Goal: Information Seeking & Learning: Learn about a topic

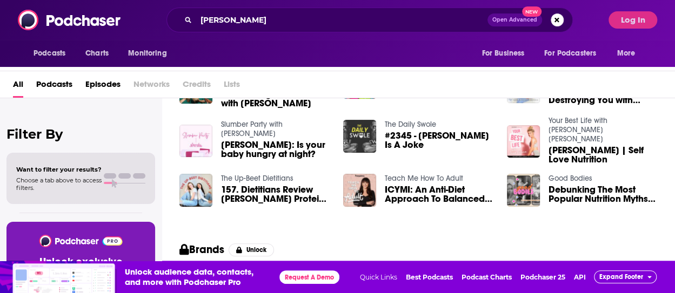
scroll to position [144, 0]
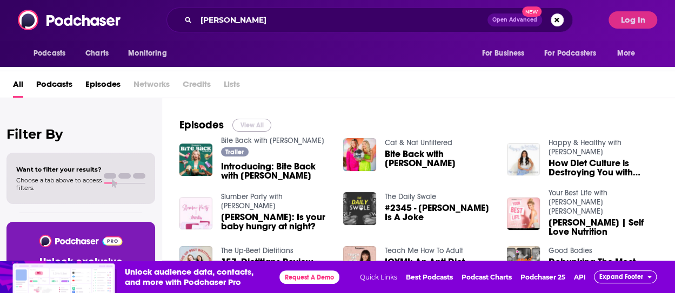
click at [253, 122] on button "View All" at bounding box center [251, 125] width 39 height 13
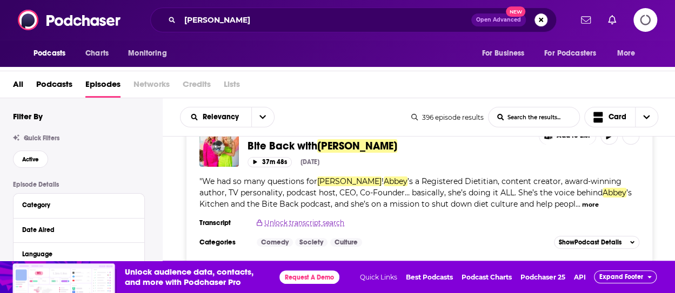
scroll to position [216, 0]
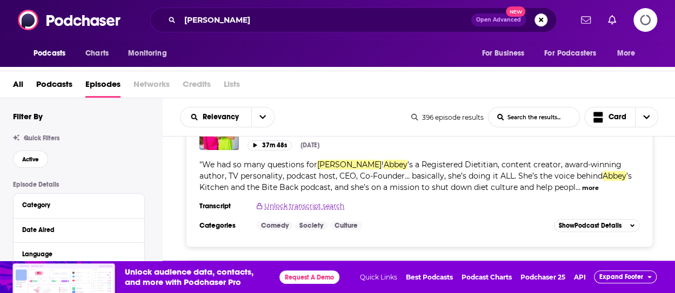
click at [581, 187] on button "more" at bounding box center [589, 188] width 17 height 9
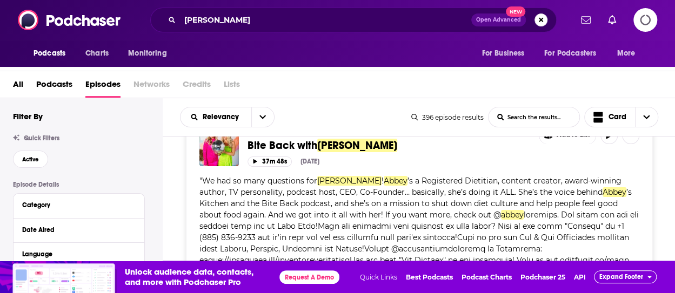
scroll to position [108, 0]
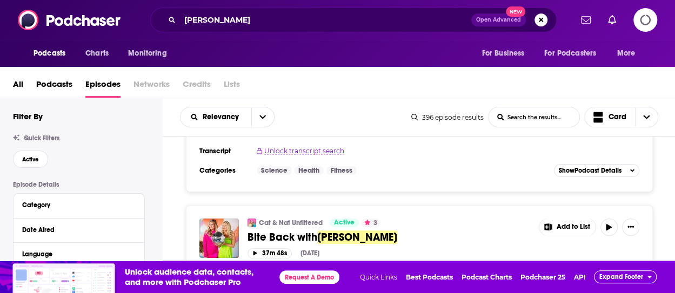
click at [435, 219] on div "Cat & Nat Unfiltered Active 3" at bounding box center [389, 223] width 284 height 9
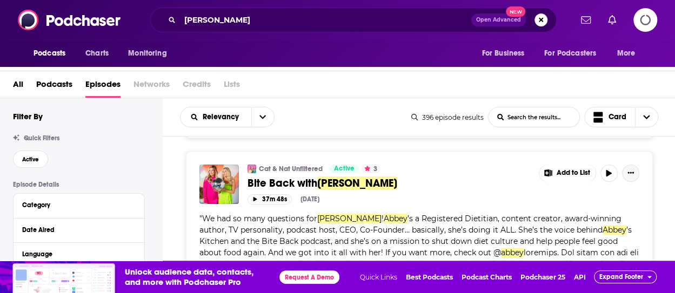
click at [639, 170] on button "Show More Button" at bounding box center [630, 173] width 17 height 17
click at [458, 180] on link "Bite Back with Abbey Sharp" at bounding box center [389, 184] width 284 height 14
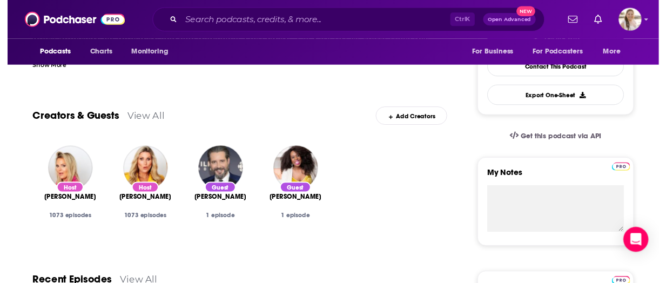
scroll to position [54, 0]
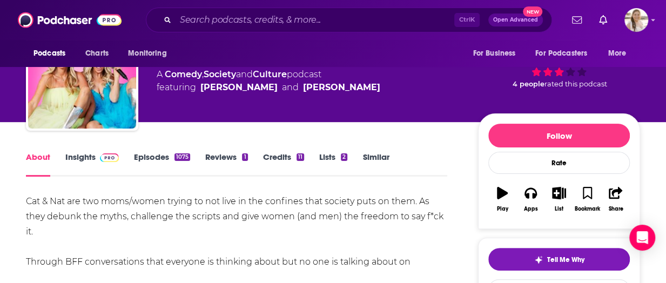
click at [71, 161] on link "Insights" at bounding box center [91, 164] width 53 height 25
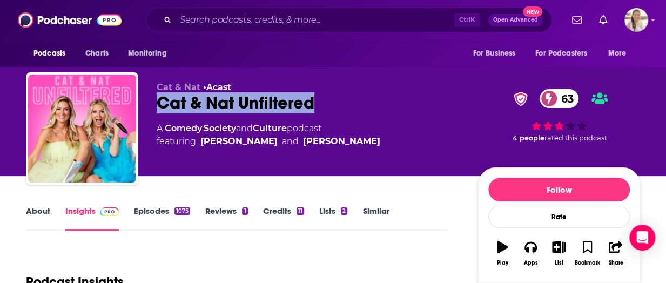
drag, startPoint x: 153, startPoint y: 101, endPoint x: 312, endPoint y: 112, distance: 159.2
click at [312, 112] on div "Cat & Nat • Acast Cat & Nat Unfiltered 63 A Comedy , Society and Culture podcas…" at bounding box center [333, 130] width 614 height 117
copy h2 "Cat & Nat Unfiltered"
click at [6, 118] on div "Cat & Nat • Acast Cat & Nat Unfiltered 63 A Comedy , Society and Culture podcas…" at bounding box center [333, 88] width 666 height 176
drag, startPoint x: 157, startPoint y: 101, endPoint x: 327, endPoint y: 112, distance: 170.5
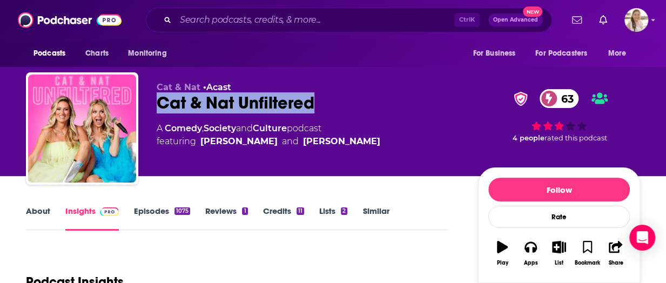
click at [327, 112] on div "Cat & Nat Unfiltered 63" at bounding box center [309, 102] width 304 height 21
copy h2 "Cat & Nat Unfiltered"
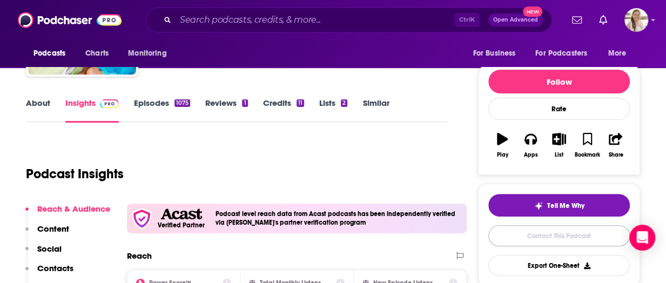
drag, startPoint x: 585, startPoint y: 237, endPoint x: 582, endPoint y: 232, distance: 5.8
click at [585, 237] on link "Contact This Podcast" at bounding box center [559, 235] width 142 height 21
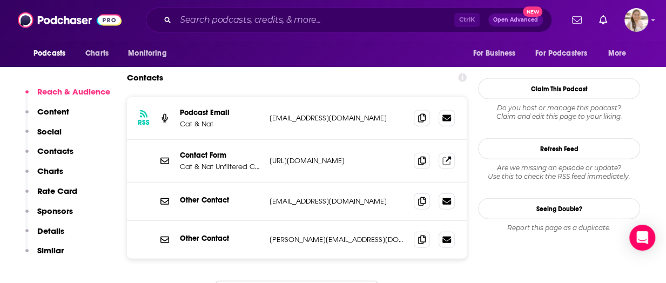
scroll to position [1069, 0]
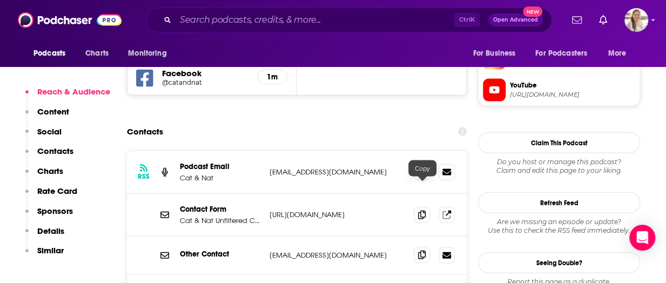
click at [419, 251] on icon at bounding box center [422, 255] width 8 height 9
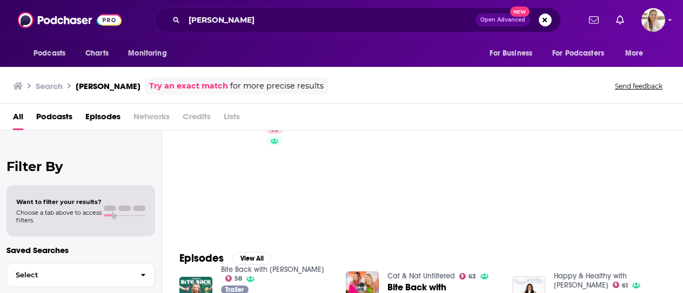
scroll to position [162, 0]
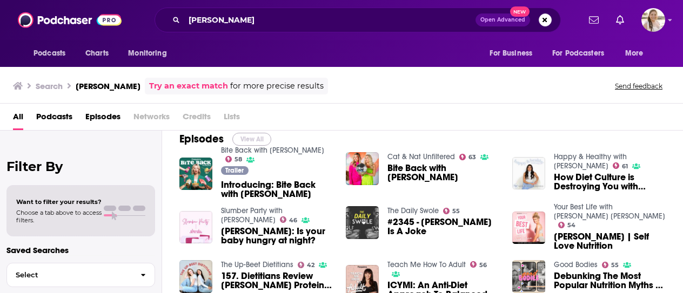
click at [236, 136] on button "View All" at bounding box center [251, 139] width 39 height 13
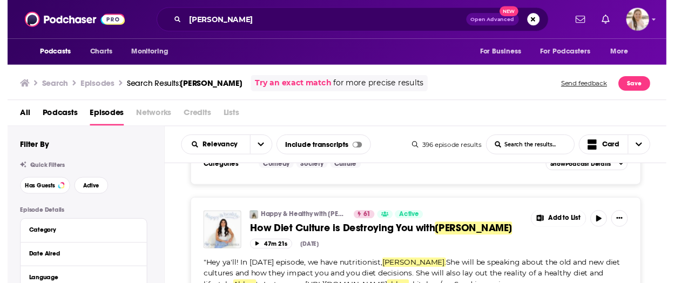
scroll to position [324, 0]
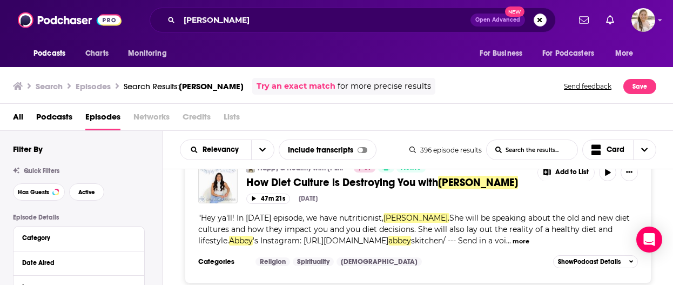
click at [4, 32] on div "Podcasts Charts Monitoring abbey sharp Open Advanced New For Business For Podca…" at bounding box center [336, 20] width 673 height 40
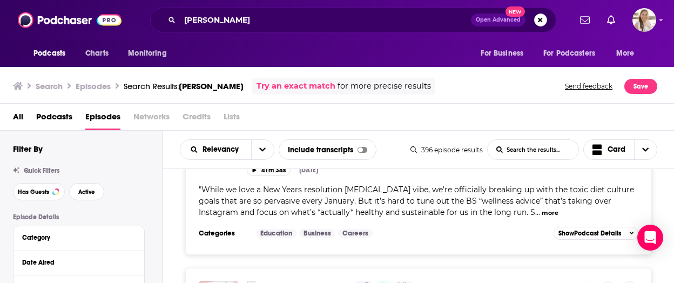
scroll to position [3804, 0]
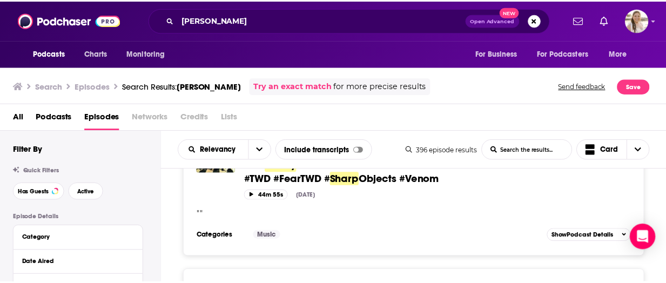
scroll to position [5749, 0]
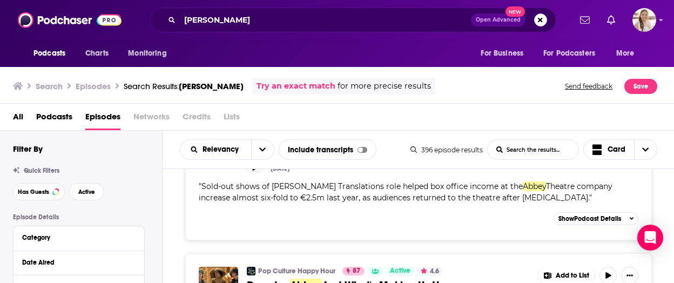
drag, startPoint x: 9, startPoint y: 116, endPoint x: 14, endPoint y: 123, distance: 8.1
click at [9, 116] on div "All Podcasts Episodes Networks Credits Lists" at bounding box center [337, 117] width 675 height 27
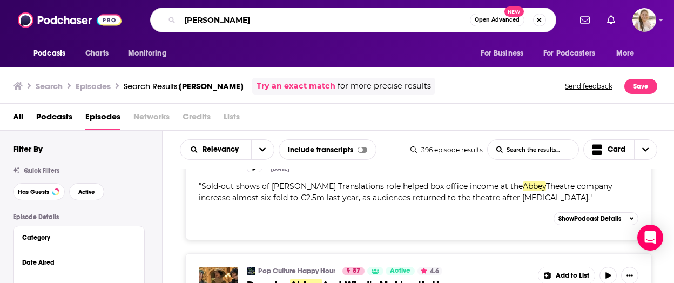
click at [238, 18] on input "abbey sharp" at bounding box center [325, 19] width 290 height 17
paste input "- Unbiased Science"
drag, startPoint x: 193, startPoint y: 19, endPoint x: 185, endPoint y: 17, distance: 8.4
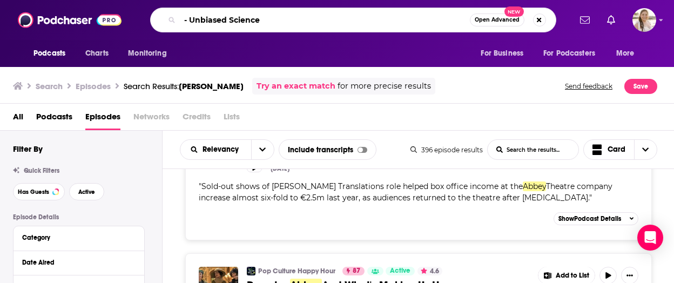
click at [185, 17] on input "- Unbiased Science" at bounding box center [325, 19] width 290 height 17
drag, startPoint x: 189, startPoint y: 22, endPoint x: 158, endPoint y: 21, distance: 31.4
click at [158, 21] on div "- Unbiased Science Open Advanced New" at bounding box center [353, 20] width 406 height 25
type input "Unbiased Science"
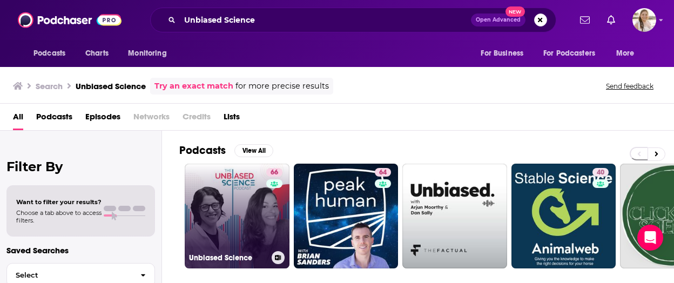
click at [251, 198] on link "66 Unbiased Science" at bounding box center [237, 216] width 105 height 105
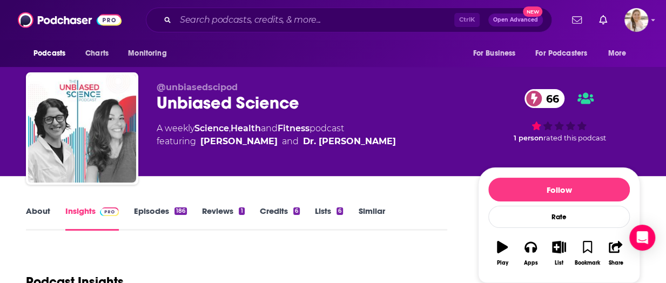
click at [48, 211] on link "About" at bounding box center [38, 218] width 24 height 25
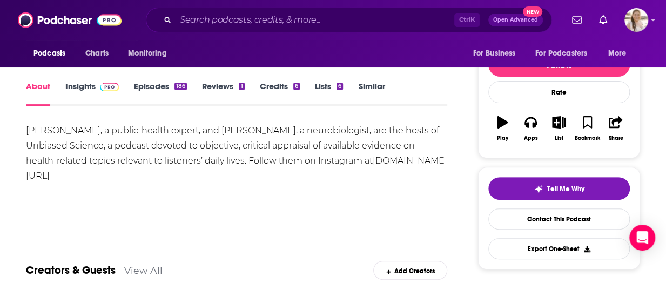
scroll to position [108, 0]
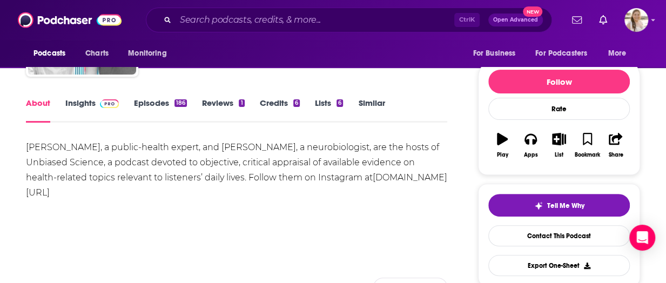
click at [159, 107] on link "Episodes 186" at bounding box center [160, 110] width 53 height 25
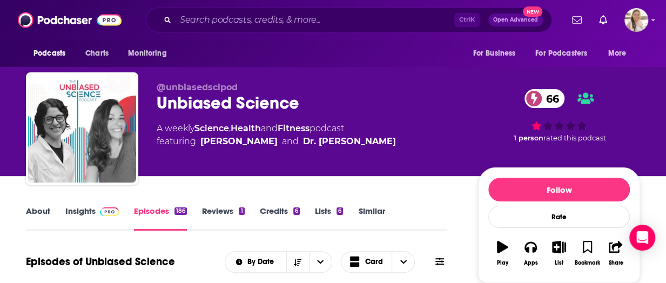
click at [252, 23] on input "Search podcasts, credits, & more..." at bounding box center [315, 19] width 279 height 17
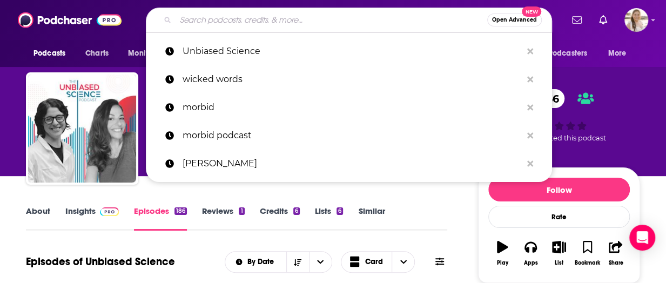
click at [252, 23] on input "Search podcasts, credits, & more..." at bounding box center [332, 19] width 312 height 17
paste input "- Andrea Love"
type input "- Andrea Love"
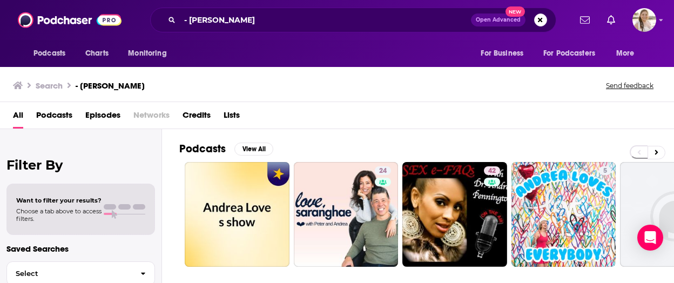
drag, startPoint x: 2, startPoint y: 136, endPoint x: 22, endPoint y: 118, distance: 27.1
click at [2, 136] on div "Filter By Want to filter your results? Choose a tab above to access filters. Sa…" at bounding box center [81, 270] width 162 height 283
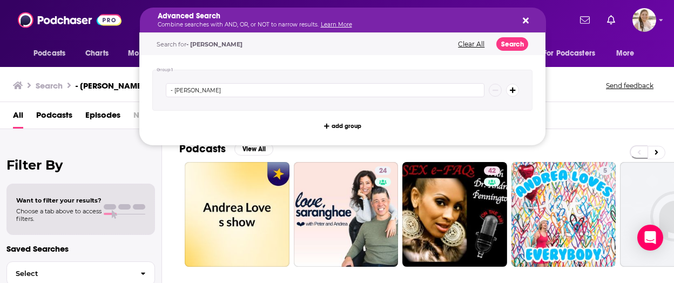
click at [210, 24] on p "Combine searches with AND, OR, or NOT to narrow results. Learn More" at bounding box center [334, 24] width 353 height 5
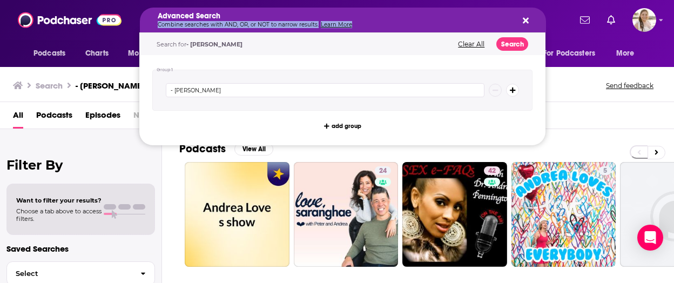
click at [210, 24] on p "Combine searches with AND, OR, or NOT to narrow results. Learn More" at bounding box center [334, 24] width 353 height 5
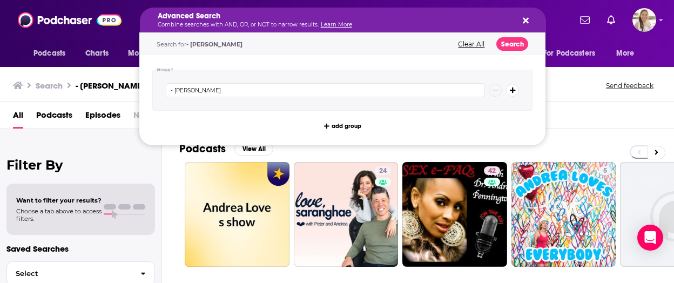
click at [556, 92] on div "Search - Andrea Love Send feedback" at bounding box center [335, 85] width 644 height 15
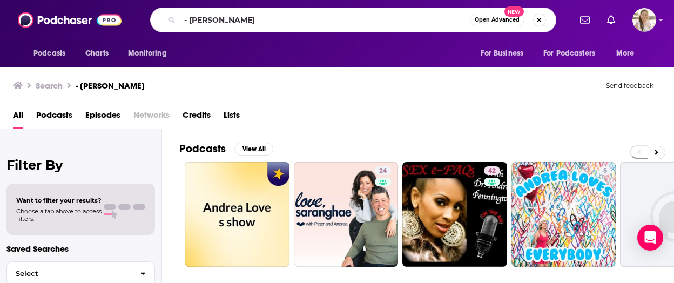
click at [303, 28] on div "- Andrea Love Open Advanced New" at bounding box center [353, 20] width 406 height 25
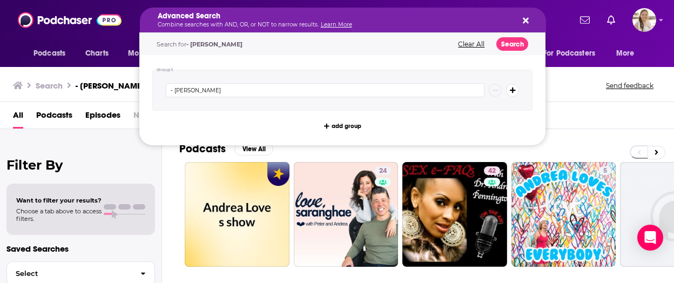
click at [300, 19] on h5 "Advanced Search" at bounding box center [334, 16] width 353 height 8
click at [507, 87] on button "Search podcasts, credits, & more..." at bounding box center [512, 90] width 13 height 13
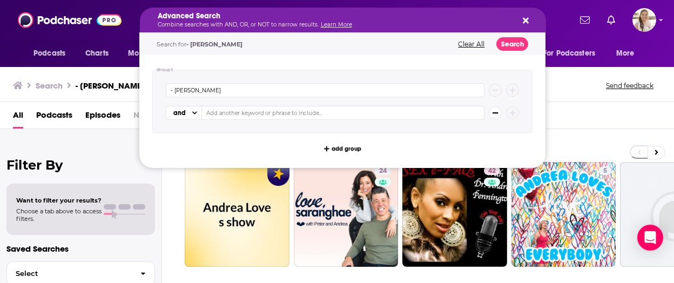
click at [526, 16] on button "Search podcasts, credits, & more..." at bounding box center [524, 20] width 9 height 9
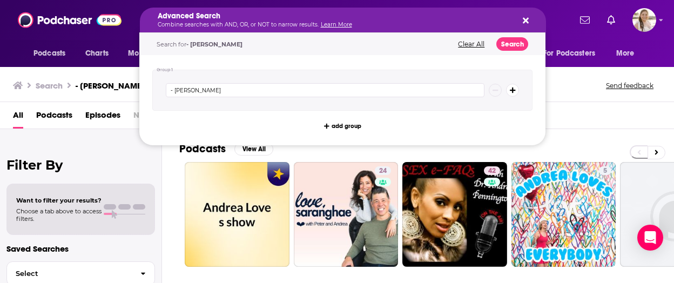
click at [600, 92] on div "Search - Andrea Love Send feedback" at bounding box center [335, 85] width 644 height 15
click at [217, 21] on div "Advanced Search Combine searches with AND, OR, or NOT to narrow results. Learn …" at bounding box center [334, 19] width 353 height 15
click at [152, 195] on div "Want to filter your results? Choose a tab above to access filters." at bounding box center [80, 209] width 149 height 51
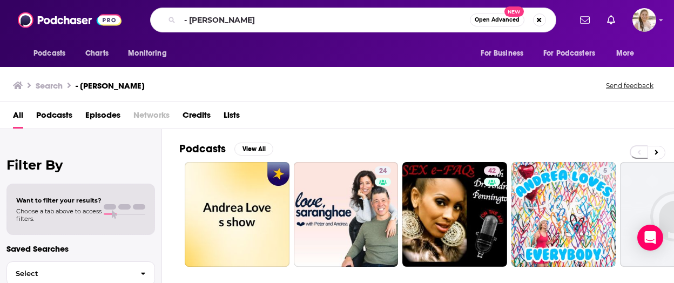
click at [170, 17] on icon "Search podcasts, credits, & more..." at bounding box center [172, 20] width 6 height 6
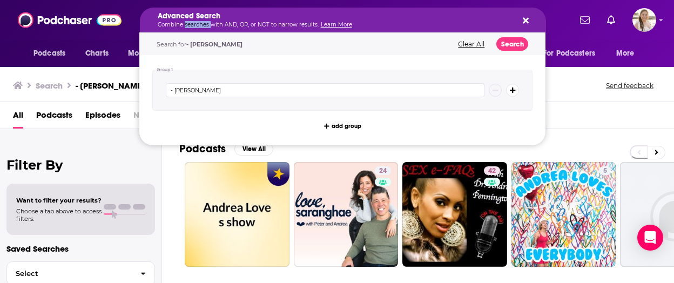
click at [200, 22] on p "Combine searches with AND, OR, or NOT to narrow results. Learn More" at bounding box center [334, 24] width 353 height 5
click at [518, 96] on div "- Andrea Love" at bounding box center [342, 90] width 353 height 14
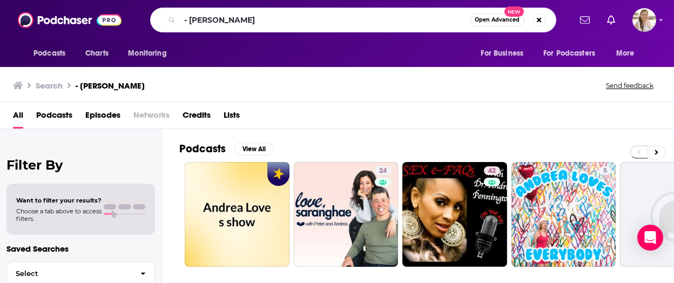
click at [109, 138] on div "Filter By Want to filter your results? Choose a tab above to access filters. Sa…" at bounding box center [81, 270] width 162 height 283
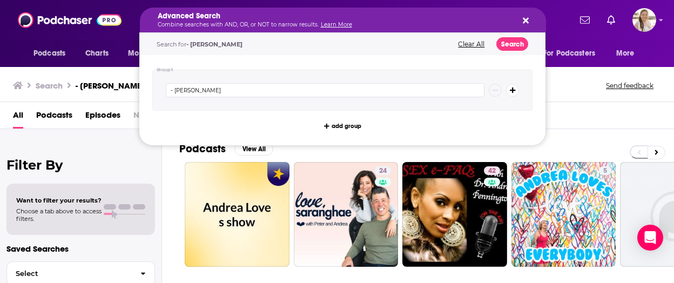
click at [537, 98] on div "Group 1 - Andrea Love add group" at bounding box center [342, 100] width 406 height 90
click at [529, 22] on div "Advanced Search Combine searches with AND, OR, or NOT to narrow results. Learn …" at bounding box center [343, 20] width 406 height 25
click at [527, 22] on icon "Search podcasts, credits, & more..." at bounding box center [526, 21] width 6 height 6
click at [512, 38] on button "Search" at bounding box center [512, 44] width 32 height 14
click at [216, 26] on p "Combine searches with AND, OR, or NOT to narrow results. Learn More" at bounding box center [334, 24] width 353 height 5
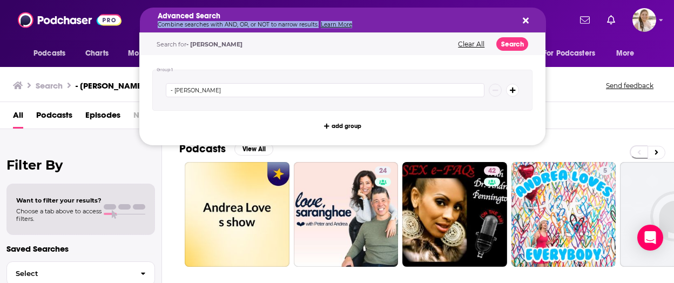
click at [216, 26] on p "Combine searches with AND, OR, or NOT to narrow results. Learn More" at bounding box center [334, 24] width 353 height 5
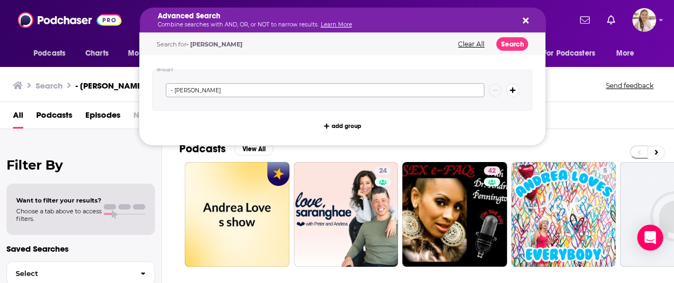
click at [218, 84] on input "- Andrea Love" at bounding box center [325, 90] width 319 height 14
click at [525, 17] on icon "Search podcasts, credits, & more..." at bounding box center [526, 20] width 6 height 9
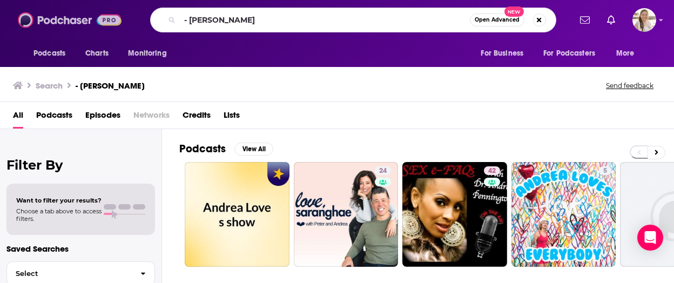
click at [76, 28] on img at bounding box center [70, 20] width 104 height 21
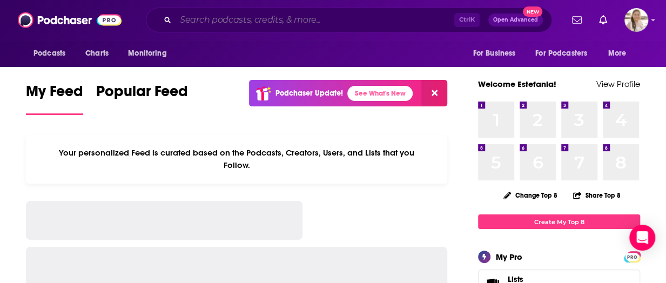
click at [318, 28] on input "Search podcasts, credits, & more..." at bounding box center [315, 19] width 279 height 17
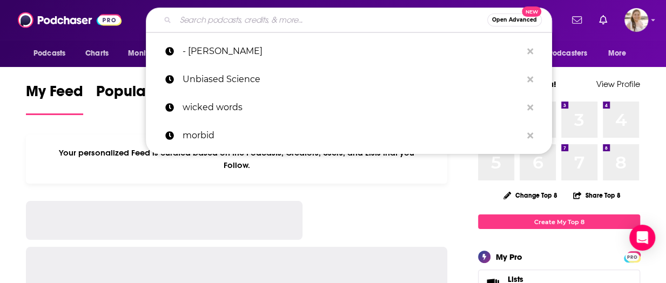
paste input "- Mom Uncharted"
type input "- Mom Uncharted"
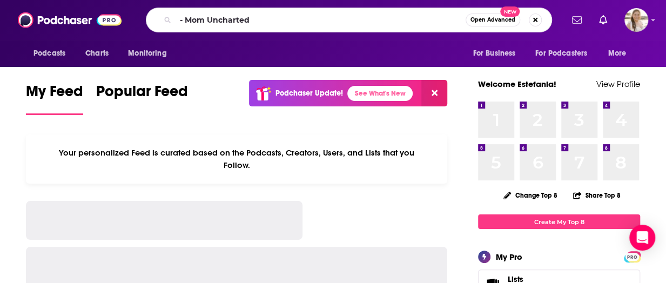
click at [504, 23] on span "Open Advanced" at bounding box center [493, 19] width 45 height 5
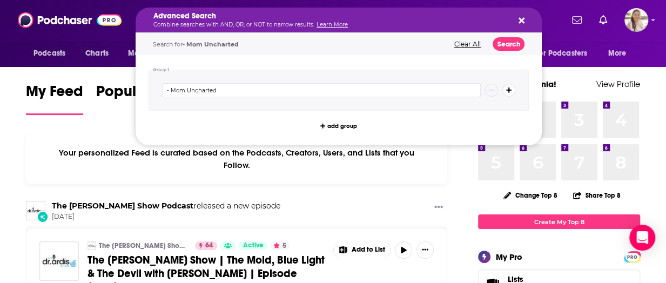
click at [526, 22] on div "Advanced Search Combine searches with AND, OR, or NOT to narrow results. Learn …" at bounding box center [339, 20] width 406 height 25
click at [519, 19] on icon "Search podcasts, credits, & more..." at bounding box center [522, 21] width 6 height 6
click at [61, 20] on img at bounding box center [70, 20] width 104 height 21
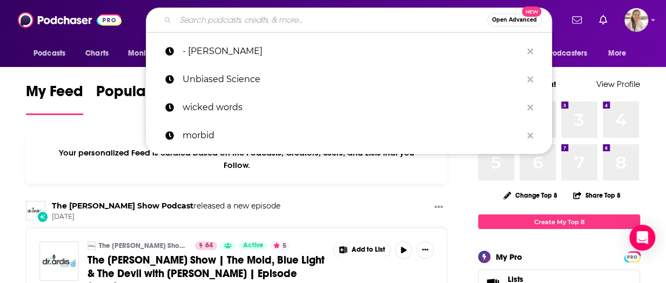
click at [217, 24] on input "Search podcasts, credits, & more..." at bounding box center [332, 19] width 312 height 17
paste input "- Mom Uncharted"
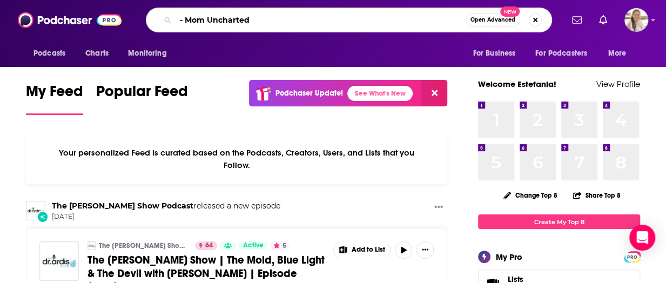
type input "- Mom Uncharted"
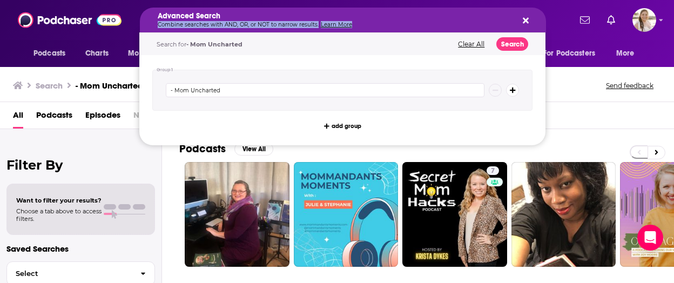
click at [225, 20] on div "Advanced Search Combine searches with AND, OR, or NOT to narrow results. Learn …" at bounding box center [334, 19] width 353 height 15
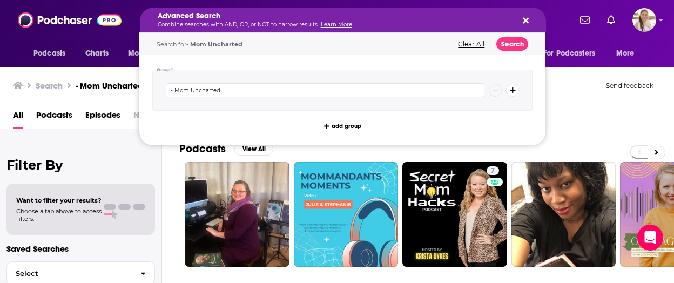
click at [576, 84] on div "Search - Mom Uncharted Send feedback" at bounding box center [335, 85] width 644 height 15
click at [526, 24] on icon "Search podcasts, credits, & more..." at bounding box center [526, 20] width 6 height 9
click at [479, 44] on button "Clear All" at bounding box center [471, 45] width 33 height 8
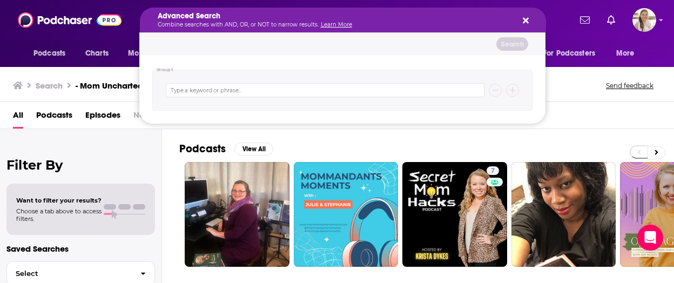
click at [528, 20] on icon "Search podcasts, credits, & more..." at bounding box center [526, 20] width 6 height 9
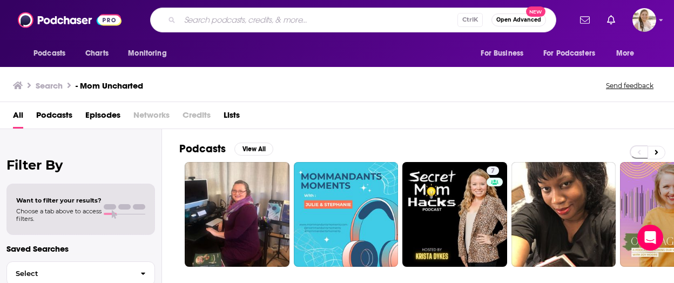
click at [253, 24] on input "Search podcasts, credits, & more..." at bounding box center [319, 19] width 278 height 17
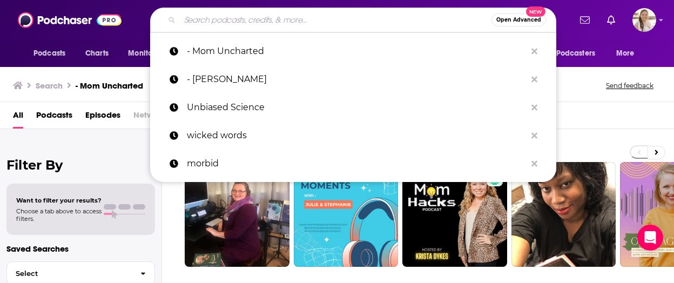
paste input "Dr Idz"
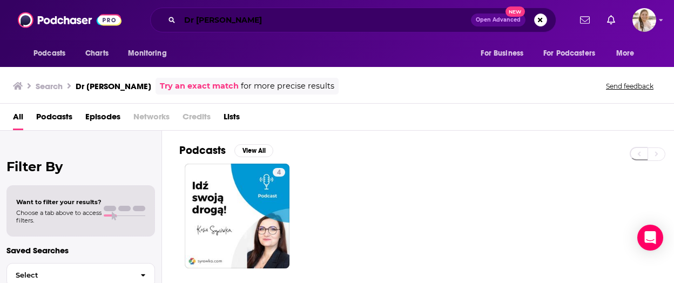
click at [231, 17] on input "Dr Idz" at bounding box center [325, 19] width 291 height 17
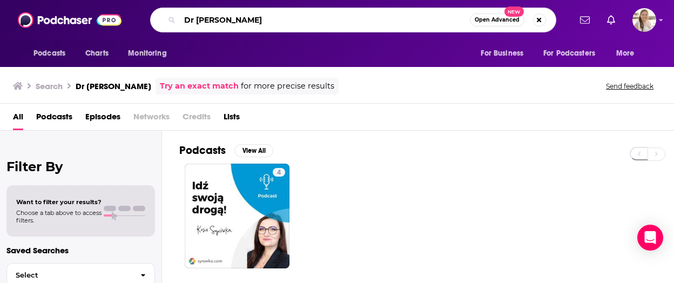
click at [231, 17] on input "Dr Idz" at bounding box center [325, 19] width 290 height 17
paste input "Christy Harrison"
type input "Christy Harrison"
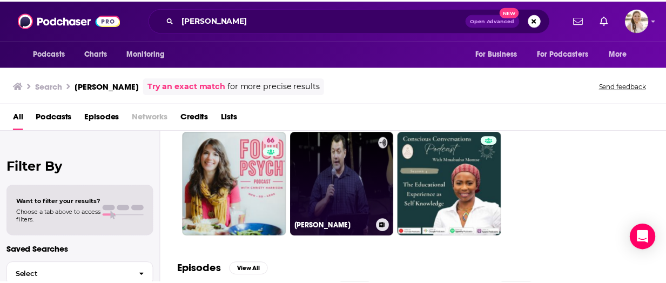
scroll to position [54, 0]
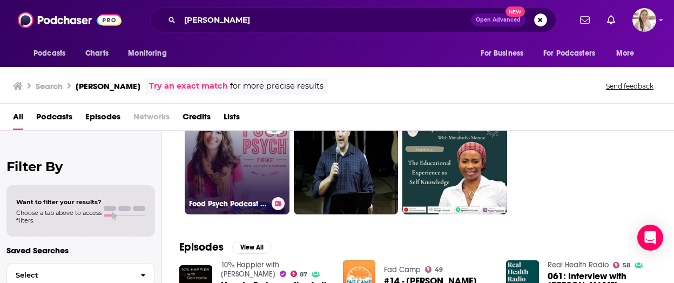
click at [261, 166] on link "66 Food Psych Podcast with Christy Harrison" at bounding box center [237, 162] width 105 height 105
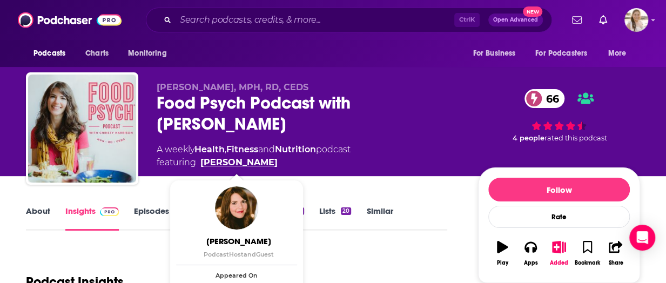
click at [245, 163] on link "Christy Harrison" at bounding box center [238, 162] width 77 height 13
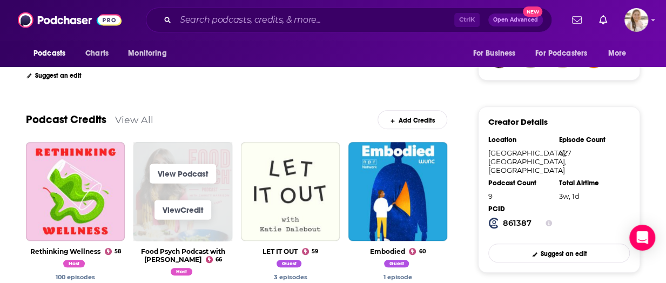
scroll to position [324, 0]
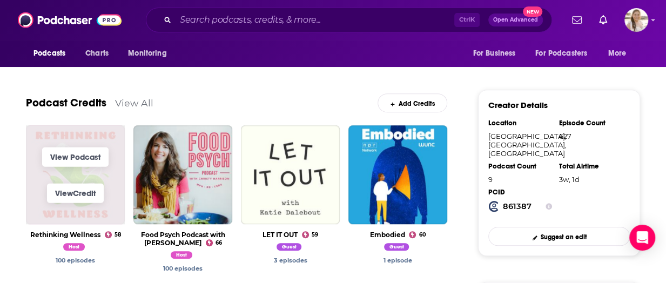
click at [97, 144] on span "View Podcast" at bounding box center [75, 156] width 99 height 37
click at [71, 157] on link "View Podcast" at bounding box center [75, 156] width 66 height 19
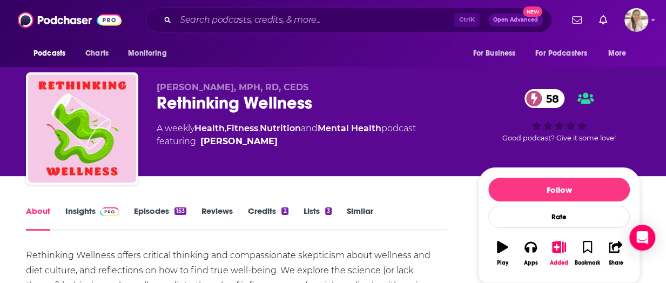
click at [200, 107] on div "Rethinking Wellness 58" at bounding box center [309, 102] width 304 height 21
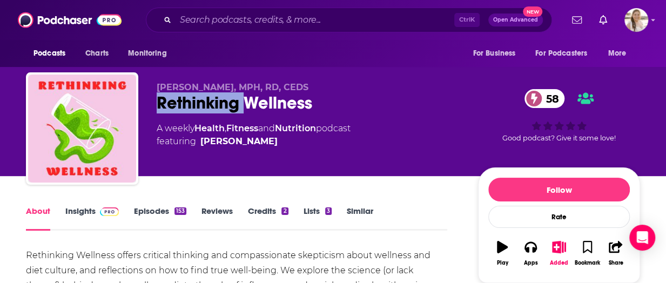
click at [200, 107] on div "Rethinking Wellness 58" at bounding box center [309, 102] width 304 height 21
copy div "Rethinking Wellness 58"
drag, startPoint x: 4, startPoint y: 187, endPoint x: 40, endPoint y: 140, distance: 59.0
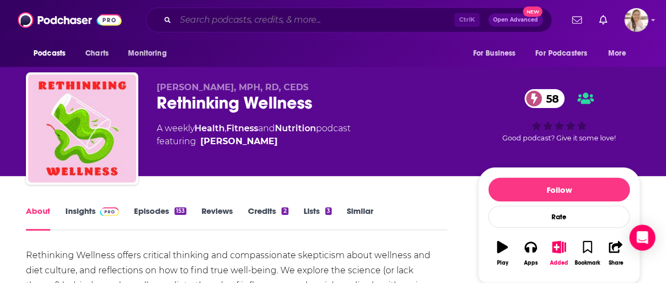
click at [203, 17] on input "Search podcasts, credits, & more..." at bounding box center [315, 19] width 279 height 17
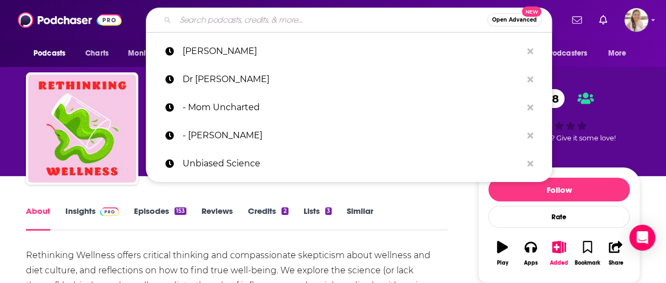
paste input "Gabby Reece"
type input "Gabby Reece"
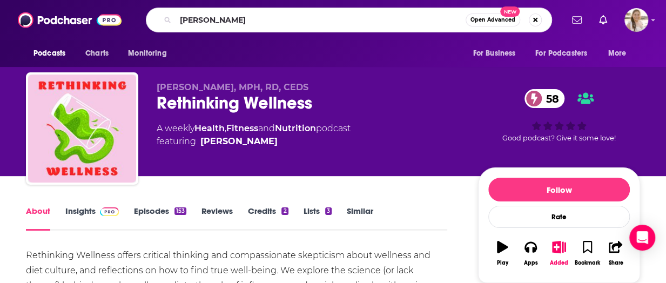
click at [478, 24] on button "Open Advanced New" at bounding box center [493, 20] width 55 height 13
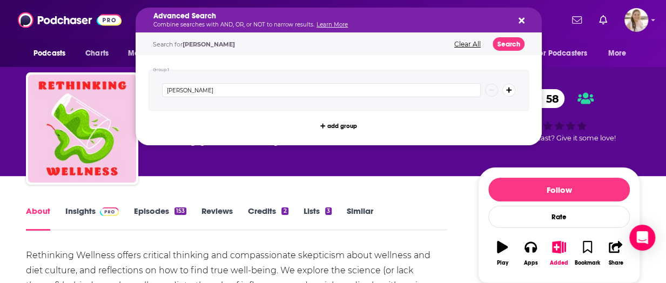
click at [317, 31] on div "Advanced Search Combine searches with AND, OR, or NOT to narrow results. Learn …" at bounding box center [339, 20] width 406 height 25
click at [519, 14] on div "Advanced Search Combine searches with AND, OR, or NOT to narrow results. Learn …" at bounding box center [339, 20] width 406 height 25
click at [522, 19] on icon "Search podcasts, credits, & more..." at bounding box center [522, 21] width 6 height 6
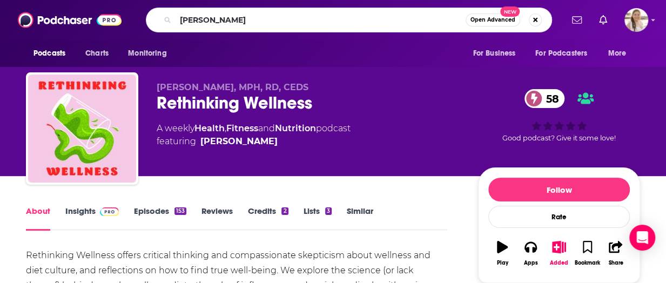
click at [314, 29] on div "Gabby Reece Open Advanced New" at bounding box center [349, 20] width 406 height 25
click at [272, 28] on input "Gabby Reece" at bounding box center [321, 19] width 290 height 17
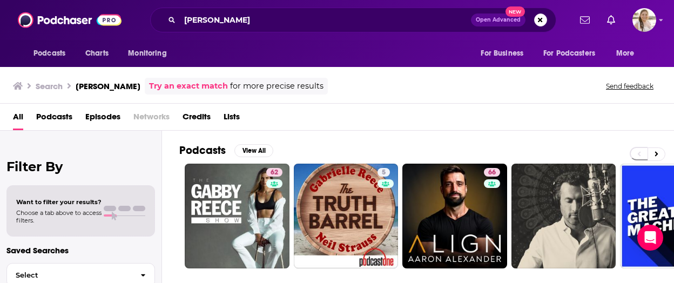
drag, startPoint x: 6, startPoint y: 140, endPoint x: 19, endPoint y: 127, distance: 18.3
click at [6, 140] on div "Filter By Want to filter your results? Choose a tab above to access filters. Sa…" at bounding box center [81, 272] width 162 height 283
click at [197, 21] on input "Gabby Reece" at bounding box center [325, 19] width 291 height 17
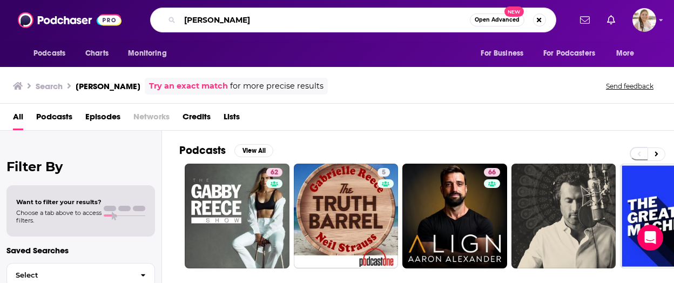
click at [197, 21] on input "Gabby Reece" at bounding box center [325, 19] width 290 height 17
paste input "Dr Mike"
click at [197, 21] on input "Dr MikeReece" at bounding box center [325, 19] width 290 height 17
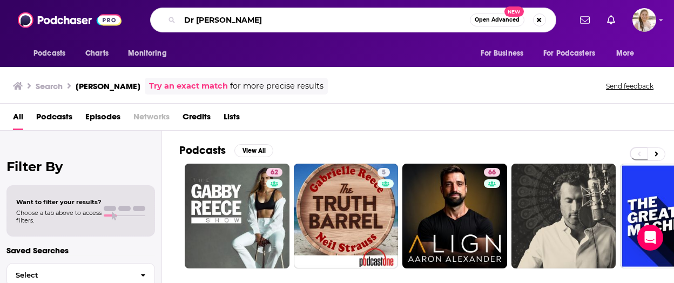
paste input "Search podcasts, credits, & more..."
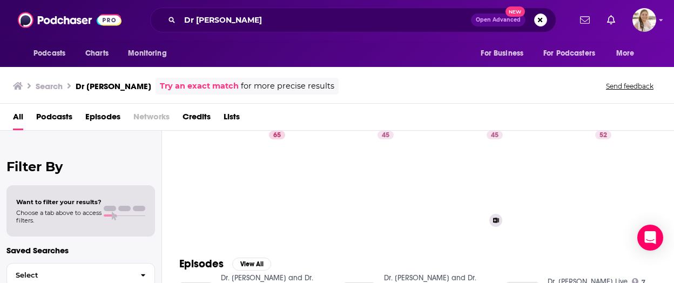
scroll to position [54, 0]
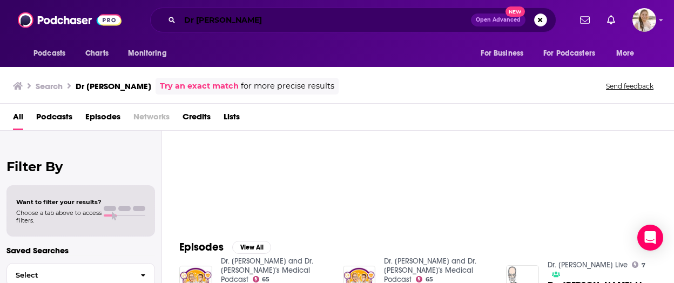
click at [331, 28] on input "Dr Mike" at bounding box center [325, 19] width 291 height 17
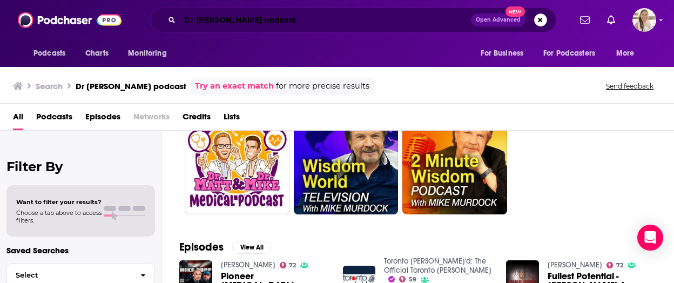
click at [236, 20] on input "Dr Mike podcast" at bounding box center [325, 19] width 291 height 17
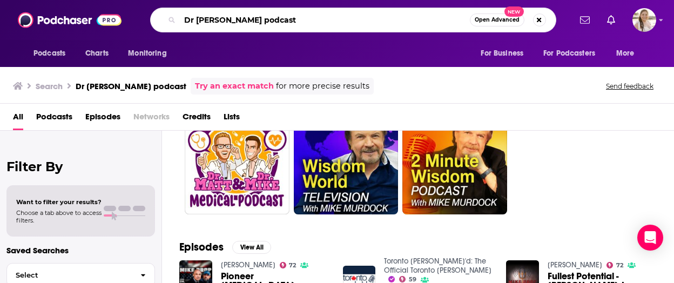
click at [235, 19] on input "Dr Mike podcast" at bounding box center [325, 19] width 290 height 17
type input "abbey sharp"
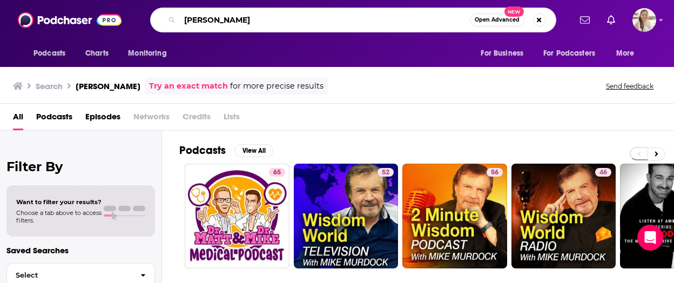
click at [407, 24] on input "abbey sharp" at bounding box center [325, 19] width 290 height 17
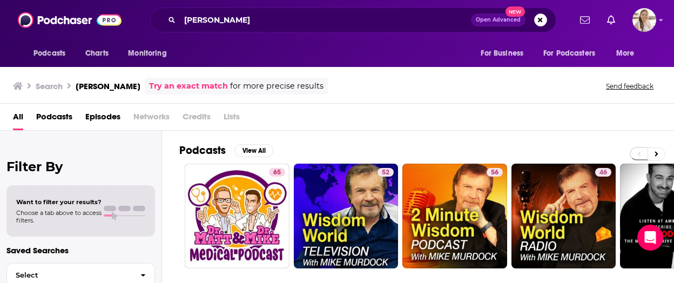
click at [351, 98] on div "Search abbey sharp Try an exact match for more precise results Send feedback" at bounding box center [337, 84] width 674 height 39
click at [261, 10] on div "abbey sharp Open Advanced New" at bounding box center [353, 20] width 406 height 25
click at [266, 22] on input "abbey sharp" at bounding box center [325, 19] width 291 height 17
click at [241, 6] on div "Podcasts Charts Monitoring abbey sharp Open Advanced New For Business For Podca…" at bounding box center [337, 20] width 674 height 40
click at [245, 28] on div "abbey sharp Open Advanced New" at bounding box center [353, 20] width 406 height 25
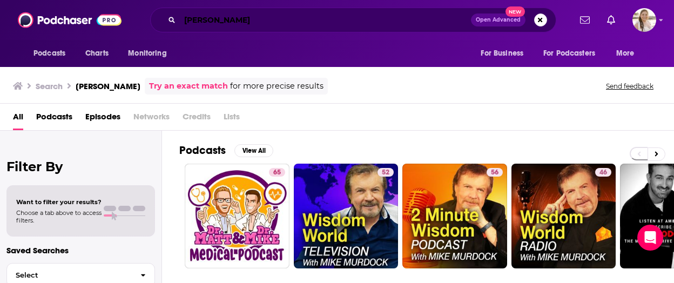
click at [245, 16] on input "abbey sharp" at bounding box center [325, 19] width 291 height 17
click at [171, 20] on icon "Search podcasts, credits, & more..." at bounding box center [172, 20] width 6 height 6
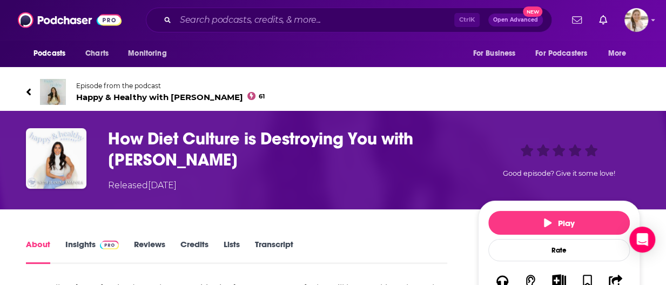
click at [11, 85] on div "Episode from the podcast Happy & Healthy with [PERSON_NAME] 61 Next Episode" at bounding box center [333, 91] width 666 height 43
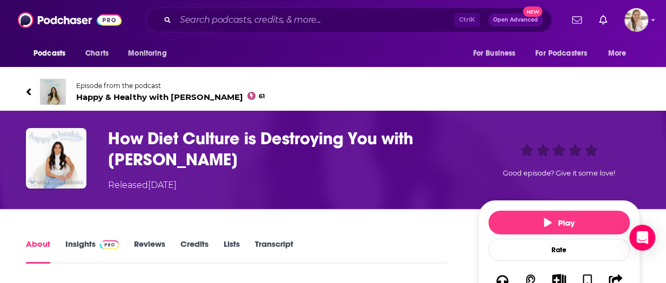
click at [177, 97] on span "Happy & Healthy with [PERSON_NAME] 61" at bounding box center [170, 97] width 189 height 10
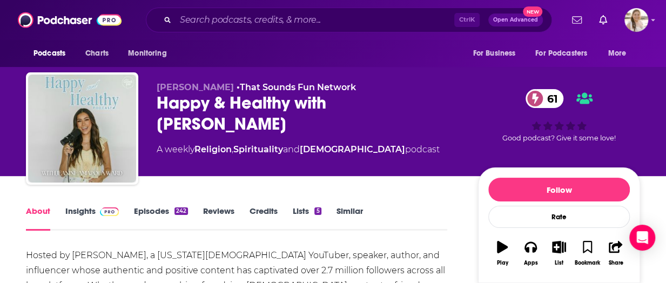
click at [90, 214] on link "Insights" at bounding box center [91, 218] width 53 height 25
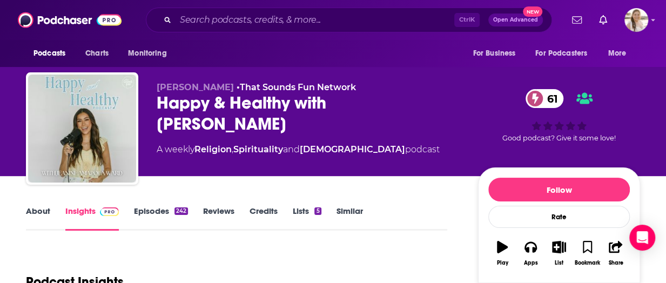
click at [44, 214] on link "About" at bounding box center [38, 218] width 24 height 25
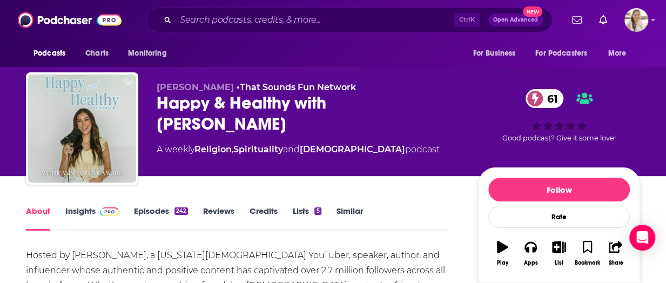
scroll to position [108, 0]
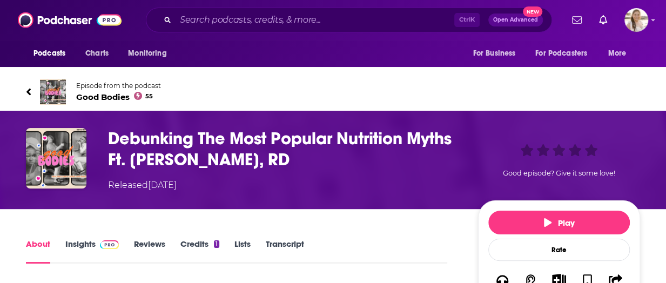
click at [73, 93] on link "Episode from the podcast Good Bodies 55" at bounding box center [333, 92] width 614 height 26
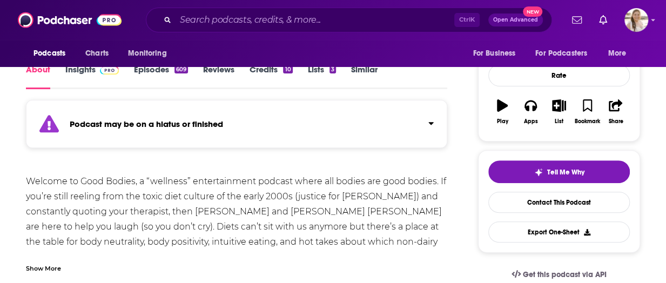
scroll to position [162, 0]
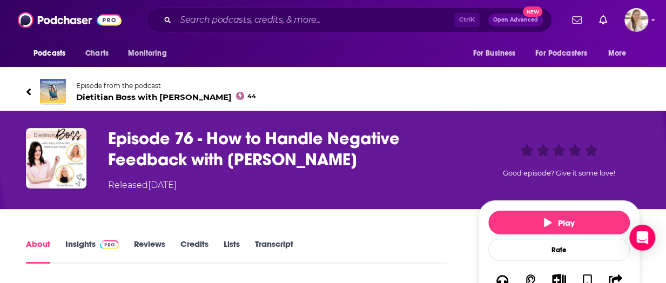
click at [126, 95] on span "Dietitian Boss with Libby Rothschild 44" at bounding box center [166, 97] width 180 height 10
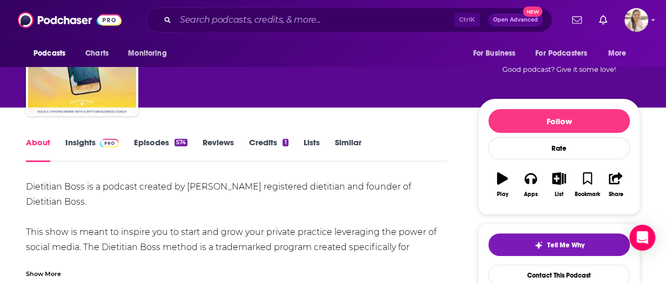
scroll to position [108, 0]
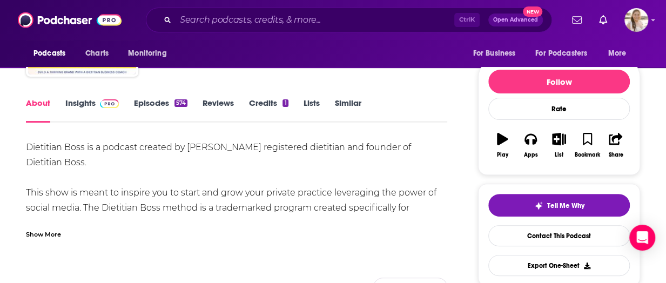
click at [72, 109] on link "Insights" at bounding box center [91, 110] width 53 height 25
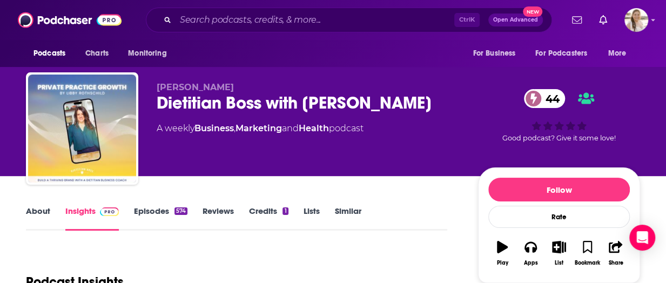
click at [167, 217] on link "Episodes 574" at bounding box center [160, 218] width 53 height 25
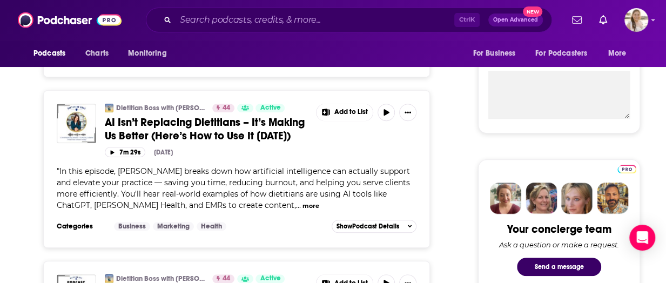
scroll to position [270, 0]
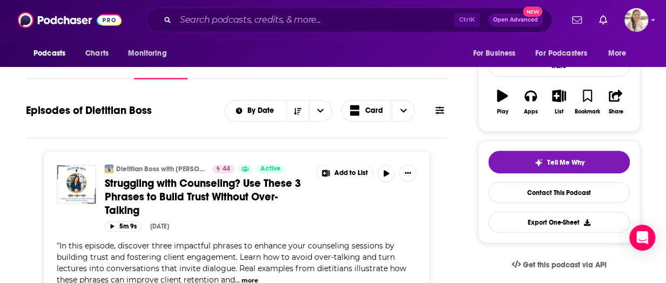
scroll to position [0, 0]
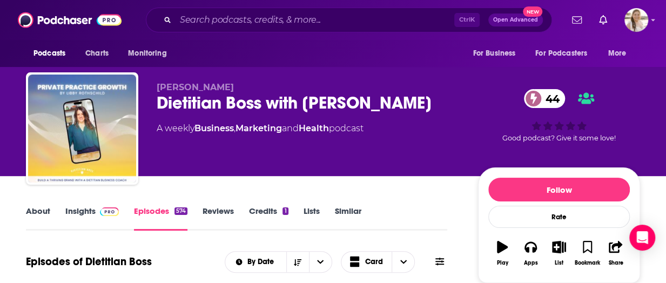
drag, startPoint x: 152, startPoint y: 85, endPoint x: 244, endPoint y: 87, distance: 91.3
click at [244, 87] on div "Libby Rothschild Dietitian Boss with Libby Rothschild 44 A weekly Business , Ma…" at bounding box center [333, 130] width 614 height 117
copy span "Libby Rothschild"
drag, startPoint x: 2, startPoint y: 114, endPoint x: 8, endPoint y: 116, distance: 6.3
click at [2, 114] on div "Libby Rothschild Dietitian Boss with Libby Rothschild 44 A weekly Business , Ma…" at bounding box center [333, 88] width 666 height 176
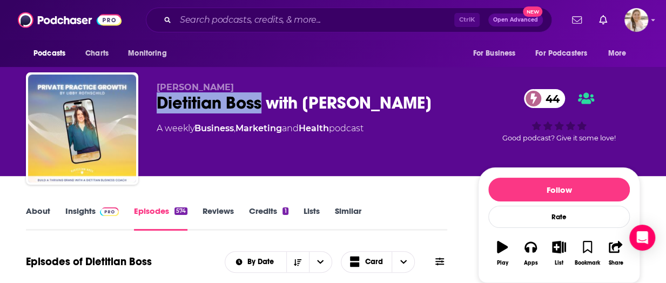
drag, startPoint x: 163, startPoint y: 104, endPoint x: 261, endPoint y: 103, distance: 97.8
click at [261, 103] on div "Dietitian Boss with Libby Rothschild 44" at bounding box center [309, 102] width 304 height 21
copy h2 "Dietitian Boss"
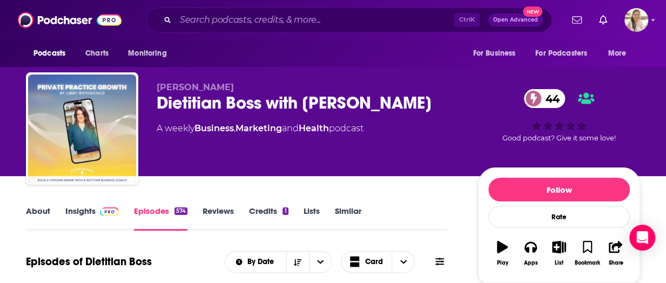
drag, startPoint x: 2, startPoint y: 217, endPoint x: 9, endPoint y: 206, distance: 12.6
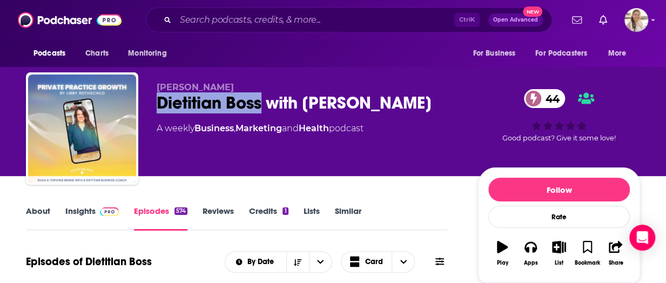
drag, startPoint x: 183, startPoint y: 103, endPoint x: 264, endPoint y: 105, distance: 81.6
click at [264, 105] on div "Libby Rothschild Dietitian Boss with Libby Rothschild 44 A weekly Business , Ma…" at bounding box center [333, 130] width 614 height 117
copy h2 "Dietitian Boss"
click at [15, 100] on div "Libby Rothschild Dietitian Boss with Libby Rothschild 44 A weekly Business , Ma…" at bounding box center [333, 88] width 666 height 176
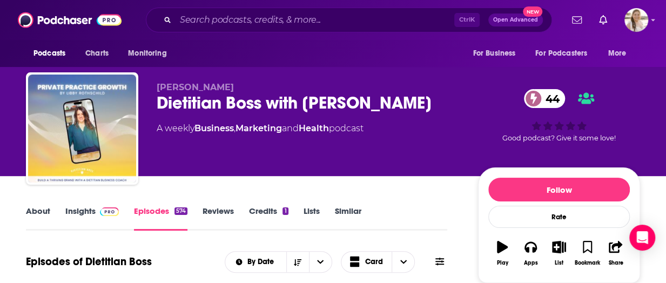
drag, startPoint x: 164, startPoint y: 85, endPoint x: 254, endPoint y: 88, distance: 89.7
click at [254, 88] on p "Libby Rothschild" at bounding box center [309, 87] width 304 height 10
click at [164, 91] on span "Libby Rothschild" at bounding box center [195, 87] width 77 height 10
drag, startPoint x: 157, startPoint y: 86, endPoint x: 245, endPoint y: 90, distance: 88.2
click at [245, 90] on p "Libby Rothschild" at bounding box center [309, 87] width 304 height 10
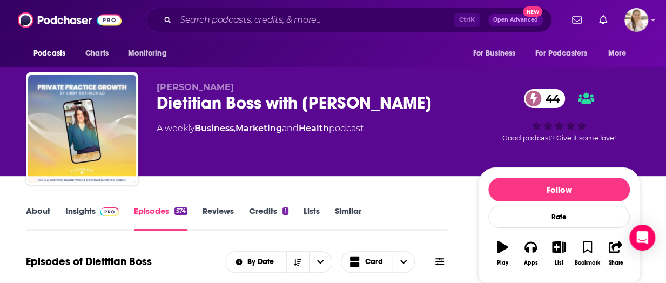
copy span "Libby Rothschild"
drag, startPoint x: 17, startPoint y: 95, endPoint x: 97, endPoint y: 139, distance: 91.7
click at [18, 95] on div "Libby Rothschild Dietitian Boss with Libby Rothschild 44 A weekly Business , Ma…" at bounding box center [333, 117] width 630 height 117
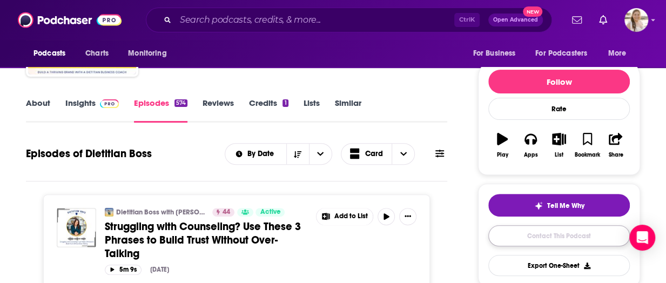
click at [567, 234] on link "Contact This Podcast" at bounding box center [559, 235] width 142 height 21
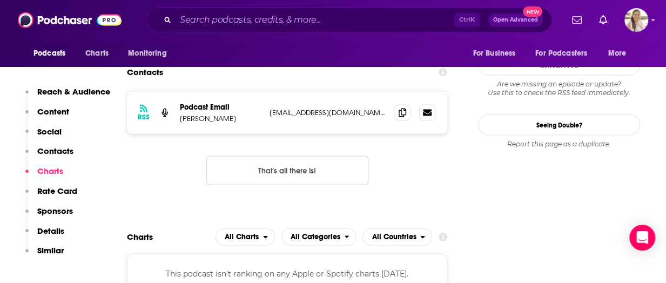
scroll to position [920, 0]
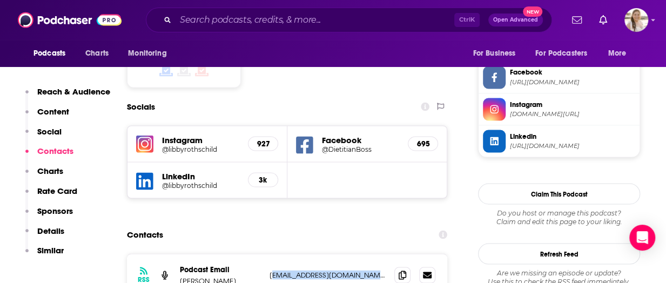
drag, startPoint x: 274, startPoint y: 208, endPoint x: 372, endPoint y: 219, distance: 98.9
click at [372, 254] on div "RSS Podcast Email Libby Rothschild support@libbyrothschild.com support@libbyrot…" at bounding box center [287, 275] width 320 height 42
click at [290, 270] on p "support@libbyrothschild.com" at bounding box center [328, 274] width 116 height 9
drag, startPoint x: 266, startPoint y: 214, endPoint x: 381, endPoint y: 214, distance: 115.6
click at [381, 254] on div "RSS Podcast Email Libby Rothschild support@libbyrothschild.com support@libbyrot…" at bounding box center [287, 275] width 320 height 42
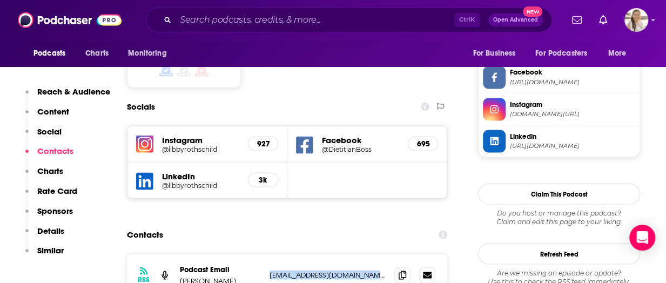
copy p "support@libbyrothschild.com"
drag, startPoint x: 14, startPoint y: 119, endPoint x: 66, endPoint y: 156, distance: 64.0
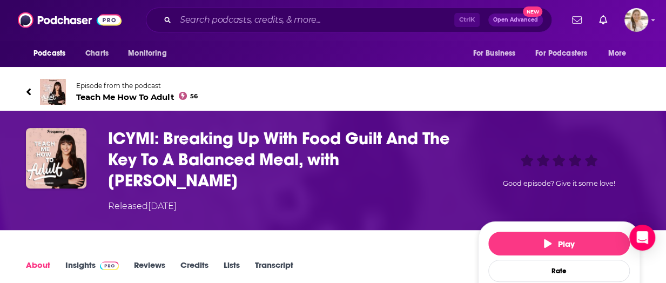
click at [96, 100] on span "Teach Me How To Adult 56" at bounding box center [137, 97] width 122 height 10
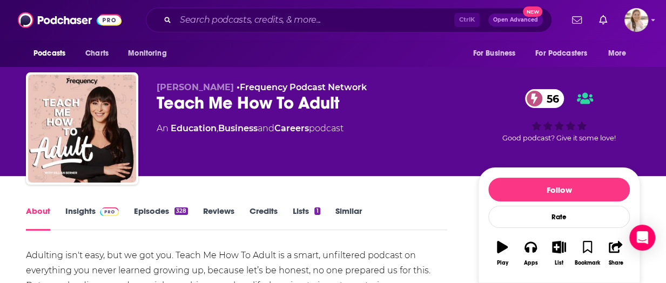
scroll to position [108, 0]
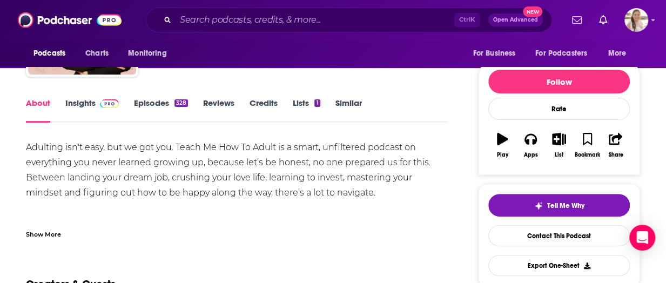
click at [85, 105] on link "Insights" at bounding box center [91, 110] width 53 height 25
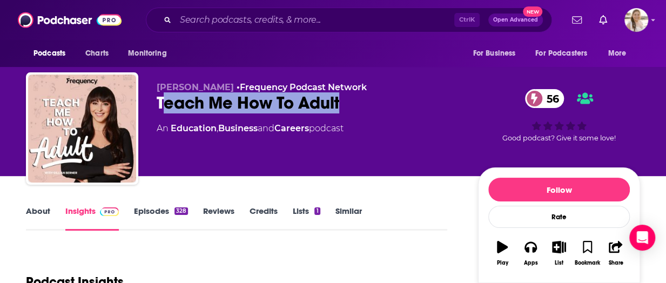
drag, startPoint x: 161, startPoint y: 100, endPoint x: 345, endPoint y: 102, distance: 183.7
click at [345, 102] on div "Teach Me How To Adult 56" at bounding box center [309, 102] width 304 height 21
click at [216, 108] on div "Teach Me How To Adult 56" at bounding box center [309, 102] width 304 height 21
drag, startPoint x: 155, startPoint y: 99, endPoint x: 359, endPoint y: 99, distance: 204.2
click at [359, 99] on div "[PERSON_NAME] • Frequency Podcast Network Teach Me How To Adult 56 An Education…" at bounding box center [333, 130] width 614 height 117
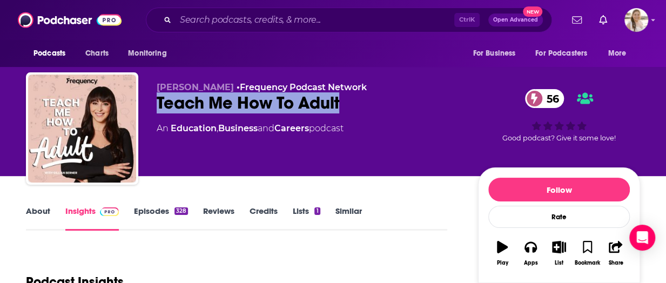
copy h2 "Teach Me How To Adult"
drag, startPoint x: 5, startPoint y: 85, endPoint x: 108, endPoint y: 98, distance: 103.5
click at [5, 85] on div "[PERSON_NAME] • Frequency Podcast Network Teach Me How To Adult 56 An Education…" at bounding box center [333, 88] width 666 height 176
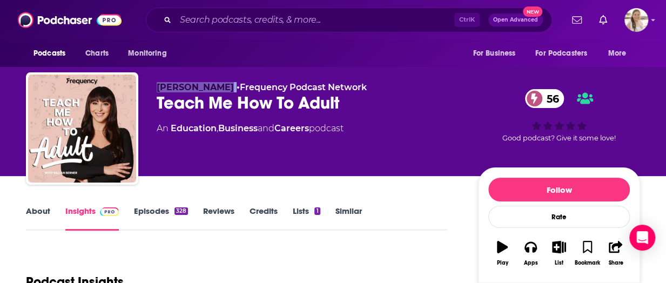
drag, startPoint x: 155, startPoint y: 88, endPoint x: 222, endPoint y: 87, distance: 67.5
click at [222, 87] on div "[PERSON_NAME] • Frequency Podcast Network Teach Me How To Adult 56 An Education…" at bounding box center [333, 130] width 614 height 117
click at [237, 87] on span "• Frequency Podcast Network" at bounding box center [302, 87] width 130 height 10
click at [160, 87] on span "[PERSON_NAME]" at bounding box center [195, 87] width 77 height 10
drag, startPoint x: 155, startPoint y: 88, endPoint x: 218, endPoint y: 91, distance: 63.8
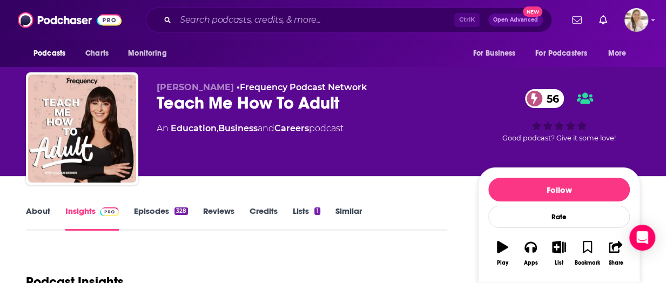
click at [218, 91] on div "[PERSON_NAME] • Frequency Podcast Network Teach Me How To Adult 56 An Education…" at bounding box center [333, 130] width 614 height 117
copy span "[PERSON_NAME]"
drag, startPoint x: 2, startPoint y: 182, endPoint x: 29, endPoint y: 158, distance: 36.0
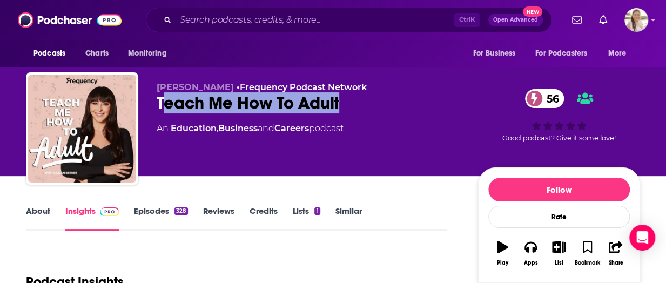
drag, startPoint x: 165, startPoint y: 102, endPoint x: 338, endPoint y: 102, distance: 173.4
click at [338, 102] on div "Teach Me How To Adult 56" at bounding box center [309, 102] width 304 height 21
click at [179, 105] on div "Teach Me How To Adult 56" at bounding box center [309, 102] width 304 height 21
drag, startPoint x: 158, startPoint y: 101, endPoint x: 376, endPoint y: 105, distance: 218.3
click at [376, 105] on div "Teach Me How To Adult 56" at bounding box center [309, 102] width 304 height 21
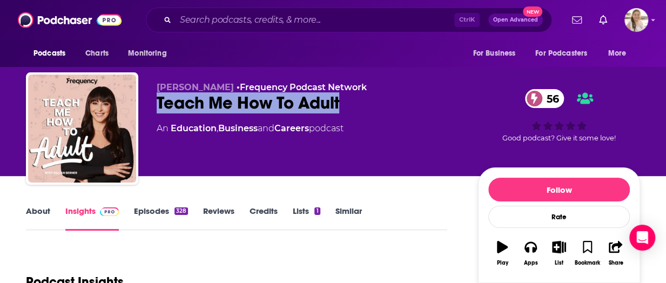
copy h2 "Teach Me How To Adult"
drag, startPoint x: 19, startPoint y: 200, endPoint x: 54, endPoint y: 182, distance: 39.6
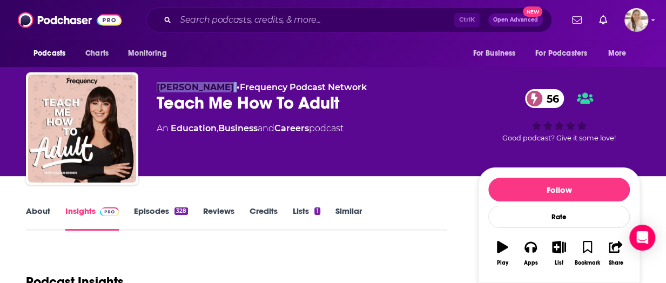
drag, startPoint x: 157, startPoint y: 85, endPoint x: 220, endPoint y: 88, distance: 63.8
click at [220, 88] on p "[PERSON_NAME] • Frequency Podcast Network" at bounding box center [309, 87] width 304 height 10
click at [218, 91] on p "[PERSON_NAME] • Frequency Podcast Network" at bounding box center [309, 87] width 304 height 10
drag, startPoint x: 158, startPoint y: 86, endPoint x: 218, endPoint y: 89, distance: 59.5
click at [218, 89] on span "[PERSON_NAME]" at bounding box center [195, 87] width 77 height 10
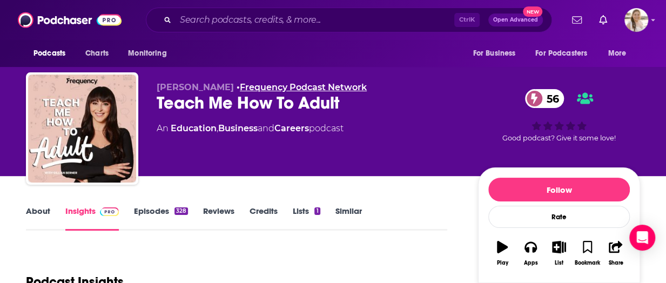
copy span "[PERSON_NAME]"
drag, startPoint x: 16, startPoint y: 220, endPoint x: 21, endPoint y: 215, distance: 6.9
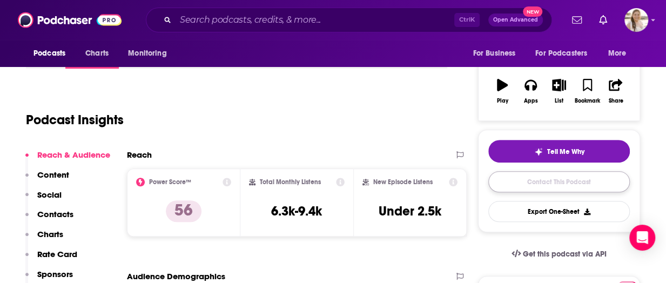
click at [551, 171] on link "Contact This Podcast" at bounding box center [559, 181] width 142 height 21
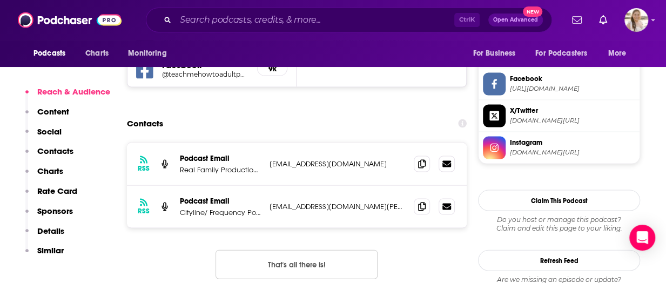
scroll to position [968, 0]
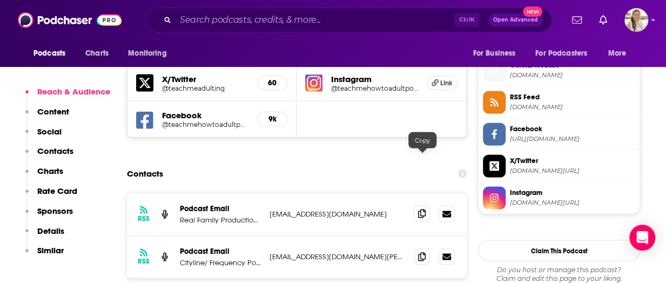
click at [424, 209] on icon at bounding box center [422, 213] width 8 height 9
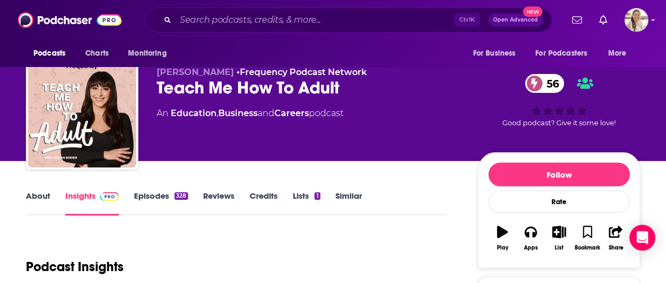
scroll to position [0, 0]
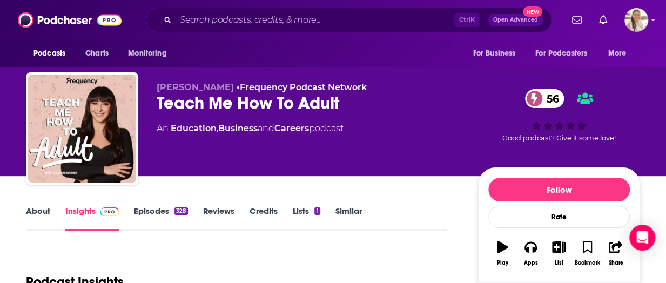
drag, startPoint x: 3, startPoint y: 204, endPoint x: 44, endPoint y: 162, distance: 58.5
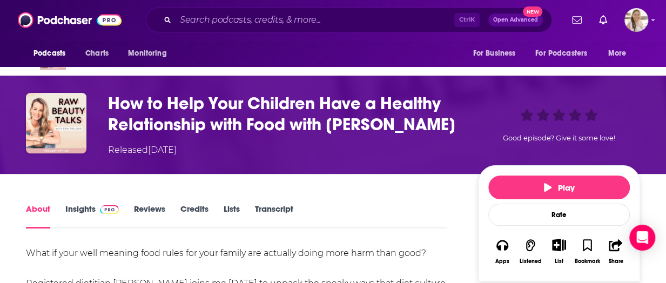
scroll to position [54, 0]
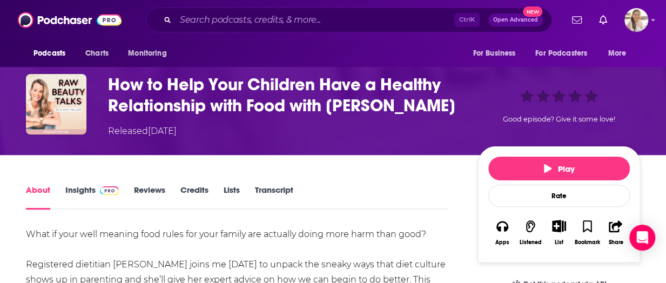
click at [86, 186] on link "Insights" at bounding box center [91, 197] width 53 height 25
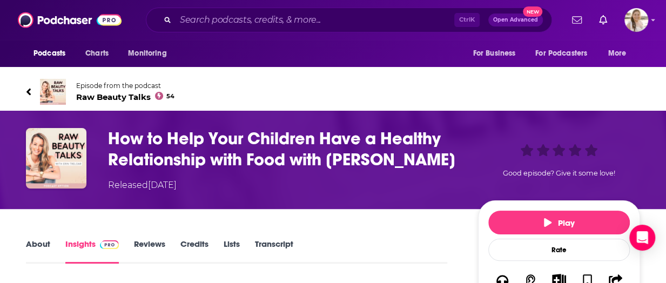
scroll to position [108, 0]
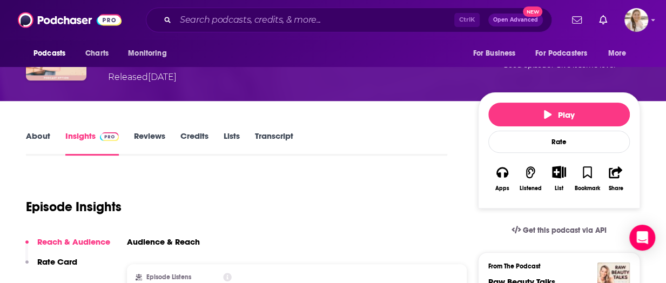
click at [30, 135] on link "About" at bounding box center [38, 143] width 24 height 25
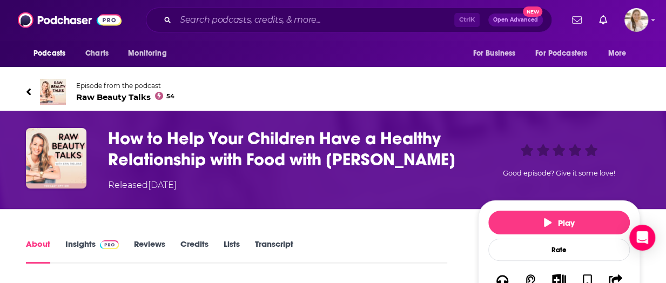
click at [135, 93] on span "Raw Beauty Talks 54" at bounding box center [125, 97] width 98 height 10
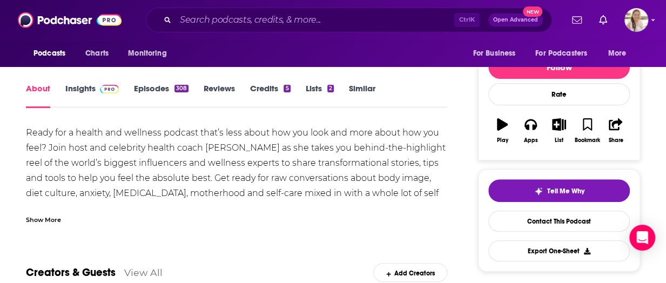
scroll to position [54, 0]
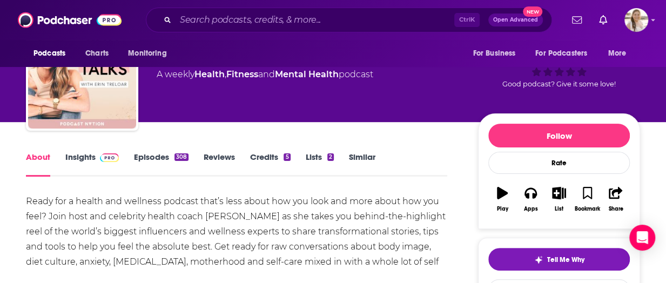
click at [86, 157] on link "Insights" at bounding box center [91, 164] width 53 height 25
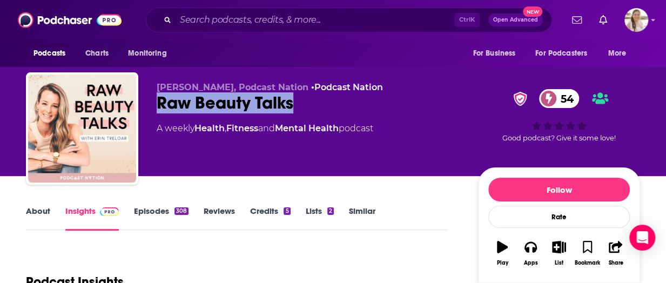
drag, startPoint x: 159, startPoint y: 102, endPoint x: 310, endPoint y: 102, distance: 151.3
click at [310, 102] on div "Raw Beauty Talks 54" at bounding box center [309, 102] width 304 height 21
copy h2 "Raw Beauty Talks"
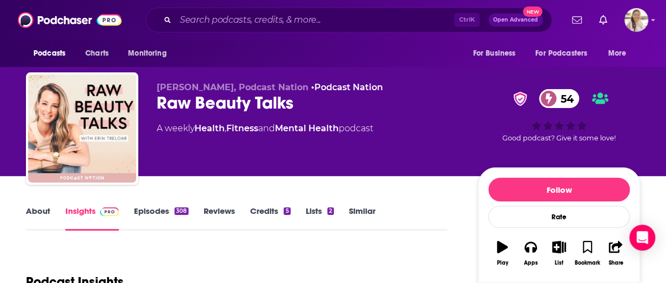
drag, startPoint x: 3, startPoint y: 192, endPoint x: 36, endPoint y: 195, distance: 32.6
click at [211, 88] on span "Erin Treloar, Podcast Nation" at bounding box center [233, 87] width 152 height 10
drag, startPoint x: 155, startPoint y: 86, endPoint x: 209, endPoint y: 90, distance: 54.2
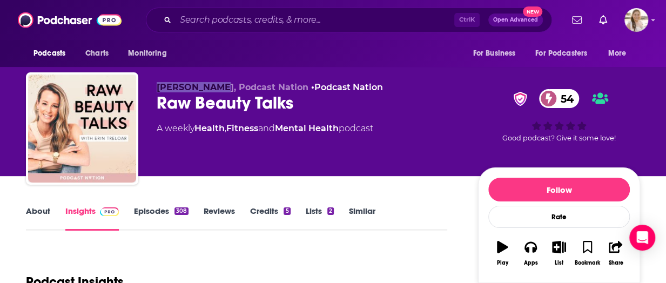
click at [209, 90] on div "Erin Treloar, Podcast Nation • Podcast Nation Raw Beauty Talks 54 A weekly Heal…" at bounding box center [333, 130] width 614 height 117
copy span "Erin Treloar"
drag, startPoint x: 16, startPoint y: 226, endPoint x: 68, endPoint y: 234, distance: 52.4
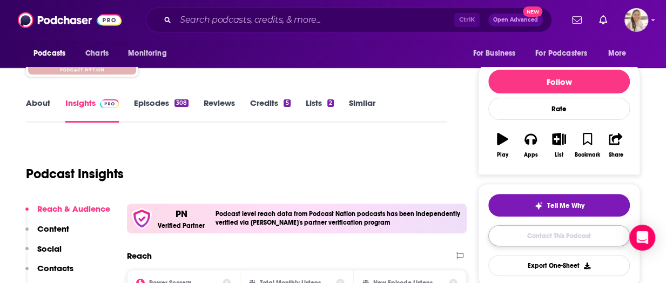
click at [564, 232] on link "Contact This Podcast" at bounding box center [559, 235] width 142 height 21
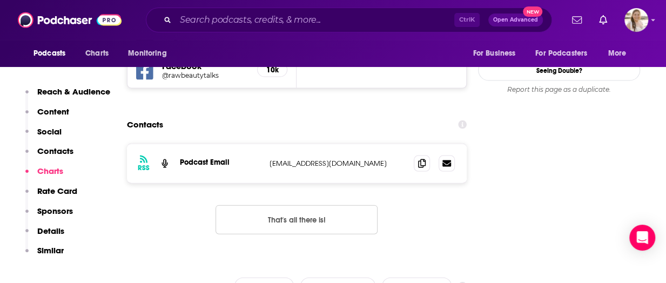
scroll to position [1028, 0]
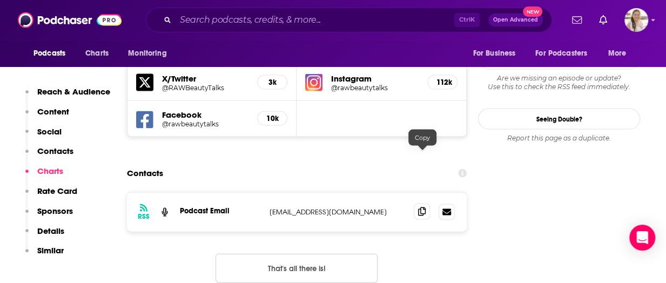
click at [425, 207] on icon at bounding box center [422, 211] width 8 height 9
drag, startPoint x: 12, startPoint y: 127, endPoint x: 100, endPoint y: 45, distance: 120.0
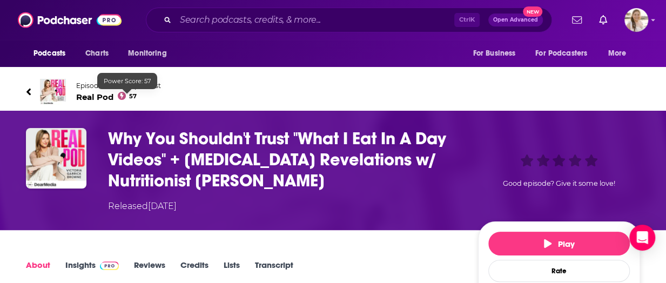
click at [113, 96] on span "Real Pod 57" at bounding box center [118, 97] width 85 height 10
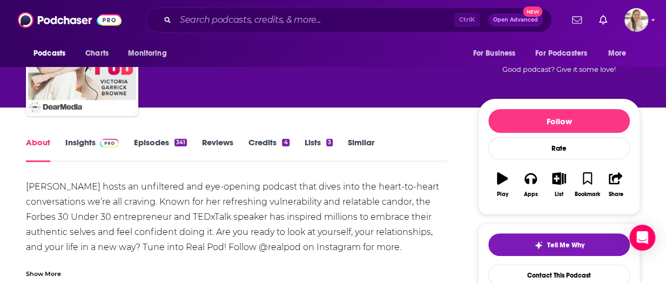
scroll to position [108, 0]
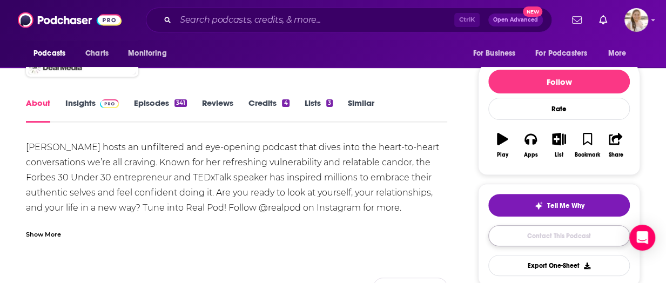
click at [534, 231] on link "Contact This Podcast" at bounding box center [559, 235] width 142 height 21
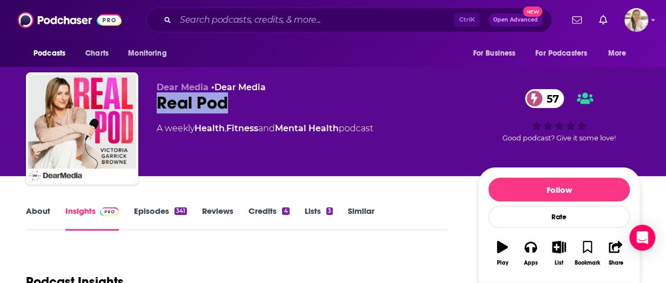
drag, startPoint x: 161, startPoint y: 102, endPoint x: 245, endPoint y: 102, distance: 84.3
click at [245, 102] on div "Real Pod 57" at bounding box center [309, 102] width 304 height 21
copy h2 "Real Pod"
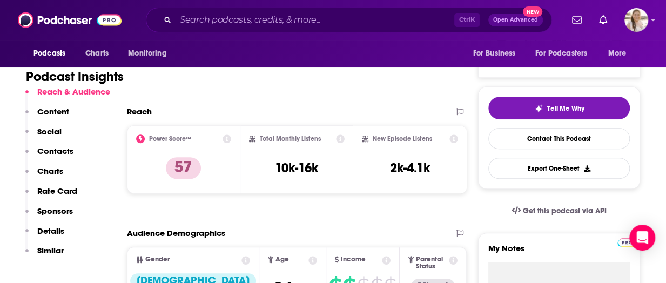
scroll to position [54, 0]
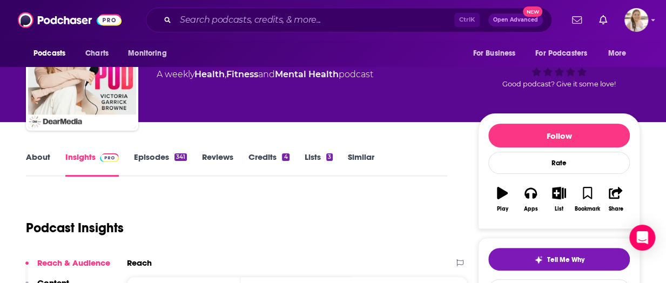
click at [27, 154] on link "About" at bounding box center [38, 164] width 24 height 25
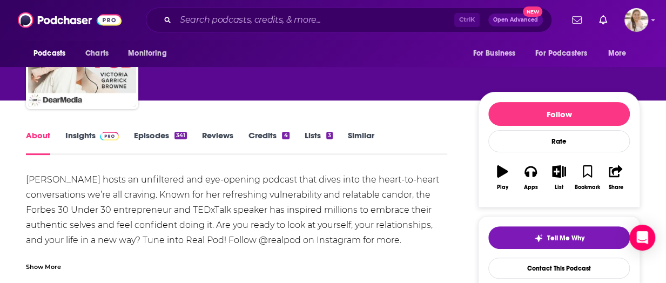
scroll to position [54, 0]
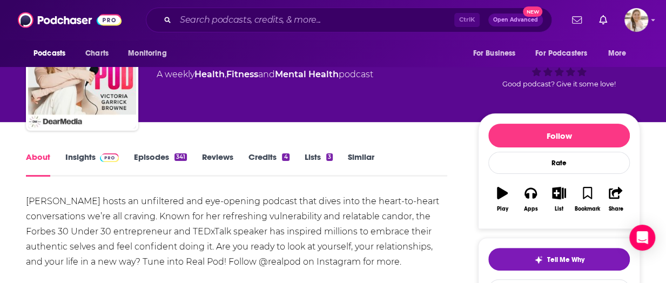
click at [96, 158] on span at bounding box center [107, 157] width 23 height 10
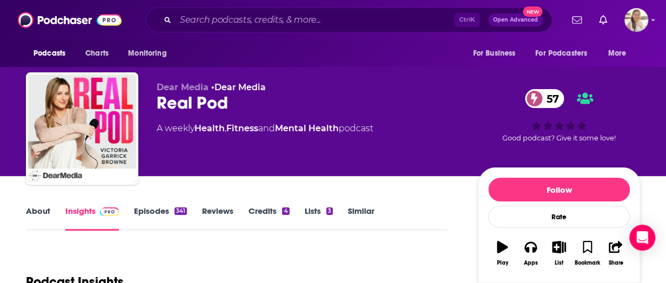
click at [164, 211] on link "Episodes 341" at bounding box center [160, 218] width 53 height 25
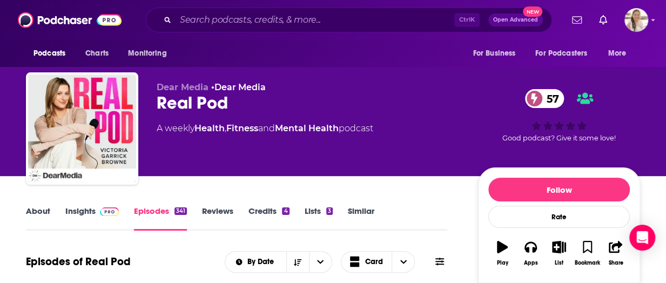
click at [617, 49] on span "More" at bounding box center [617, 53] width 18 height 15
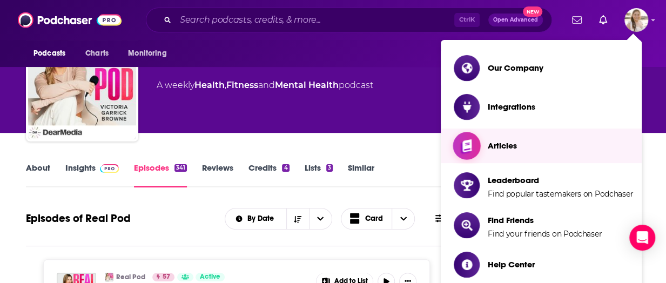
scroll to position [54, 0]
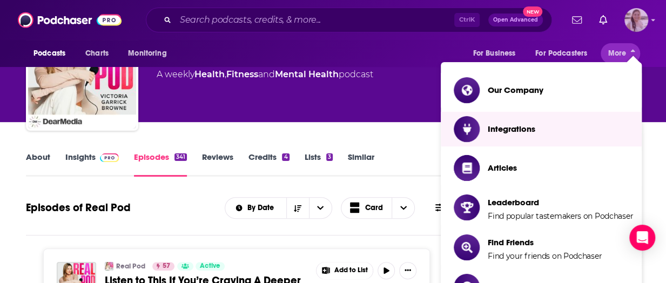
click at [638, 25] on img "Logged in as acquavie" at bounding box center [637, 20] width 24 height 24
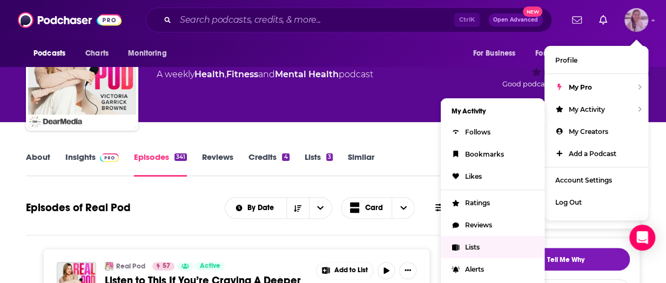
click at [495, 243] on link "Lists" at bounding box center [493, 247] width 104 height 22
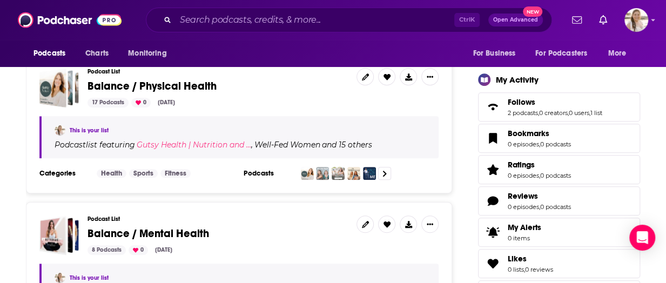
scroll to position [324, 0]
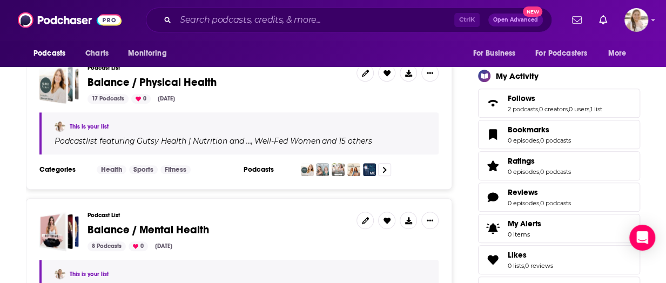
click at [158, 82] on span "Balance / Physical Health" at bounding box center [152, 83] width 129 height 14
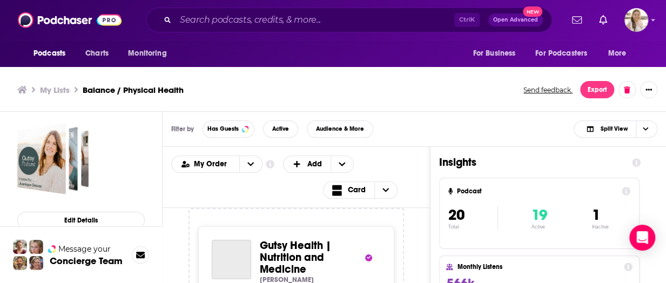
scroll to position [3, 0]
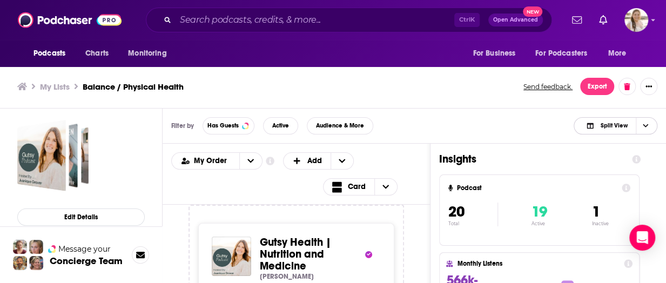
click at [641, 122] on span "Choose View" at bounding box center [645, 126] width 18 height 16
click at [627, 159] on span "Podcast Only" at bounding box center [621, 162] width 53 height 6
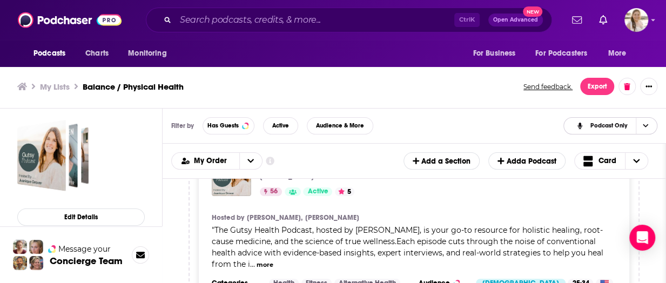
scroll to position [0, 0]
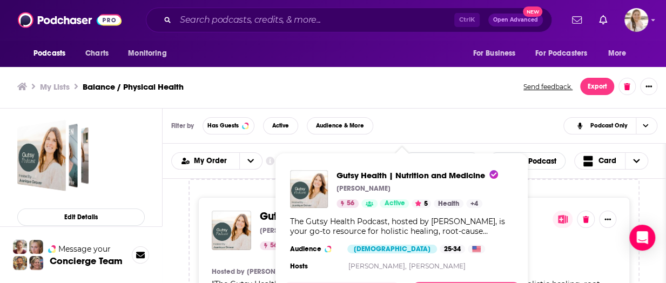
drag, startPoint x: 297, startPoint y: 219, endPoint x: 265, endPoint y: 203, distance: 35.8
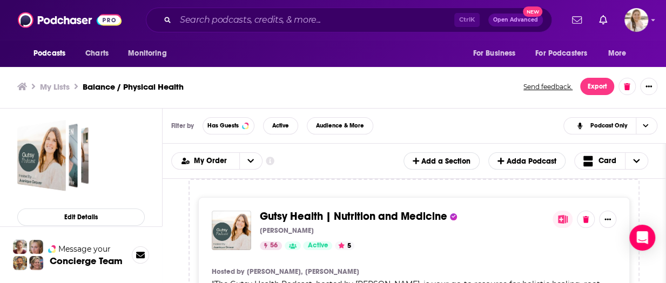
click at [294, 219] on div "Podcasts Charts Monitoring Ctrl K Open Advanced New For Business For Podcasters…" at bounding box center [333, 140] width 666 height 286
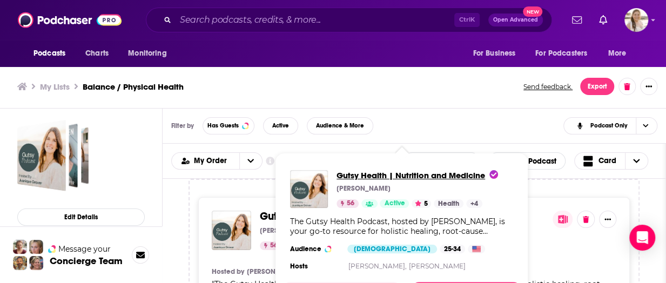
click at [355, 178] on span "Gutsy Health | Nutrition and Medicine" at bounding box center [418, 175] width 162 height 10
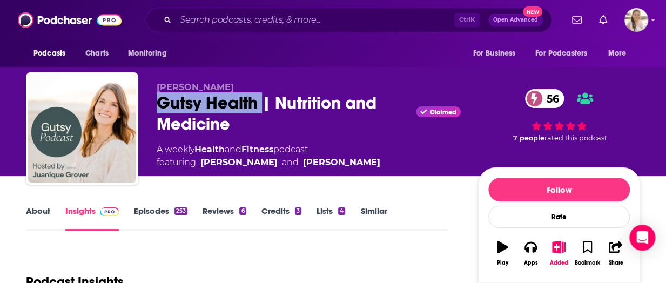
drag, startPoint x: 156, startPoint y: 98, endPoint x: 266, endPoint y: 100, distance: 110.2
click at [266, 100] on div "Juanique Grover Gutsy Health | Nutrition and Medicine Claimed 56 A weekly Healt…" at bounding box center [333, 130] width 614 height 117
copy h2 "Gutsy Health"
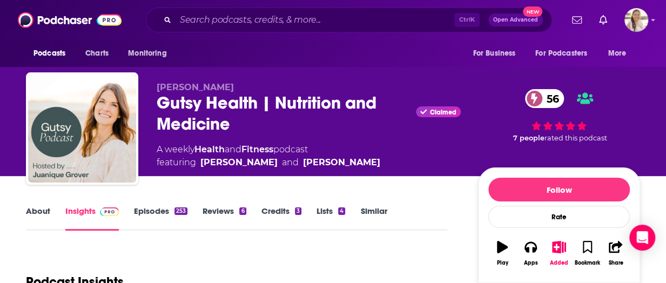
drag, startPoint x: 22, startPoint y: 209, endPoint x: 66, endPoint y: 226, distance: 47.6
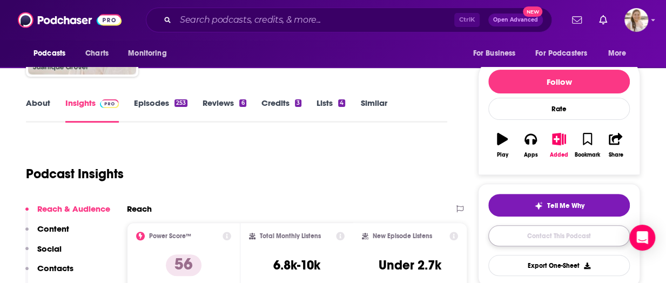
click at [568, 237] on link "Contact This Podcast" at bounding box center [559, 235] width 142 height 21
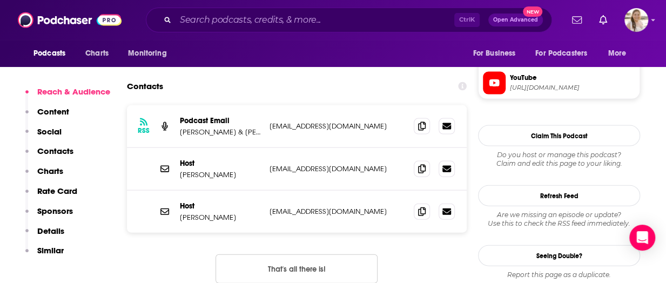
scroll to position [968, 0]
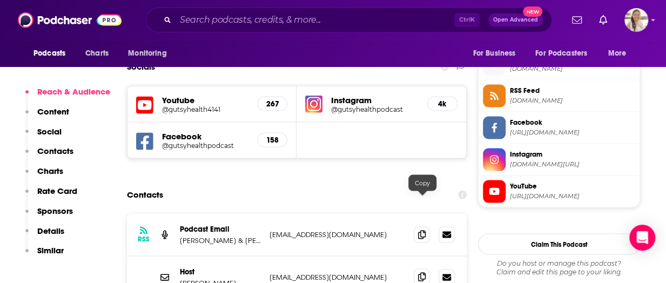
click at [428, 269] on span at bounding box center [422, 277] width 16 height 16
drag, startPoint x: 12, startPoint y: 143, endPoint x: 71, endPoint y: 151, distance: 59.4
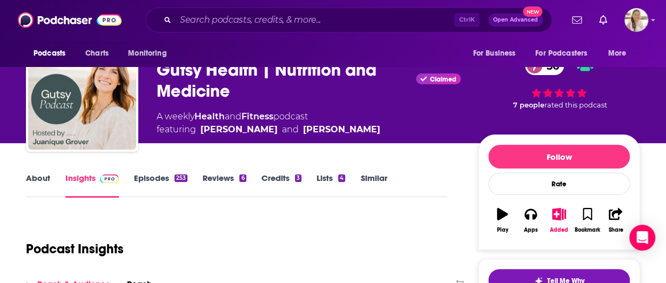
scroll to position [0, 0]
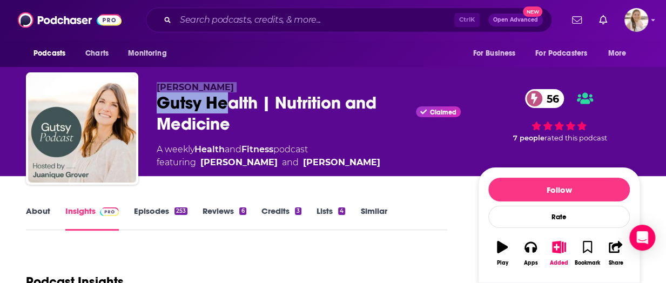
drag, startPoint x: 157, startPoint y: 84, endPoint x: 230, endPoint y: 93, distance: 73.5
click at [230, 93] on div "Juanique Grover Gutsy Health | Nutrition and Medicine Claimed 56 A weekly Healt…" at bounding box center [309, 125] width 304 height 87
click at [232, 85] on p "Juanique Grover" at bounding box center [309, 87] width 304 height 10
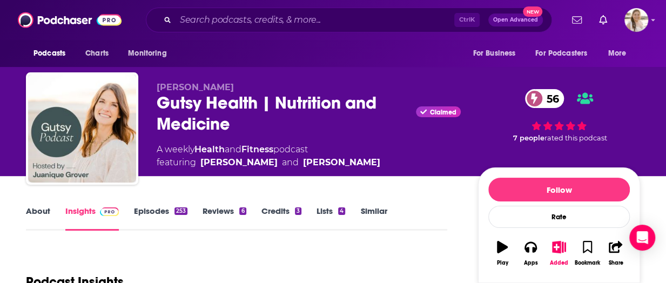
click at [214, 83] on span "Juanique Grover" at bounding box center [195, 87] width 77 height 10
copy p "Juanique Grover"
drag, startPoint x: 17, startPoint y: 227, endPoint x: 30, endPoint y: 220, distance: 15.2
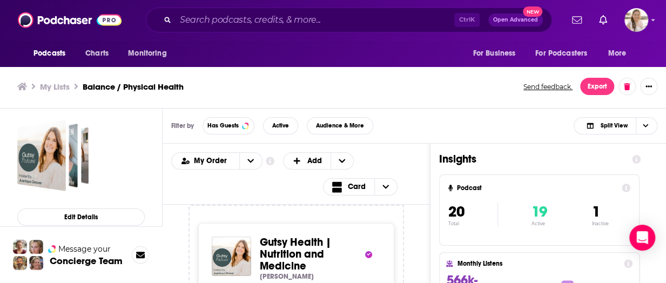
scroll to position [108, 0]
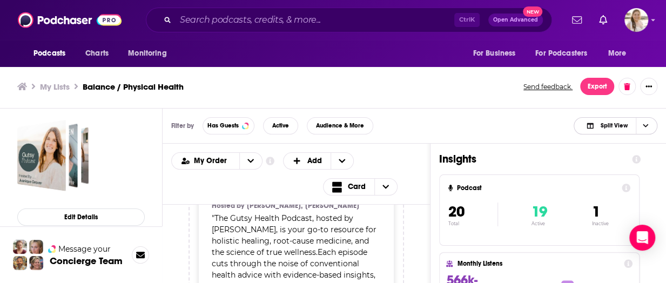
click at [620, 125] on span "Split View" at bounding box center [613, 126] width 27 height 6
click at [617, 164] on span "Podcast Only" at bounding box center [621, 162] width 53 height 6
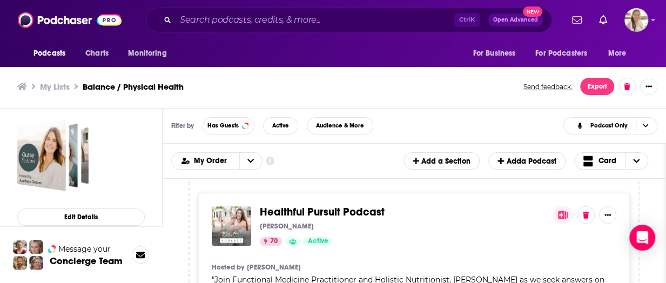
scroll to position [486, 0]
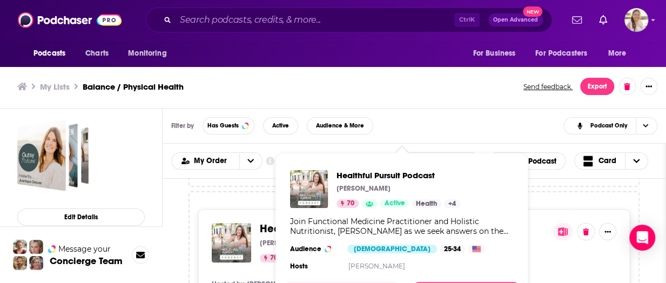
drag, startPoint x: 381, startPoint y: 227, endPoint x: 269, endPoint y: 229, distance: 111.8
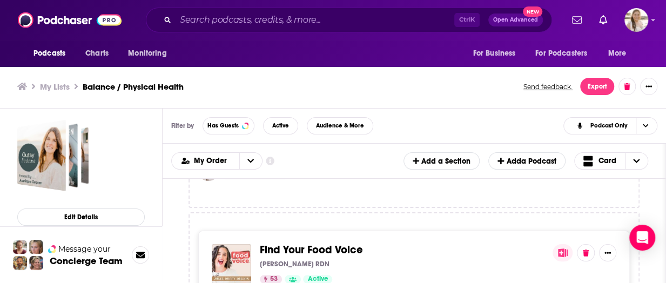
scroll to position [1567, 0]
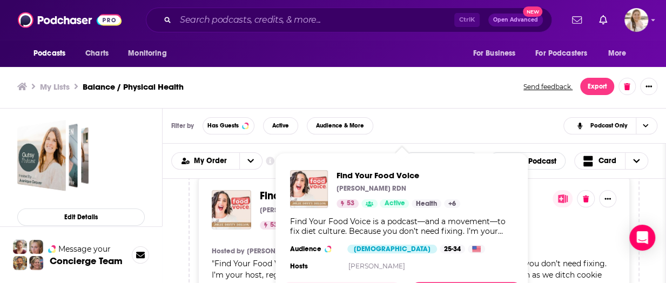
drag, startPoint x: 331, startPoint y: 186, endPoint x: 269, endPoint y: 182, distance: 62.8
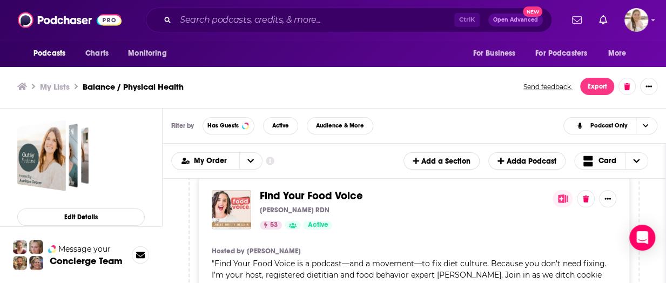
click at [548, 190] on div "Find Your Food Voice Julie Duffy Dillon RDN 53 Active" at bounding box center [414, 209] width 405 height 39
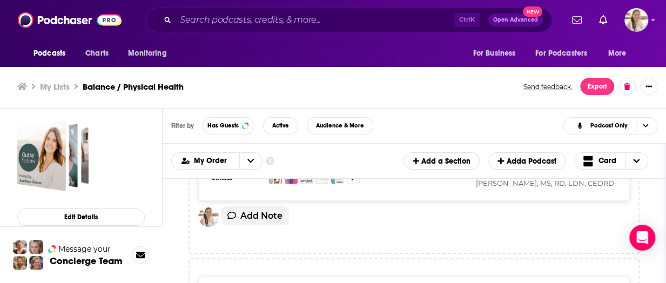
scroll to position [1783, 0]
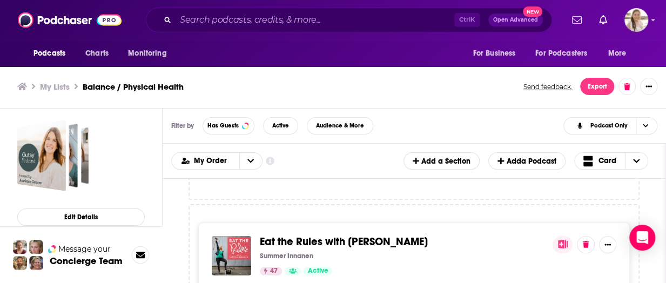
drag, startPoint x: 416, startPoint y: 238, endPoint x: 338, endPoint y: 225, distance: 78.8
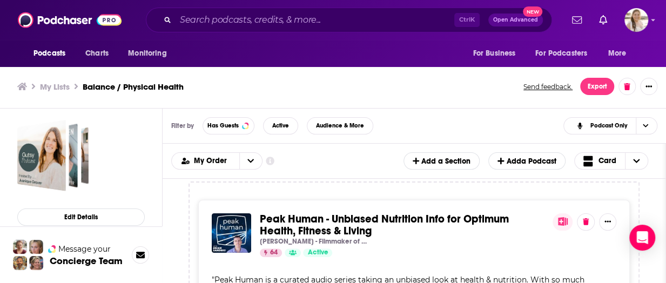
scroll to position [2053, 0]
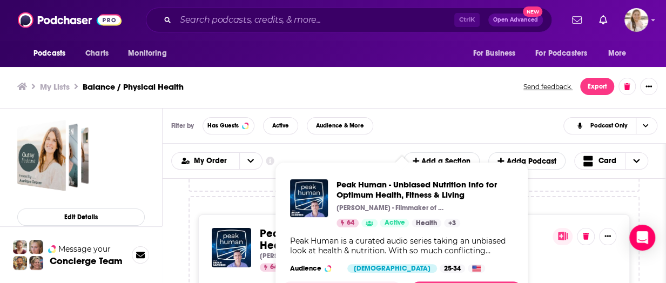
drag, startPoint x: 360, startPoint y: 220, endPoint x: 558, endPoint y: 244, distance: 199.8
click at [558, 244] on div "Peak Human - Unbiased Nutrition Info for Optimum Health, Fitness & Living Brian…" at bounding box center [414, 250] width 405 height 44
drag, startPoint x: 466, startPoint y: 222, endPoint x: 220, endPoint y: 229, distance: 245.4
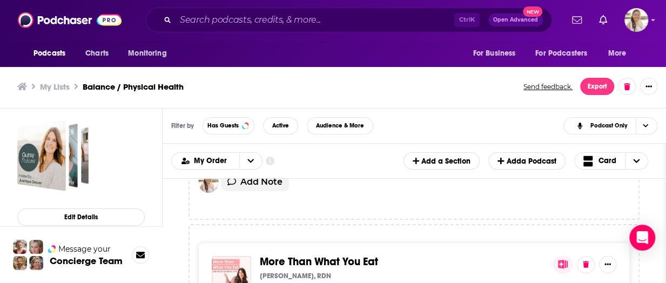
scroll to position [2593, 0]
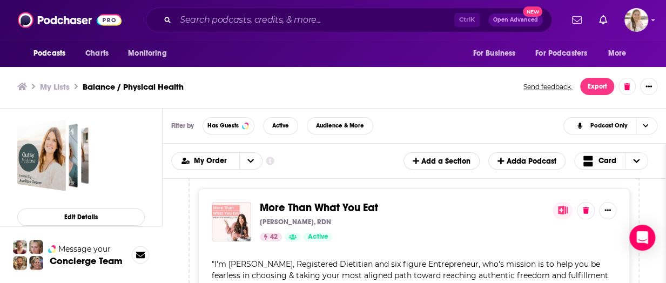
drag, startPoint x: 375, startPoint y: 194, endPoint x: 301, endPoint y: 186, distance: 74.4
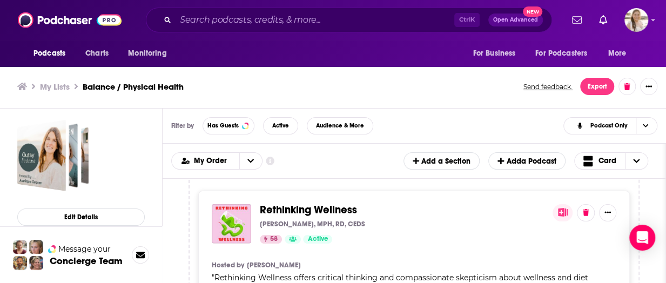
scroll to position [3512, 0]
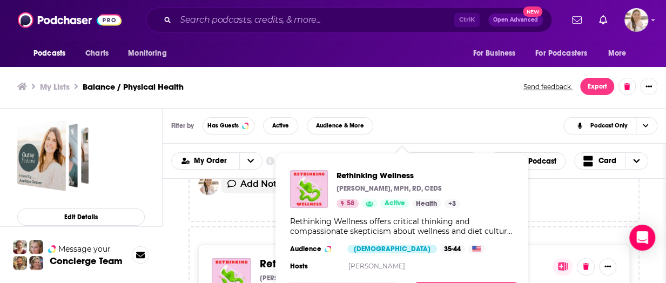
drag, startPoint x: 311, startPoint y: 244, endPoint x: 252, endPoint y: 240, distance: 59.5
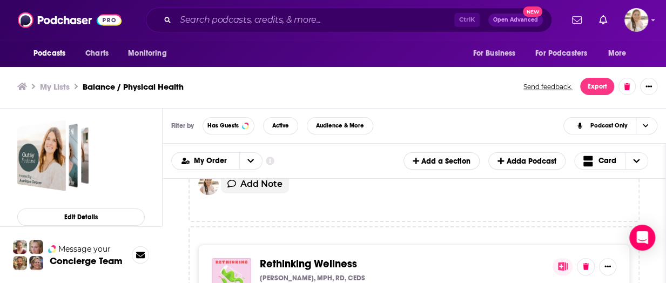
drag, startPoint x: 252, startPoint y: 240, endPoint x: 218, endPoint y: 265, distance: 41.4
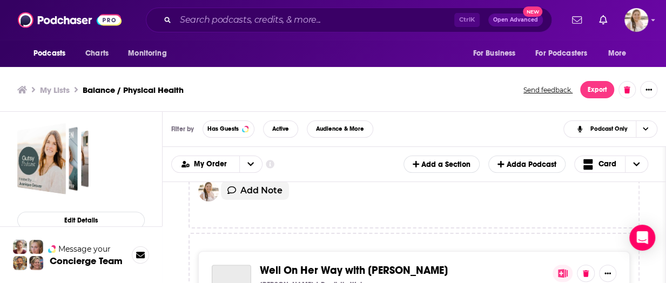
scroll to position [4808, 0]
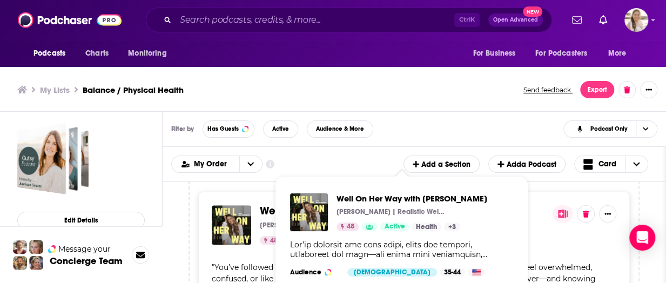
drag, startPoint x: 412, startPoint y: 192, endPoint x: 210, endPoint y: 207, distance: 203.2
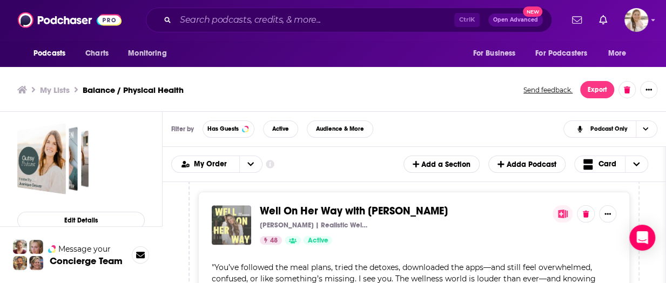
drag, startPoint x: 210, startPoint y: 207, endPoint x: 225, endPoint y: 219, distance: 19.2
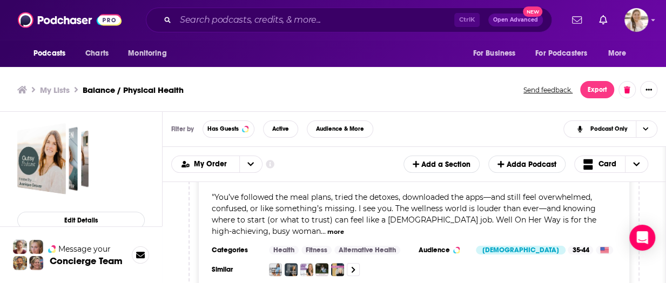
scroll to position [3, 0]
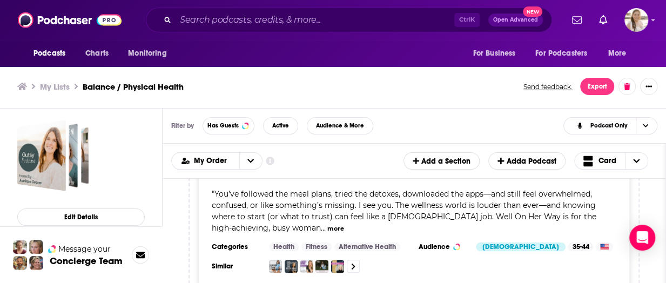
click at [59, 86] on h3 "My Lists" at bounding box center [55, 87] width 30 height 10
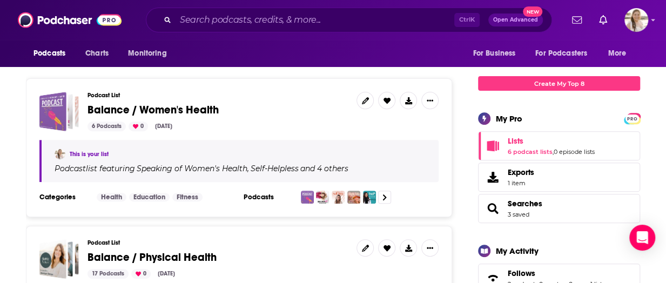
scroll to position [108, 0]
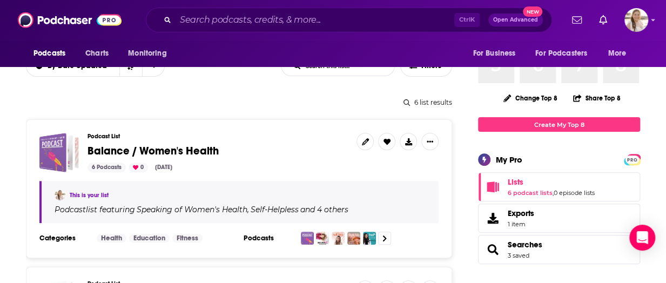
click at [180, 150] on span "Balance / Women's Health" at bounding box center [153, 151] width 131 height 14
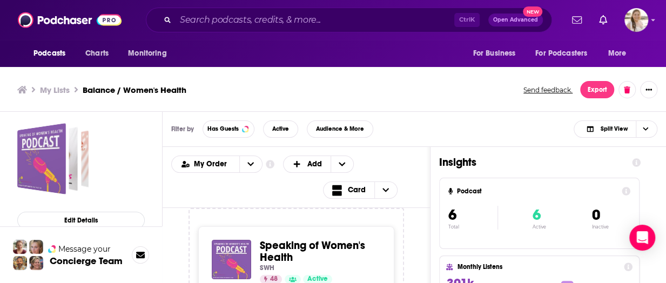
scroll to position [3, 0]
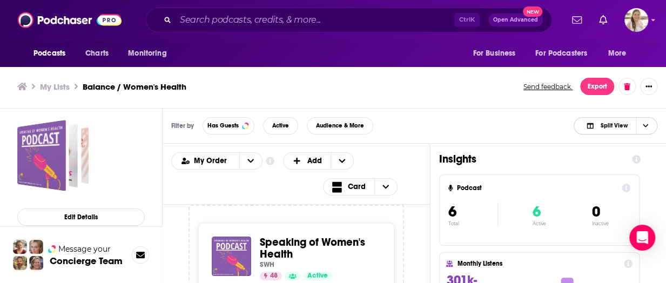
click at [649, 124] on span "Choose View" at bounding box center [645, 126] width 18 height 16
click at [617, 165] on div "Podcast Only" at bounding box center [616, 162] width 84 height 18
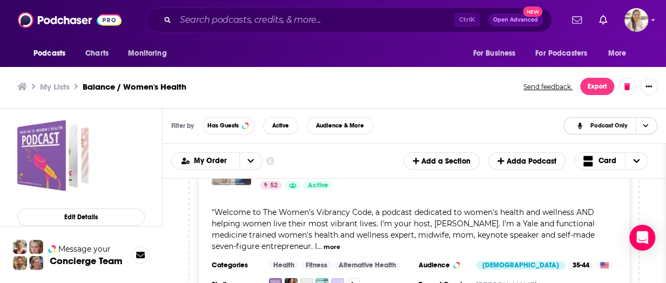
scroll to position [1366, 0]
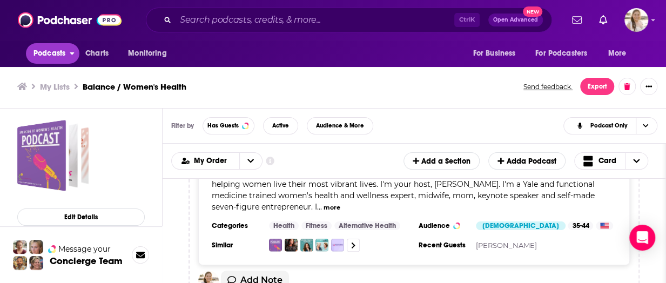
click at [64, 50] on span "Podcasts" at bounding box center [49, 53] width 32 height 15
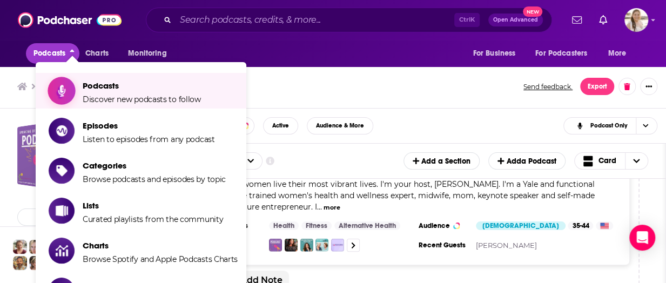
click at [109, 99] on span "Discover new podcasts to follow" at bounding box center [142, 100] width 118 height 10
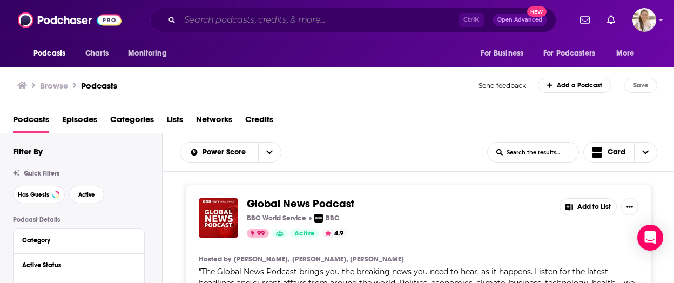
drag, startPoint x: 212, startPoint y: 19, endPoint x: 216, endPoint y: 31, distance: 12.0
click at [212, 19] on input "Search podcasts, credits, & more..." at bounding box center [319, 19] width 279 height 17
click at [579, 116] on div "Podcasts Episodes Categories Lists Networks Credits" at bounding box center [339, 122] width 653 height 22
click at [204, 21] on input "Search podcasts, credits, & more..." at bounding box center [319, 19] width 279 height 17
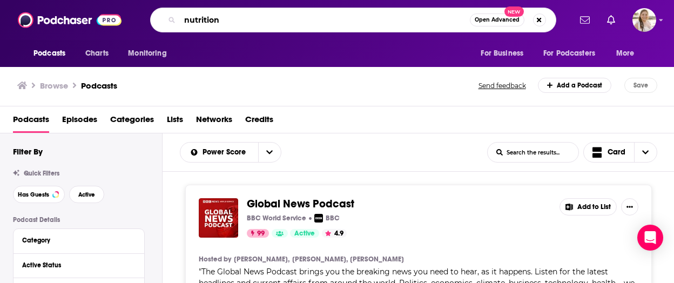
type input "nutrition"
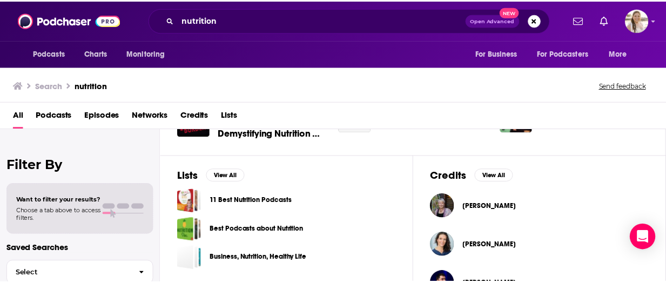
scroll to position [432, 0]
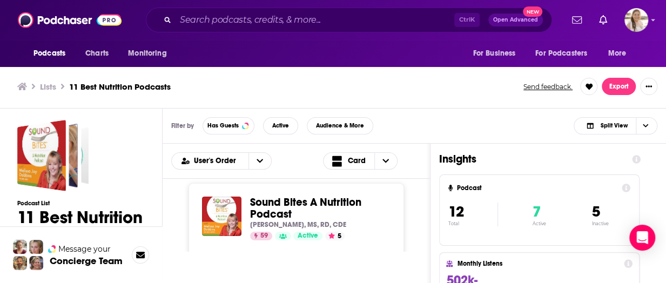
scroll to position [54, 0]
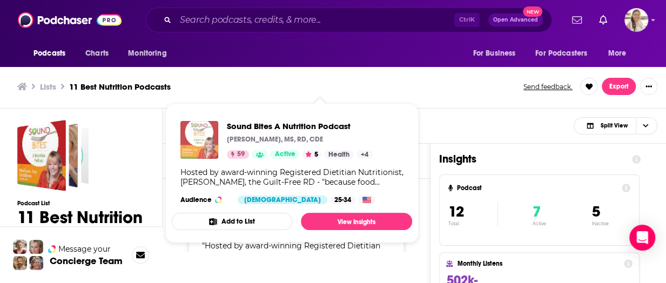
drag, startPoint x: 304, startPoint y: 187, endPoint x: 206, endPoint y: 147, distance: 104.9
click at [440, 97] on div "Lists 11 Best Nutrition Podcasts Send feedback. Export" at bounding box center [333, 87] width 666 height 44
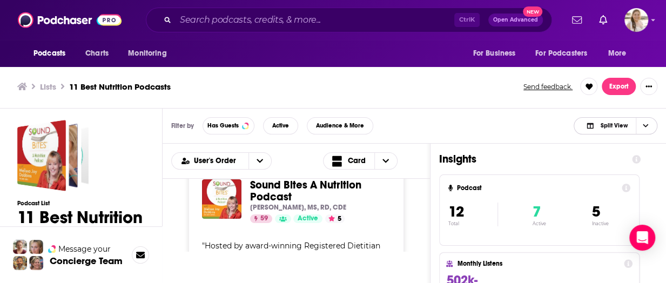
click at [627, 117] on button "Split View" at bounding box center [616, 125] width 84 height 17
click at [640, 126] on span "Choose View" at bounding box center [645, 126] width 18 height 16
click at [639, 128] on span "Choose View" at bounding box center [645, 126] width 18 height 16
click at [615, 160] on span "Podcast Only" at bounding box center [621, 162] width 53 height 6
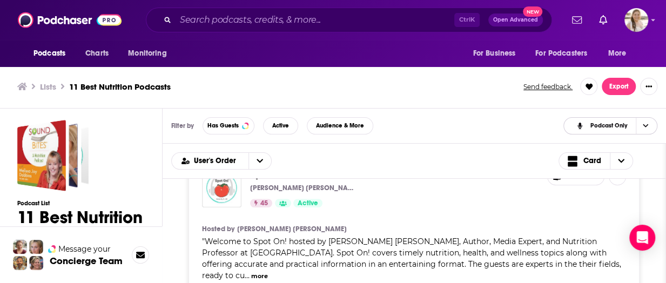
scroll to position [378, 0]
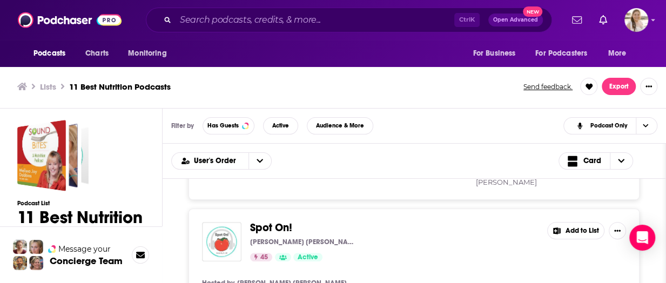
drag, startPoint x: 273, startPoint y: 197, endPoint x: 252, endPoint y: 207, distance: 23.4
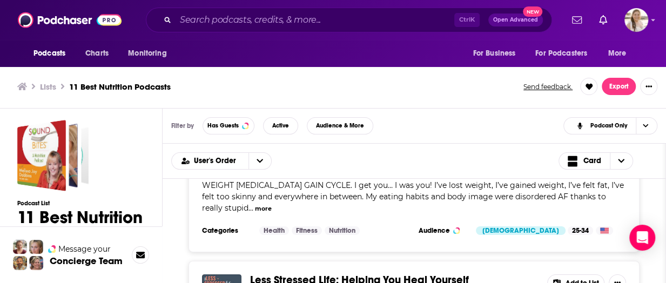
scroll to position [1940, 0]
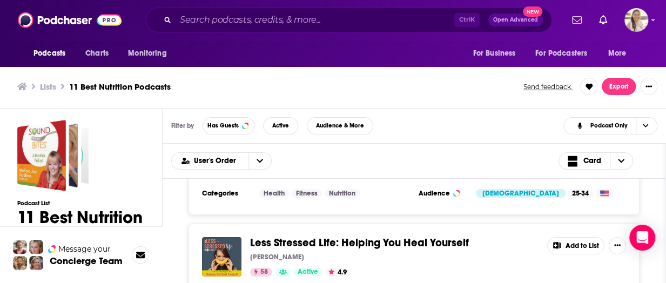
scroll to position [3, 0]
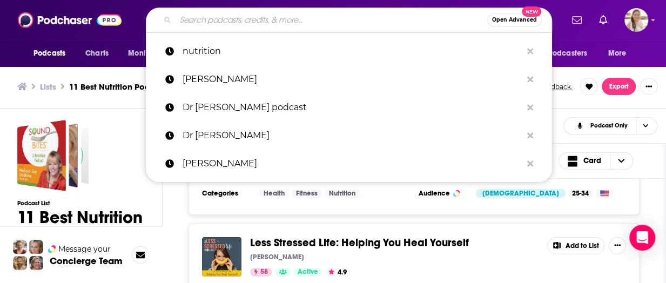
click at [232, 24] on input "Search podcasts, credits, & more..." at bounding box center [332, 19] width 312 height 17
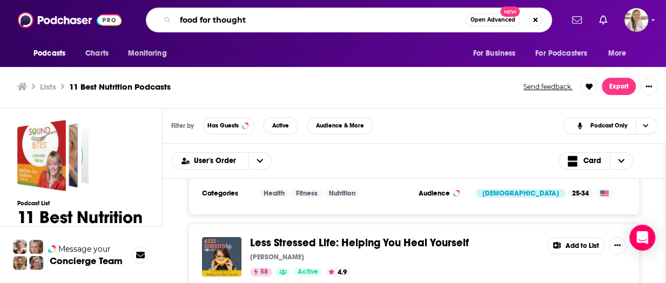
type input "food for thought"
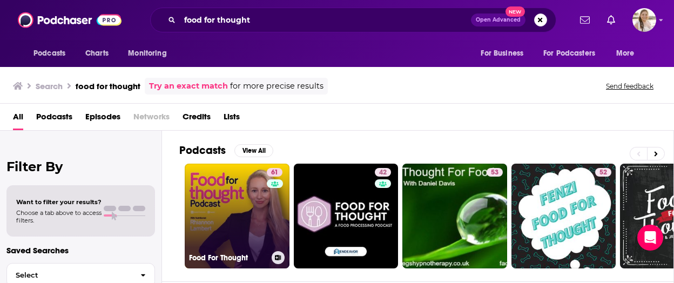
click at [213, 204] on link "61 Food For Thought" at bounding box center [237, 216] width 105 height 105
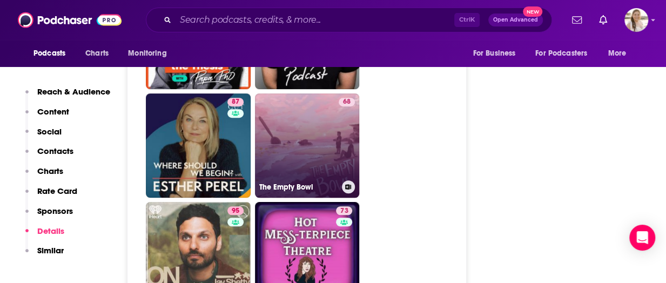
scroll to position [3944, 0]
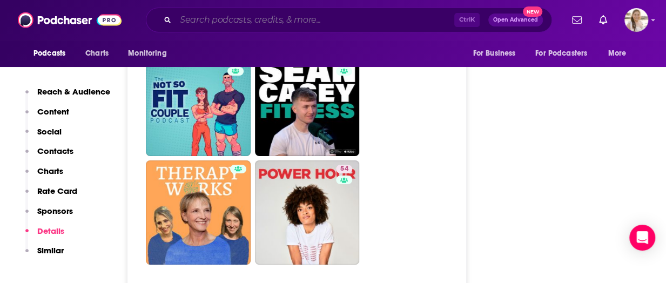
click at [259, 20] on input "Search podcasts, credits, & more..." at bounding box center [315, 19] width 279 height 17
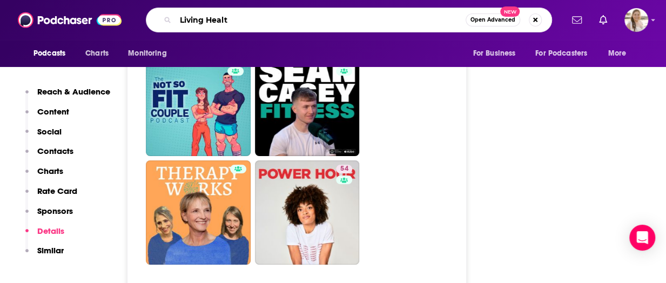
type input "Living Health"
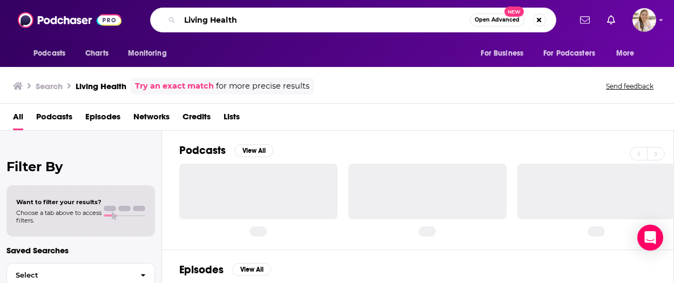
click at [263, 22] on input "Living Health" at bounding box center [325, 19] width 290 height 17
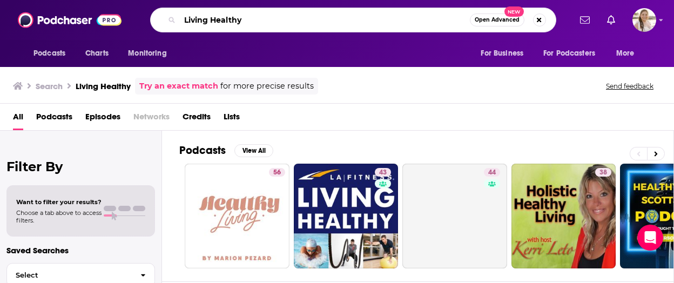
click at [205, 21] on input "Living Healthy" at bounding box center [325, 19] width 290 height 17
click at [204, 20] on input "Living Healthy" at bounding box center [325, 19] width 290 height 17
paste input "Healthy Eating For Busy Women"
click at [213, 22] on input "Healthy Eating For Busy WomenHealthy" at bounding box center [325, 19] width 290 height 17
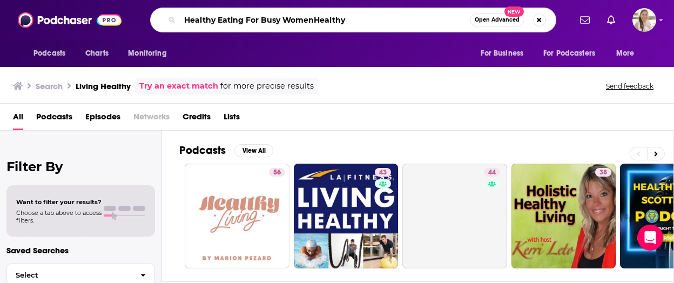
click at [213, 22] on input "Healthy Eating For Busy WomenHealthy" at bounding box center [325, 19] width 290 height 17
paste input "Search podcasts, credits, & more..."
type input "Healthy Eating For Busy Women"
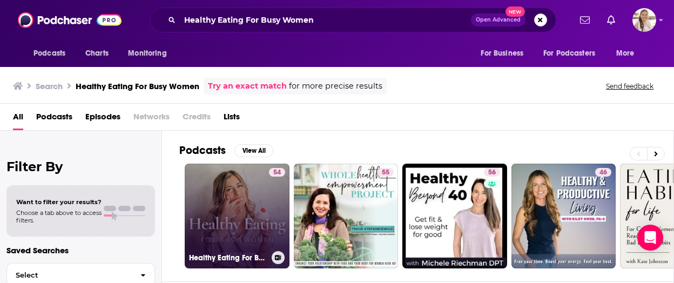
click at [222, 218] on link "54 Healthy Eating For Busy Women" at bounding box center [237, 216] width 105 height 105
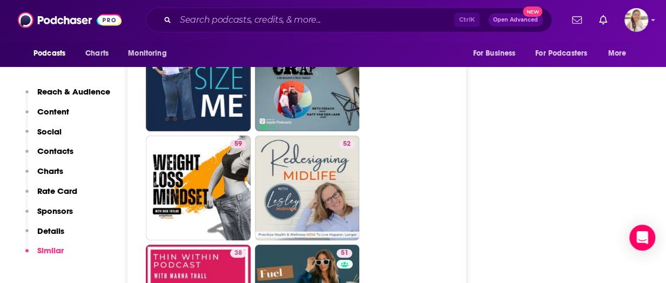
scroll to position [1999, 0]
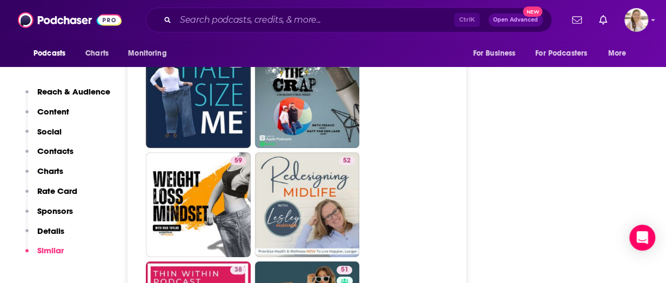
click at [99, 273] on div "Reach & Audience Content Social Contacts Charts Rate Card Sponsors Details Simi…" at bounding box center [67, 207] width 85 height 243
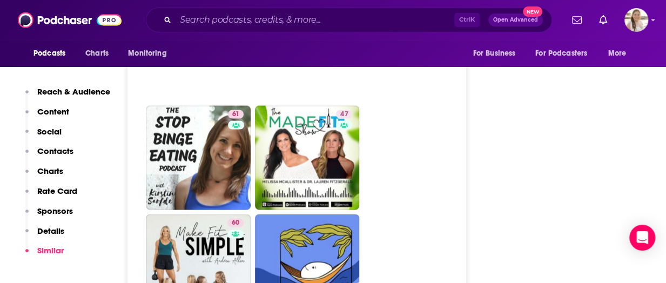
scroll to position [2647, 0]
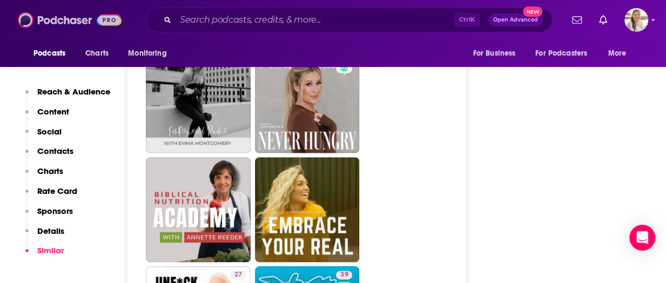
click at [37, 19] on img at bounding box center [70, 20] width 104 height 21
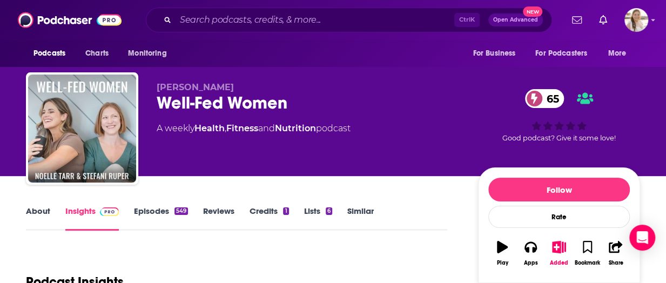
click at [35, 216] on link "About" at bounding box center [38, 218] width 24 height 25
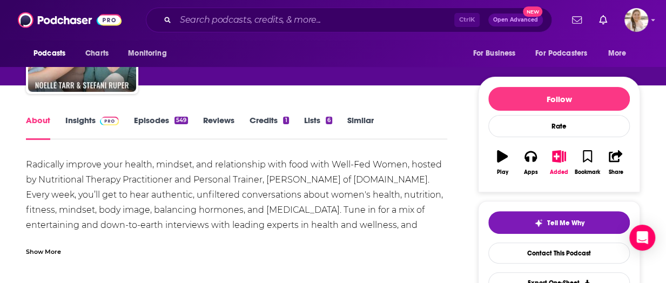
scroll to position [108, 0]
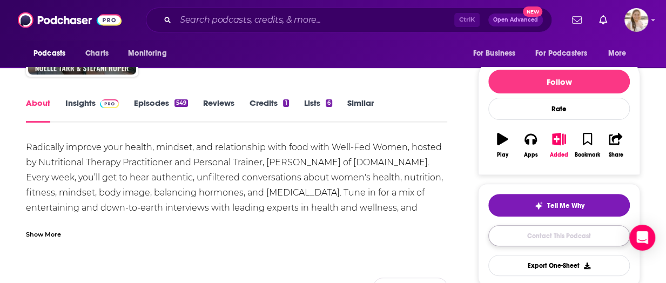
click at [558, 237] on link "Contact This Podcast" at bounding box center [559, 235] width 142 height 21
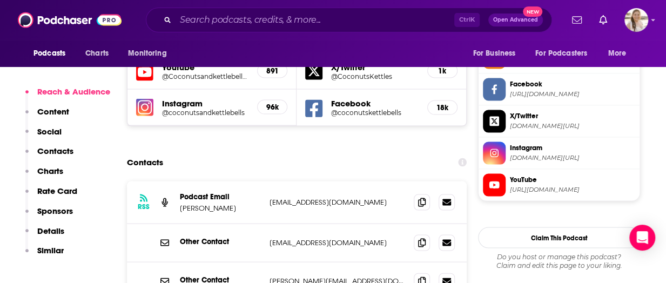
scroll to position [956, 0]
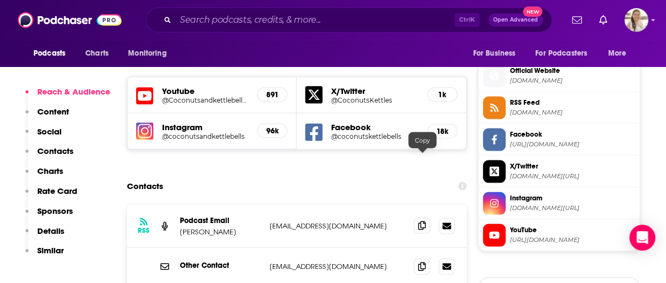
click at [424, 221] on icon at bounding box center [422, 225] width 8 height 9
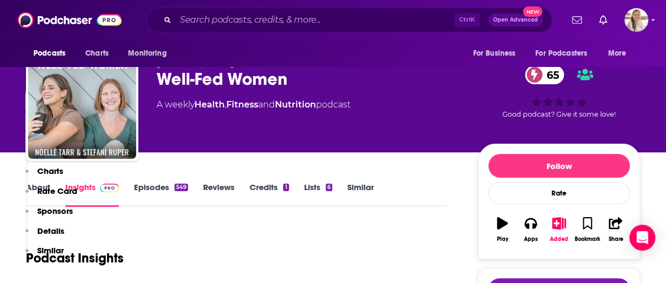
scroll to position [0, 0]
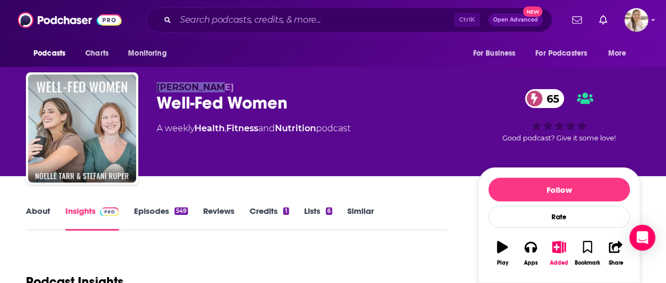
drag, startPoint x: 158, startPoint y: 88, endPoint x: 209, endPoint y: 88, distance: 50.8
click at [209, 88] on p "Noelle Tarr" at bounding box center [309, 87] width 304 height 10
copy span "Noelle Tarr"
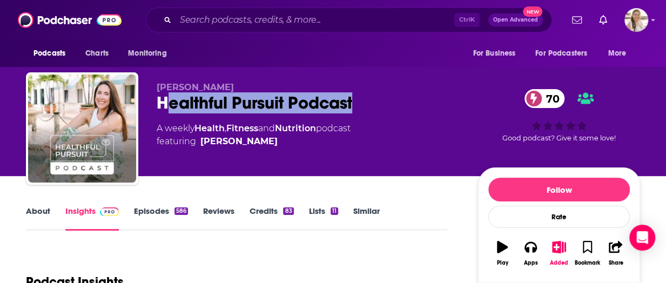
drag, startPoint x: 163, startPoint y: 103, endPoint x: 352, endPoint y: 105, distance: 189.1
click at [352, 105] on div "Healthful Pursuit Podcast 70" at bounding box center [309, 102] width 304 height 21
click at [307, 106] on div "Healthful Pursuit Podcast 70" at bounding box center [309, 102] width 304 height 21
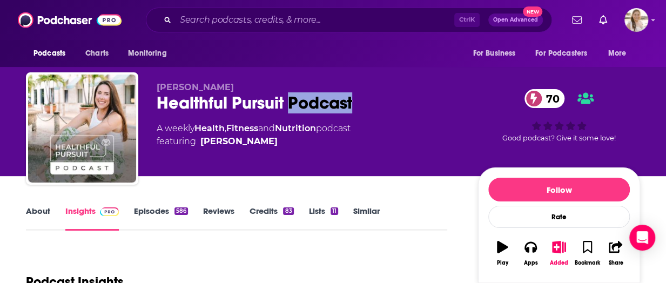
click at [307, 106] on div "Healthful Pursuit Podcast 70" at bounding box center [309, 102] width 304 height 21
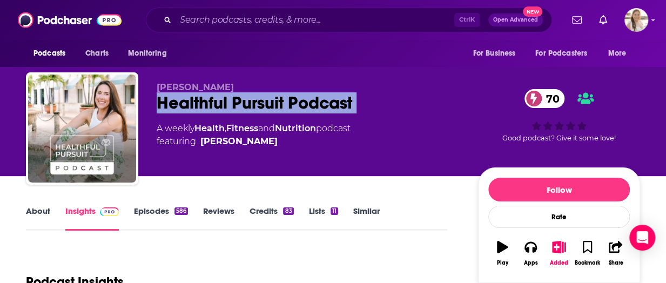
click at [307, 106] on div "Healthful Pursuit Podcast 70" at bounding box center [309, 102] width 304 height 21
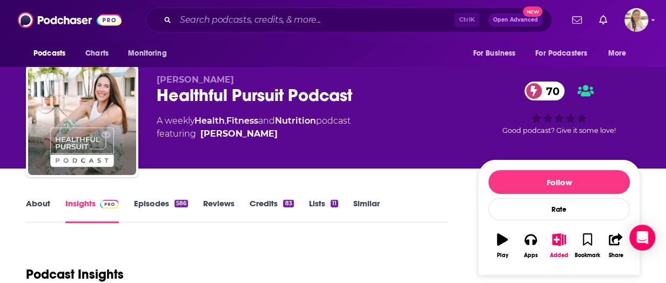
scroll to position [108, 0]
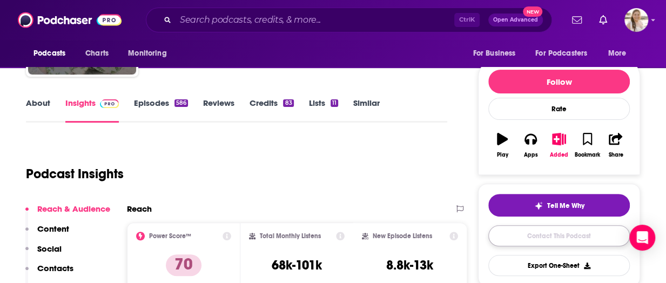
click at [563, 234] on link "Contact This Podcast" at bounding box center [559, 235] width 142 height 21
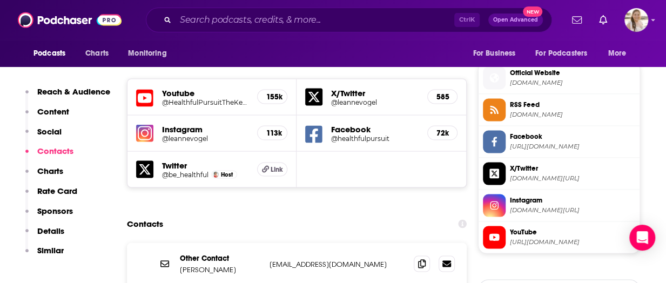
scroll to position [952, 0]
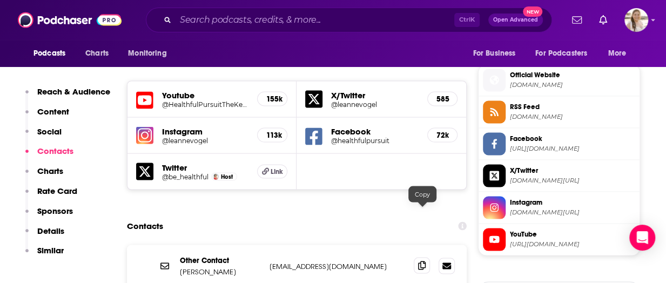
click at [420, 261] on icon at bounding box center [422, 265] width 8 height 9
drag, startPoint x: 7, startPoint y: 142, endPoint x: 24, endPoint y: 144, distance: 16.9
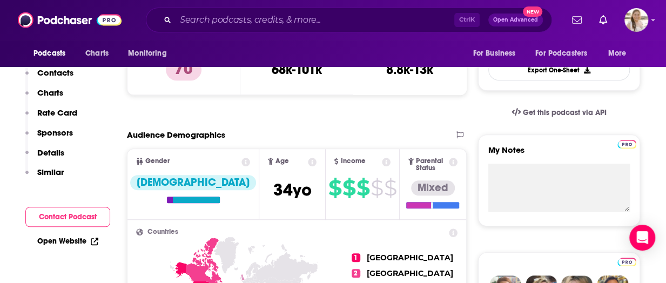
scroll to position [0, 0]
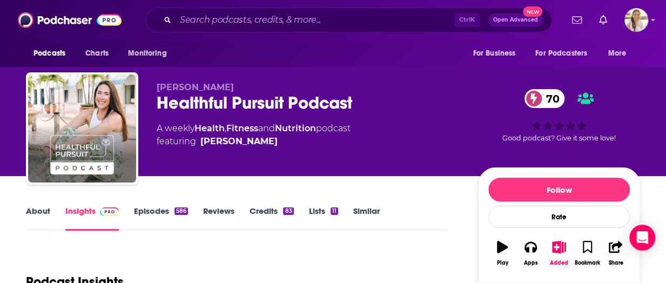
drag, startPoint x: 196, startPoint y: 140, endPoint x: 285, endPoint y: 148, distance: 90.0
click at [285, 148] on div "Leanne Vogel Healthful Pursuit Podcast 70 A weekly Health , Fitness and Nutriti…" at bounding box center [309, 125] width 304 height 86
copy span "Leanne Vogel"
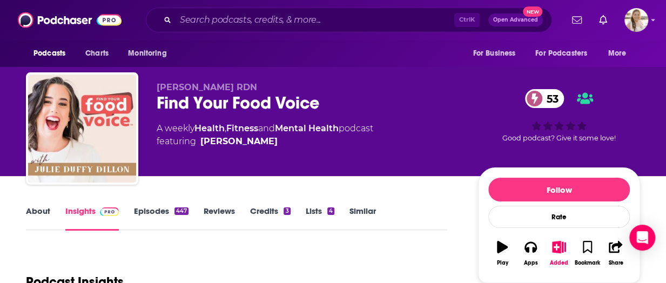
click at [231, 105] on div "Find Your Food Voice 53" at bounding box center [309, 102] width 304 height 21
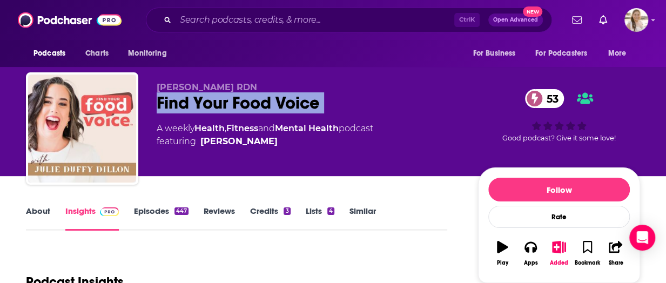
click at [231, 105] on div "Find Your Food Voice 53" at bounding box center [309, 102] width 304 height 21
copy div "Find Your Food Voice 53"
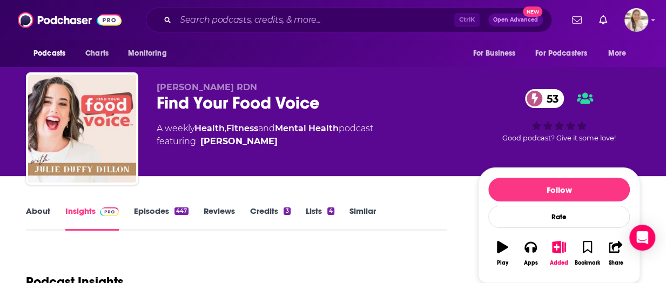
drag, startPoint x: 19, startPoint y: 198, endPoint x: 42, endPoint y: 197, distance: 22.7
drag, startPoint x: 156, startPoint y: 86, endPoint x: 236, endPoint y: 86, distance: 80.0
click at [236, 86] on div "[PERSON_NAME] RDN Find Your Food Voice 53 A weekly Health , Fitness and Mental …" at bounding box center [333, 130] width 614 height 117
copy span "[PERSON_NAME]"
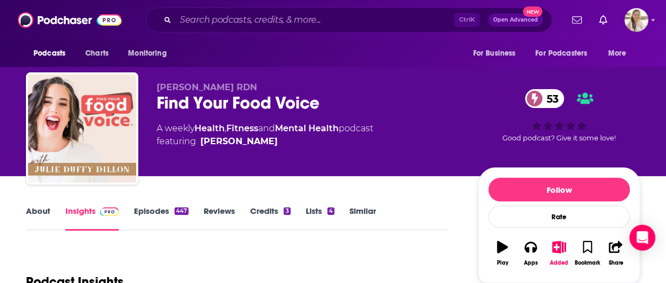
drag, startPoint x: 19, startPoint y: 204, endPoint x: 68, endPoint y: 229, distance: 54.1
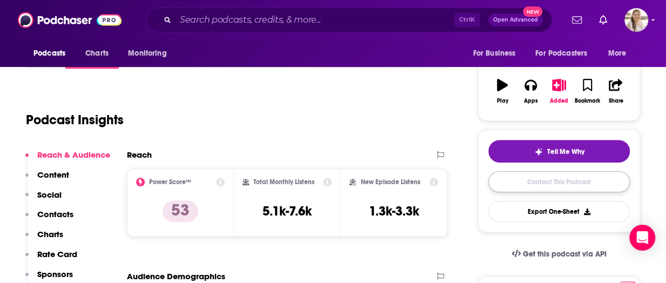
click at [551, 181] on link "Contact This Podcast" at bounding box center [559, 181] width 142 height 21
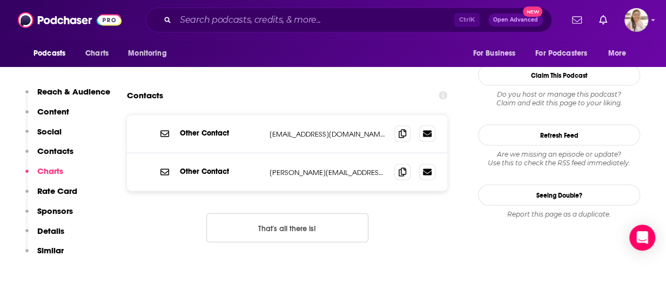
scroll to position [1053, 0]
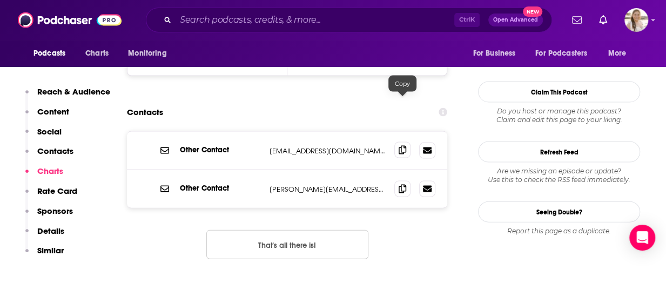
click at [401, 146] on icon at bounding box center [403, 150] width 8 height 9
drag, startPoint x: 5, startPoint y: 173, endPoint x: 28, endPoint y: 184, distance: 25.1
click at [398, 180] on span at bounding box center [402, 188] width 16 height 16
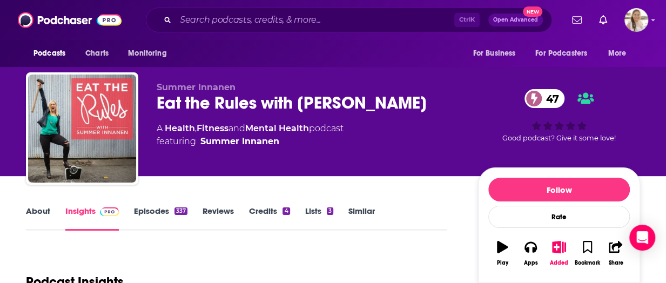
click at [149, 212] on link "Episodes 337" at bounding box center [160, 218] width 53 height 25
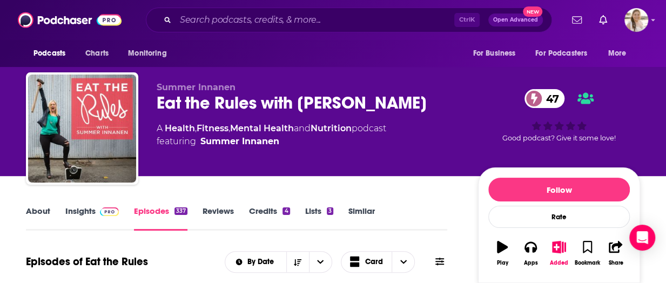
click at [37, 208] on link "About" at bounding box center [38, 218] width 24 height 25
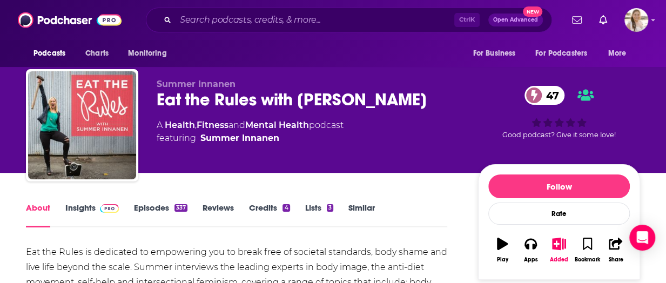
scroll to position [162, 0]
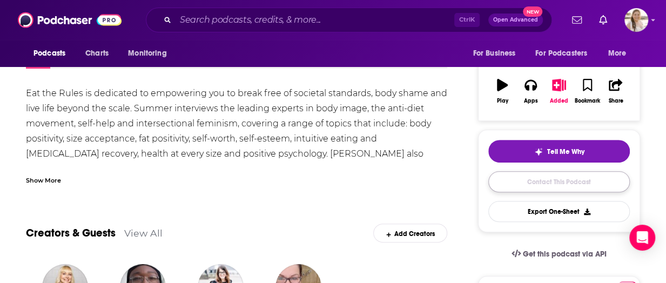
click at [549, 179] on link "Contact This Podcast" at bounding box center [559, 181] width 142 height 21
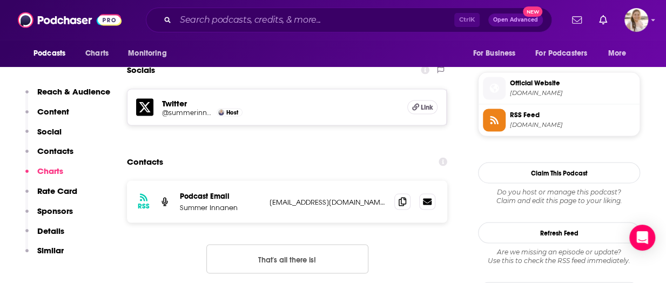
scroll to position [939, 0]
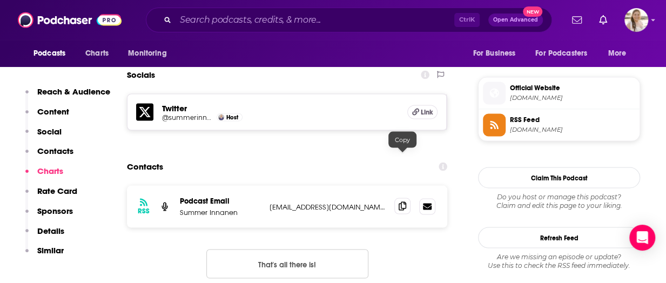
click at [400, 202] on icon at bounding box center [403, 206] width 8 height 9
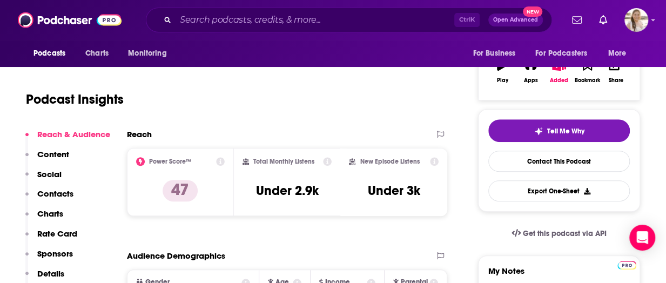
scroll to position [0, 0]
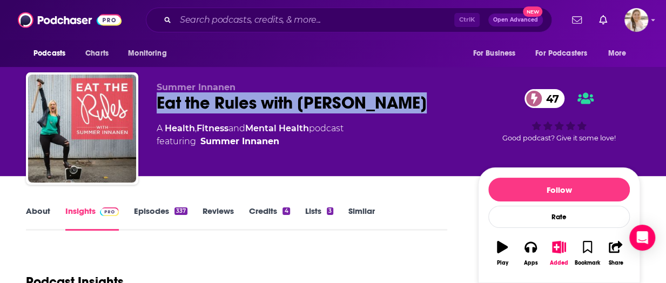
drag, startPoint x: 159, startPoint y: 105, endPoint x: 422, endPoint y: 114, distance: 263.8
click at [422, 114] on div "Summer [PERSON_NAME] Eat the Rules with Summer Innanen 47 A Health , Fitness an…" at bounding box center [309, 125] width 304 height 86
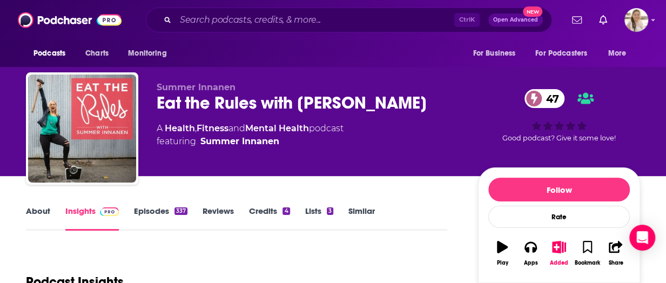
drag, startPoint x: 431, startPoint y: 108, endPoint x: 130, endPoint y: 111, distance: 300.9
click at [130, 111] on div "Summer [PERSON_NAME] Eat the Rules with Summer Innanen 47 A Health , Fitness an…" at bounding box center [333, 130] width 614 height 117
click at [218, 112] on div "Eat the Rules with Summer [PERSON_NAME] 47" at bounding box center [309, 102] width 304 height 21
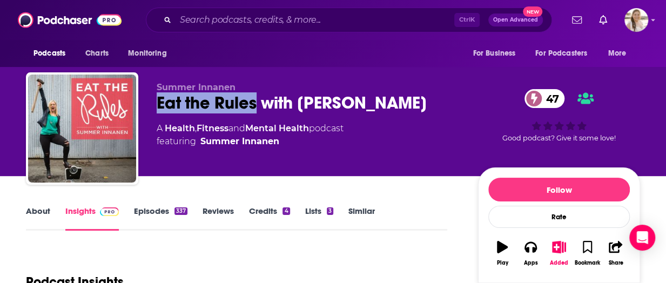
drag, startPoint x: 146, startPoint y: 108, endPoint x: 258, endPoint y: 108, distance: 111.8
click at [258, 108] on div "Summer [PERSON_NAME] Eat the Rules with Summer Innanen 47 A Health , Fitness an…" at bounding box center [333, 130] width 614 height 117
copy h2 "Eat the Rules"
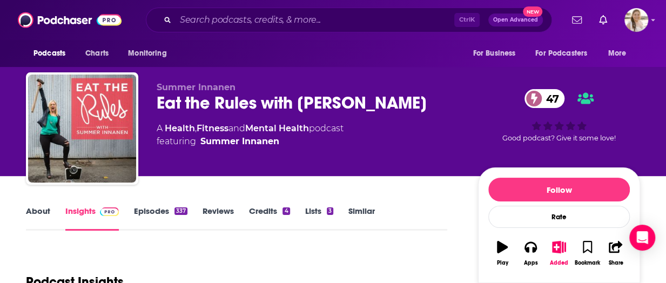
drag, startPoint x: 160, startPoint y: 85, endPoint x: 240, endPoint y: 86, distance: 79.4
click at [240, 86] on p "Summer Innanen" at bounding box center [309, 87] width 304 height 10
drag, startPoint x: 240, startPoint y: 87, endPoint x: 150, endPoint y: 87, distance: 90.2
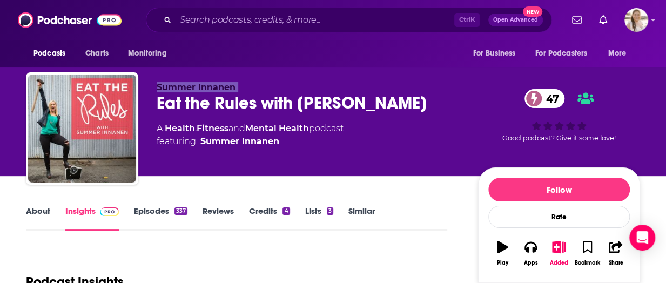
click at [150, 87] on div "Summer Innanen Eat the Rules with Summer Innanen 47 A Health , Fitness and Ment…" at bounding box center [333, 130] width 614 height 117
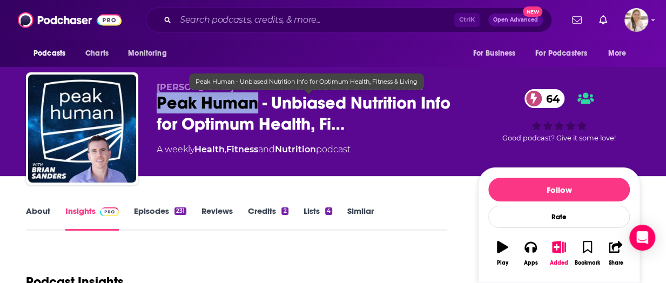
drag, startPoint x: 157, startPoint y: 103, endPoint x: 256, endPoint y: 112, distance: 98.8
click at [256, 112] on span "Peak Human - Unbiased Nutrition Info for Optimum Health, Fi…" at bounding box center [309, 113] width 304 height 42
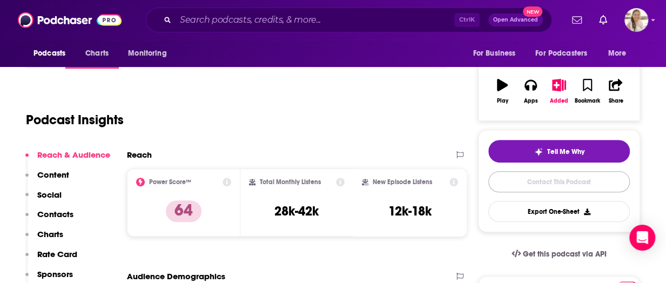
click at [561, 179] on link "Contact This Podcast" at bounding box center [559, 181] width 142 height 21
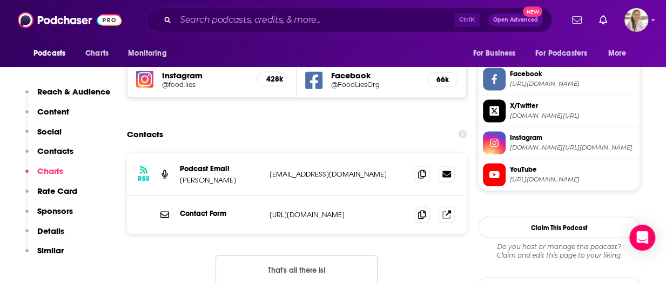
scroll to position [969, 0]
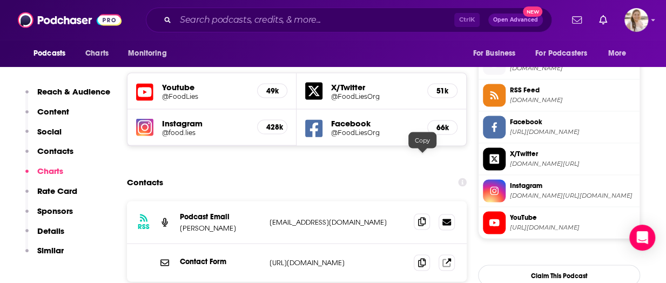
click at [427, 213] on span at bounding box center [422, 221] width 16 height 16
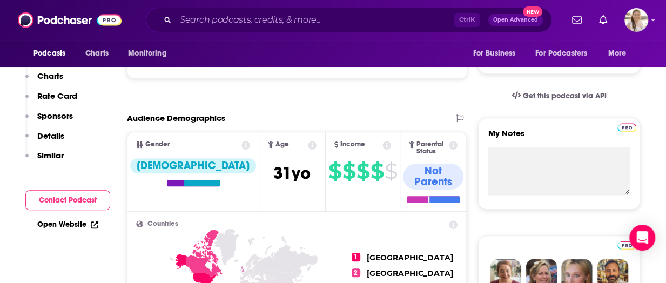
scroll to position [0, 0]
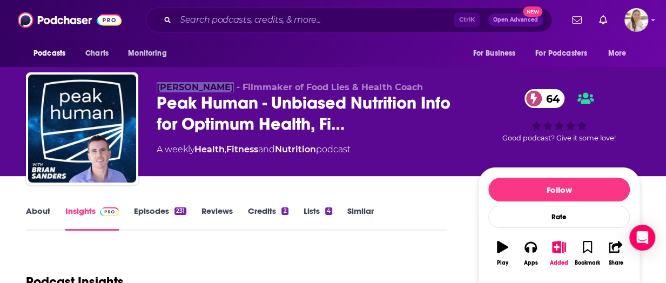
drag, startPoint x: 157, startPoint y: 83, endPoint x: 220, endPoint y: 87, distance: 63.9
click at [220, 87] on span "Brian Sanders - Filmmaker of Food Lies & Health Coach" at bounding box center [290, 87] width 266 height 10
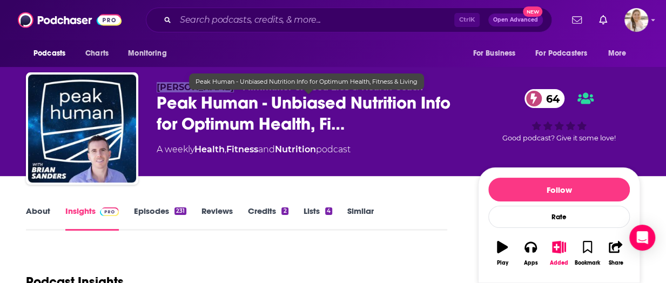
copy span "Brian Sanders"
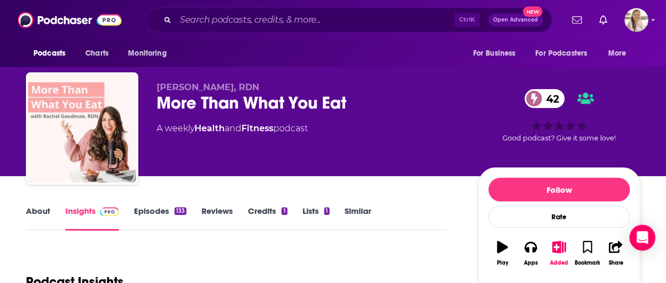
click at [31, 216] on link "About" at bounding box center [38, 218] width 24 height 25
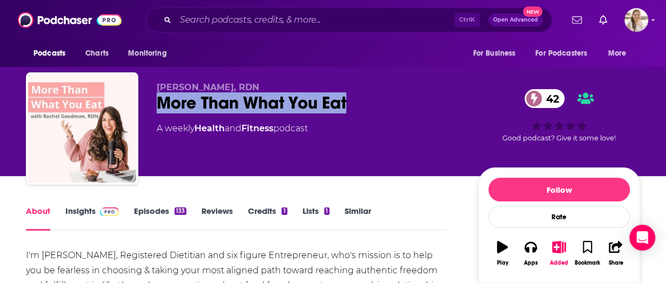
drag, startPoint x: 161, startPoint y: 103, endPoint x: 358, endPoint y: 103, distance: 196.7
click at [358, 103] on div "More Than What You Eat 42" at bounding box center [309, 102] width 304 height 21
copy h1 "More Than What You Eat"
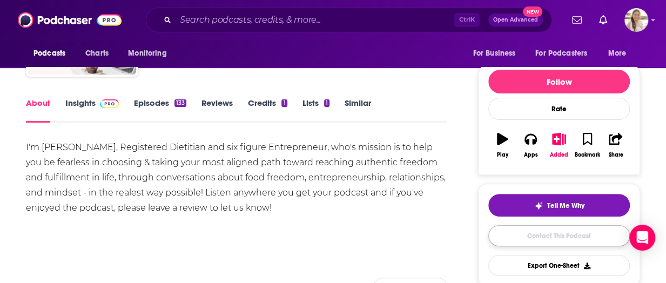
click at [571, 227] on link "Contact This Podcast" at bounding box center [559, 235] width 142 height 21
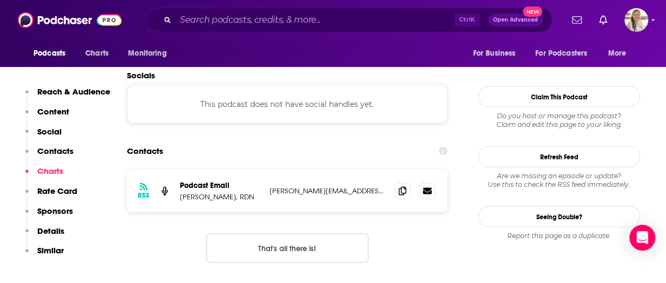
scroll to position [862, 0]
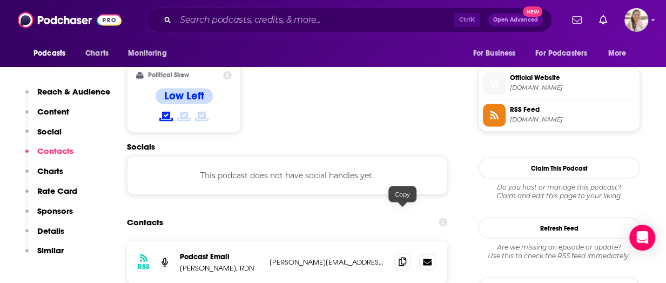
click at [406, 257] on icon at bounding box center [403, 261] width 8 height 9
drag, startPoint x: 10, startPoint y: 151, endPoint x: 31, endPoint y: 156, distance: 21.6
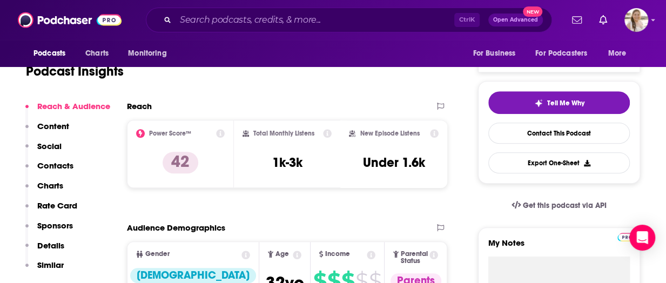
scroll to position [0, 0]
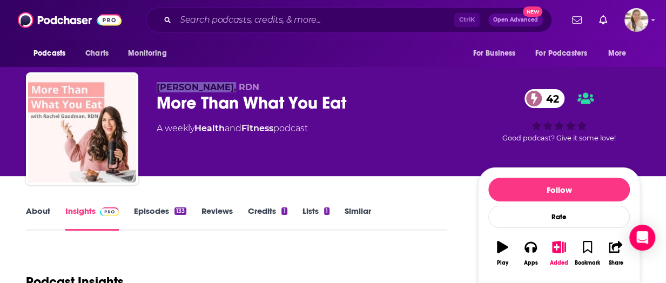
drag, startPoint x: 156, startPoint y: 86, endPoint x: 232, endPoint y: 91, distance: 76.4
click at [232, 91] on div "Rachel Goodman, RDN More Than What You Eat 42 A weekly Health and Fitness podca…" at bounding box center [333, 130] width 614 height 117
copy span "Rachel Goodman"
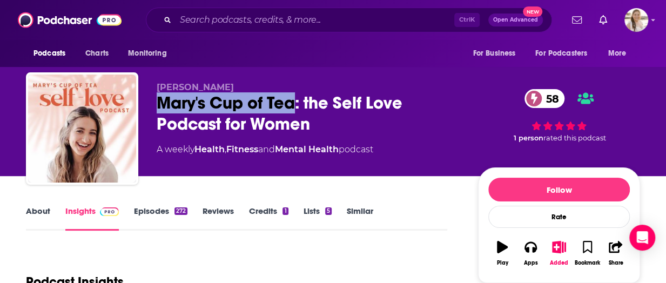
drag, startPoint x: 159, startPoint y: 99, endPoint x: 297, endPoint y: 104, distance: 138.4
click at [297, 104] on div "Mary's Cup of Tea: the Self Love Podcast for Women 58" at bounding box center [309, 113] width 304 height 42
copy h2 "Mary's Cup of Tea"
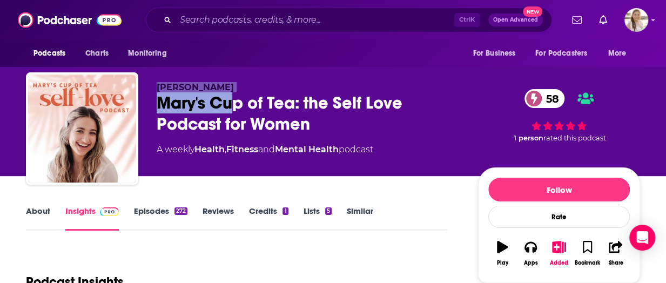
drag, startPoint x: 158, startPoint y: 88, endPoint x: 231, endPoint y: 94, distance: 72.6
click at [231, 94] on div "[PERSON_NAME] [PERSON_NAME]'s Cup of Tea: the Self Love Podcast for Women 58 A …" at bounding box center [309, 125] width 304 height 86
click at [226, 87] on p "[PERSON_NAME]" at bounding box center [309, 87] width 304 height 10
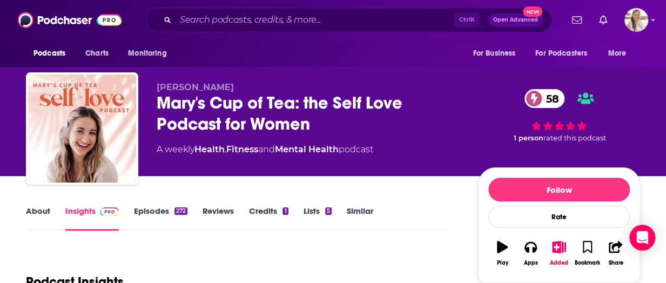
click at [207, 86] on span "[PERSON_NAME]" at bounding box center [195, 87] width 77 height 10
copy p "[PERSON_NAME]"
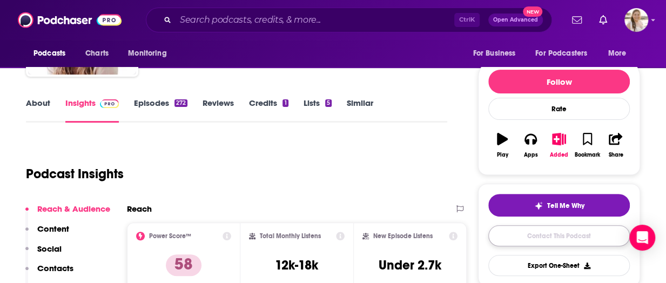
click at [570, 230] on link "Contact This Podcast" at bounding box center [559, 235] width 142 height 21
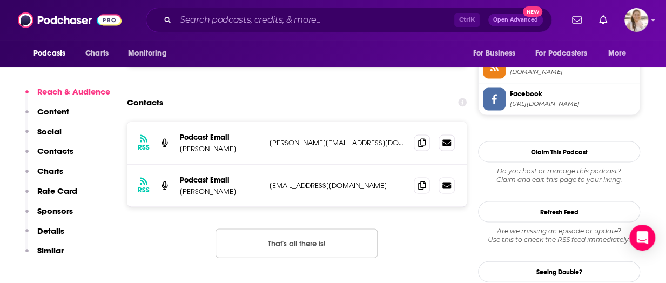
scroll to position [986, 0]
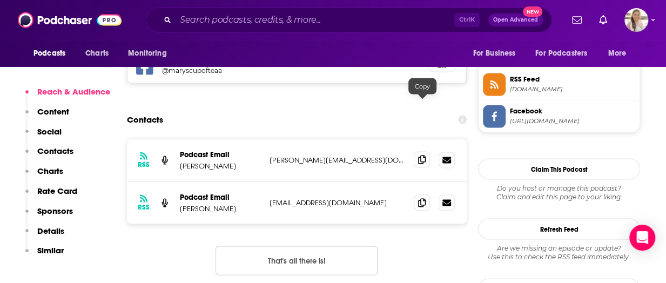
click at [425, 151] on span at bounding box center [422, 159] width 16 height 16
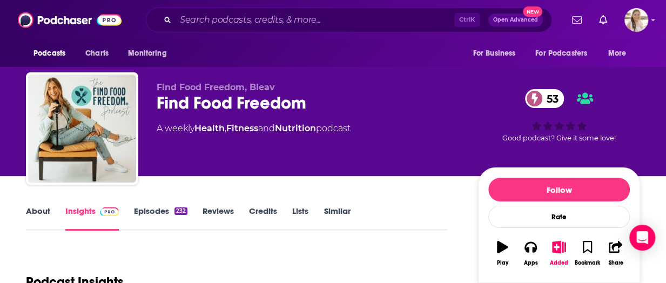
click at [241, 105] on div "Find Food Freedom 53" at bounding box center [309, 102] width 304 height 21
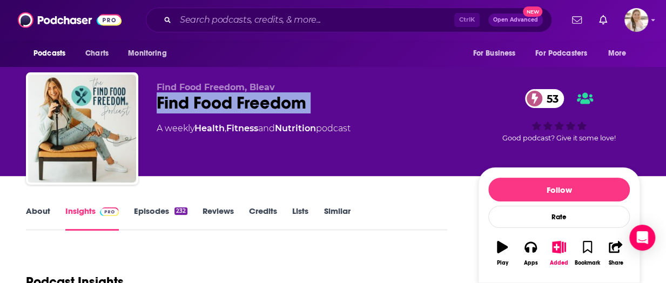
click at [241, 105] on div "Find Food Freedom 53" at bounding box center [309, 102] width 304 height 21
copy div "Find Food Freedom 53"
drag, startPoint x: 19, startPoint y: 199, endPoint x: 57, endPoint y: 208, distance: 38.8
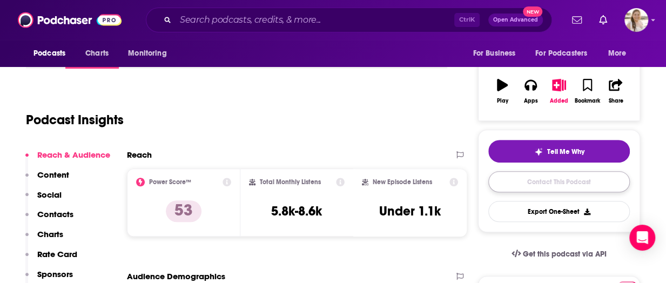
click at [559, 184] on link "Contact This Podcast" at bounding box center [559, 181] width 142 height 21
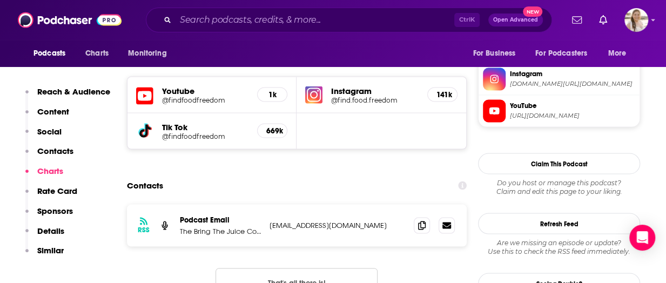
scroll to position [968, 0]
click at [418, 221] on icon at bounding box center [422, 225] width 8 height 9
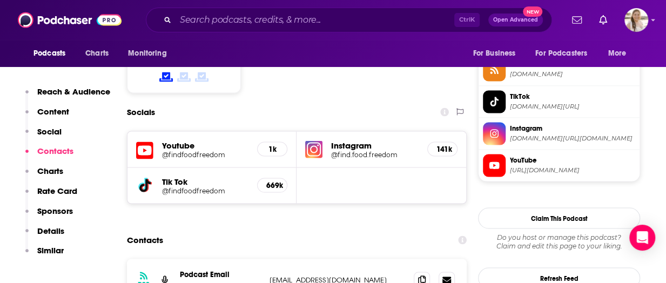
drag, startPoint x: 7, startPoint y: 158, endPoint x: 54, endPoint y: 164, distance: 47.4
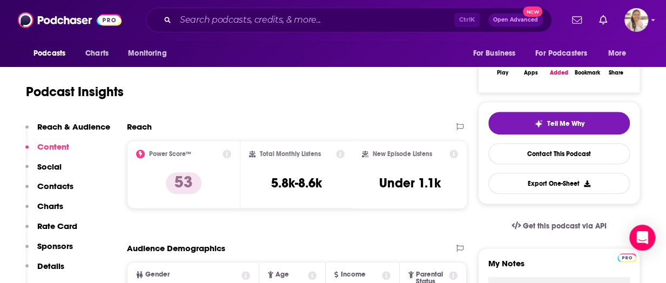
scroll to position [0, 0]
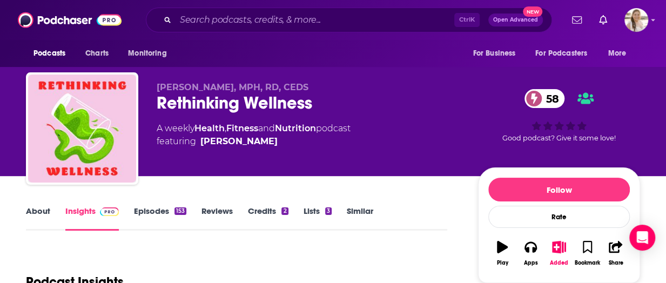
click at [202, 108] on div "Rethinking Wellness 58" at bounding box center [309, 102] width 304 height 21
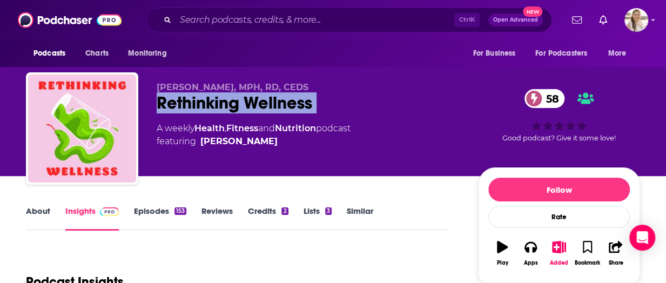
click at [202, 108] on div "Rethinking Wellness 58" at bounding box center [309, 102] width 304 height 21
copy div "Rethinking Wellness 58"
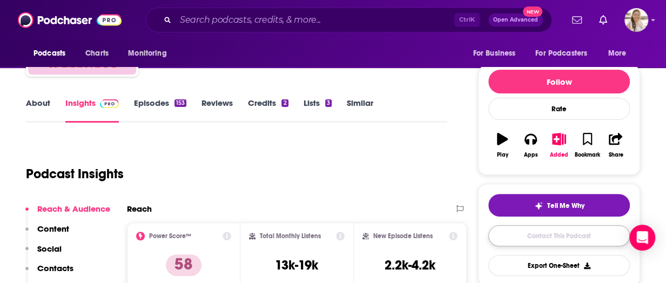
click at [560, 226] on link "Contact This Podcast" at bounding box center [559, 235] width 142 height 21
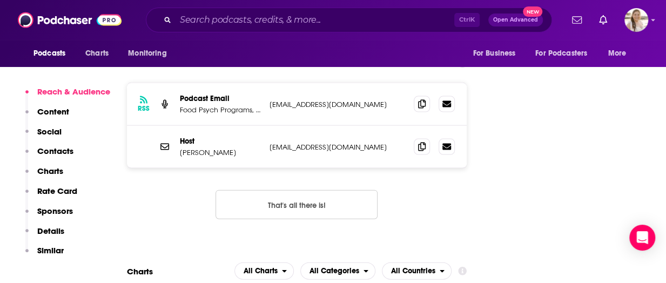
scroll to position [1011, 0]
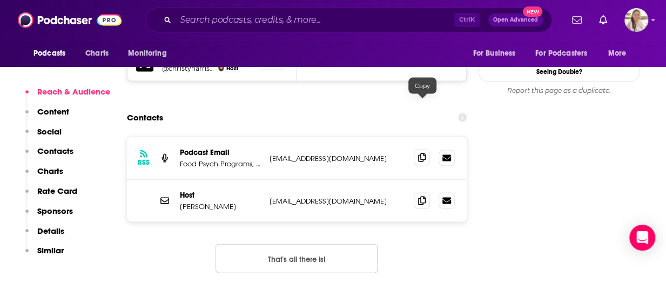
click at [425, 150] on span at bounding box center [422, 158] width 16 height 16
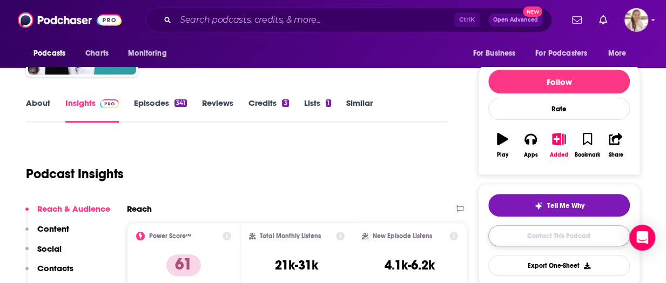
click at [556, 231] on link "Contact This Podcast" at bounding box center [559, 235] width 142 height 21
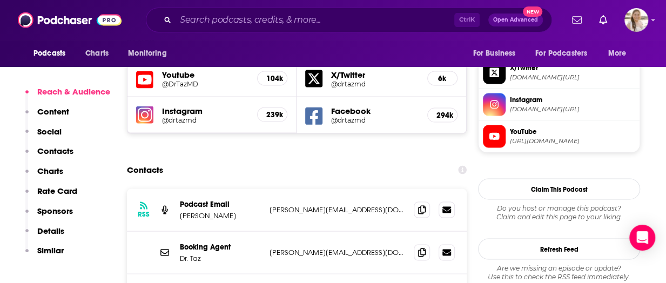
scroll to position [956, 0]
click at [421, 247] on icon at bounding box center [422, 251] width 8 height 9
drag, startPoint x: 1, startPoint y: 160, endPoint x: 65, endPoint y: 183, distance: 68.2
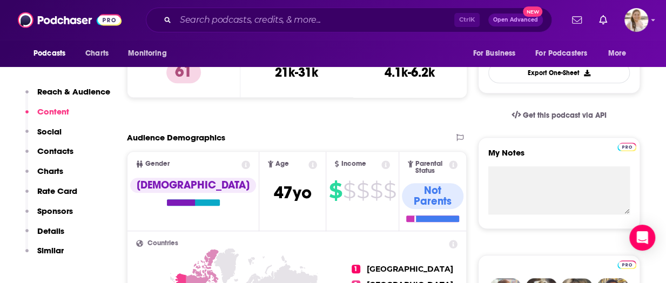
scroll to position [0, 0]
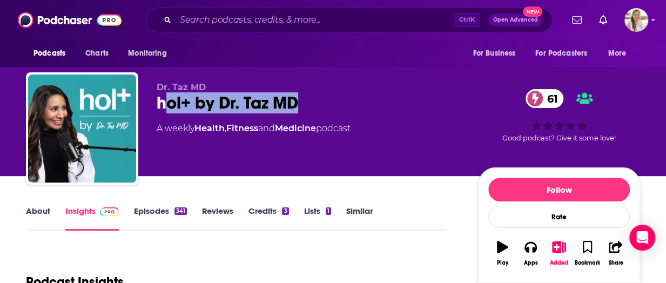
drag, startPoint x: 162, startPoint y: 103, endPoint x: 326, endPoint y: 103, distance: 164.2
click at [326, 103] on div "hol+ by Dr. Taz MD 61" at bounding box center [309, 102] width 304 height 21
drag, startPoint x: 155, startPoint y: 102, endPoint x: 312, endPoint y: 104, distance: 157.2
click at [312, 104] on div "Dr. Taz MD hol+ by Dr. Taz MD 61 A weekly Health , Fitness and Medicine podcast…" at bounding box center [333, 130] width 614 height 117
copy h2 "hol+ by Dr. Taz MD"
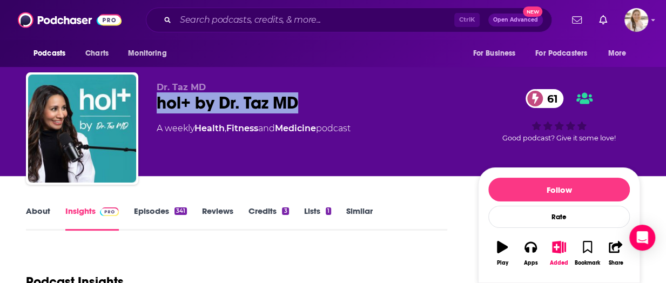
drag, startPoint x: 2, startPoint y: 213, endPoint x: 96, endPoint y: 177, distance: 100.0
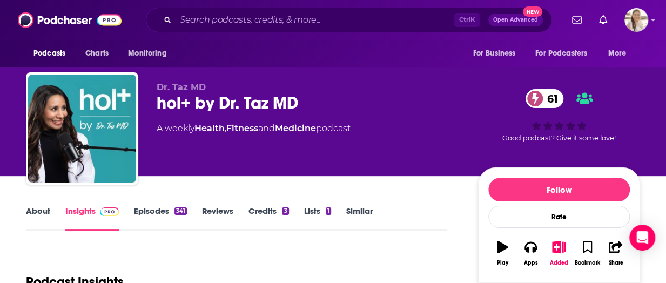
drag, startPoint x: 6, startPoint y: 217, endPoint x: 8, endPoint y: 225, distance: 8.2
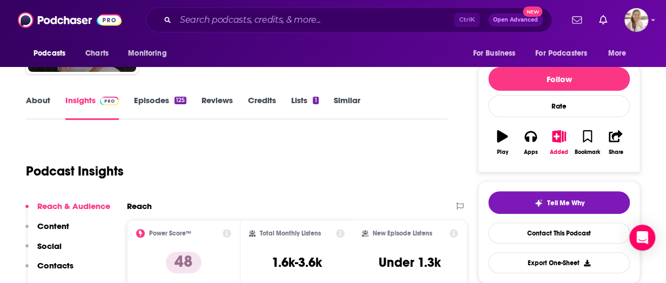
scroll to position [54, 0]
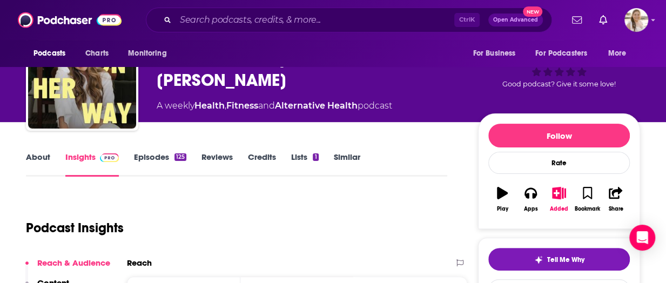
click at [31, 160] on link "About" at bounding box center [38, 164] width 24 height 25
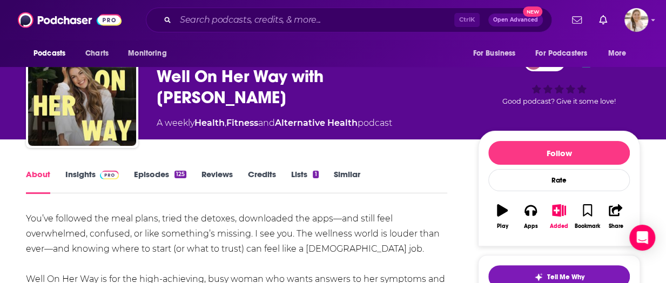
scroll to position [54, 0]
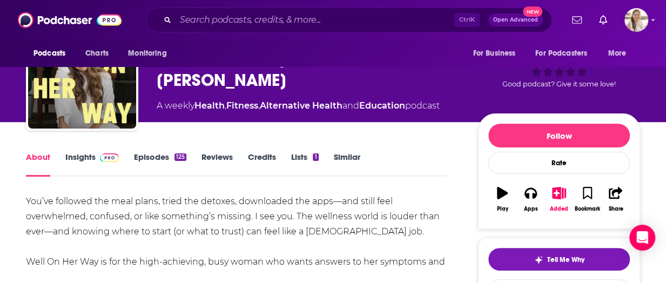
click at [157, 155] on link "Episodes 125" at bounding box center [160, 164] width 52 height 25
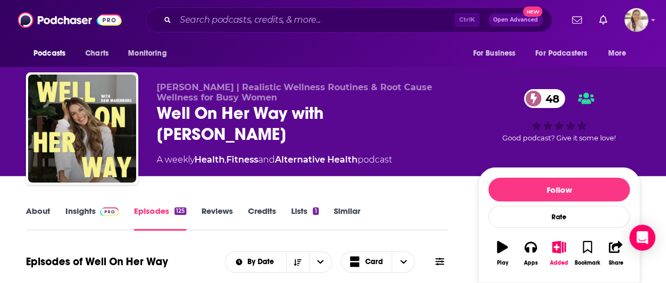
click at [78, 216] on link "Insights" at bounding box center [91, 218] width 53 height 25
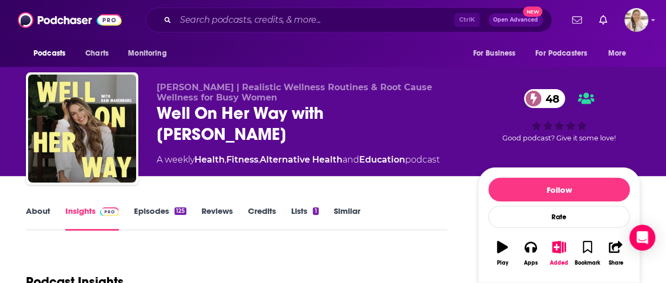
drag, startPoint x: 163, startPoint y: 113, endPoint x: 261, endPoint y: 132, distance: 99.6
click at [261, 132] on div "Well On Her Way with Dani Marenburg 48" at bounding box center [309, 124] width 304 height 42
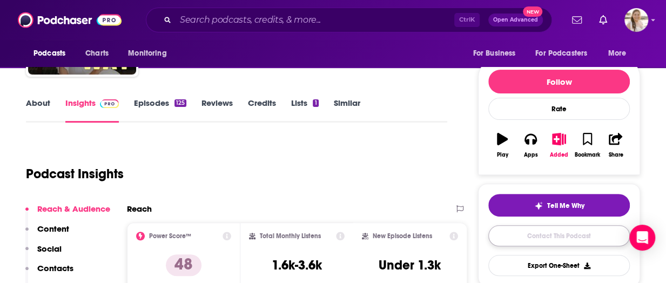
click at [580, 230] on link "Contact This Podcast" at bounding box center [559, 235] width 142 height 21
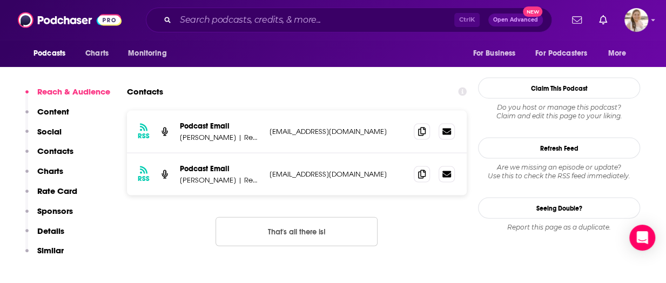
scroll to position [1022, 0]
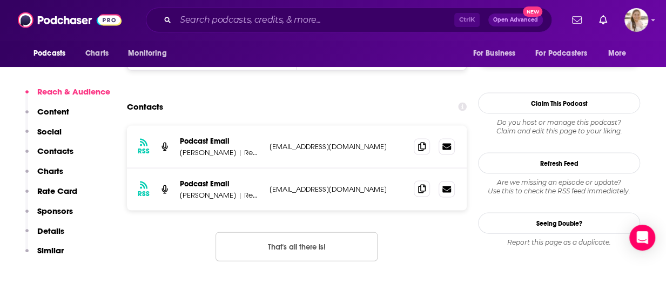
click at [427, 181] on span at bounding box center [422, 189] width 16 height 16
drag, startPoint x: 6, startPoint y: 166, endPoint x: 50, endPoint y: 150, distance: 46.0
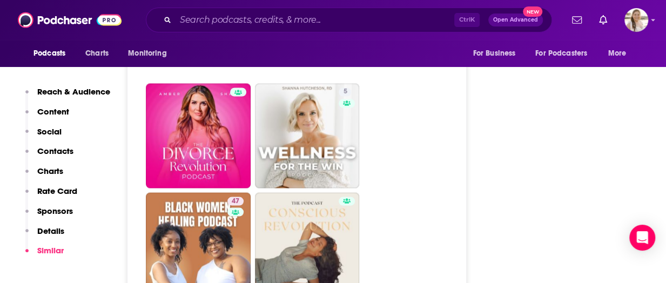
scroll to position [2751, 0]
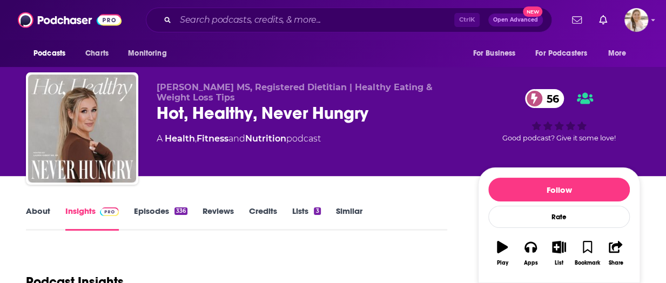
click at [45, 209] on link "About" at bounding box center [38, 218] width 24 height 25
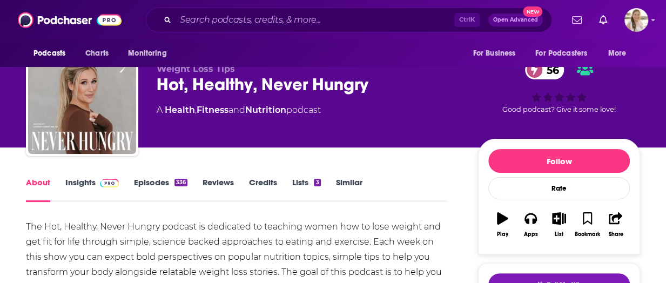
scroll to position [108, 0]
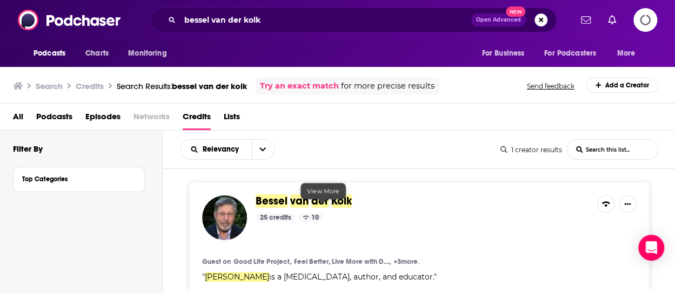
scroll to position [90, 0]
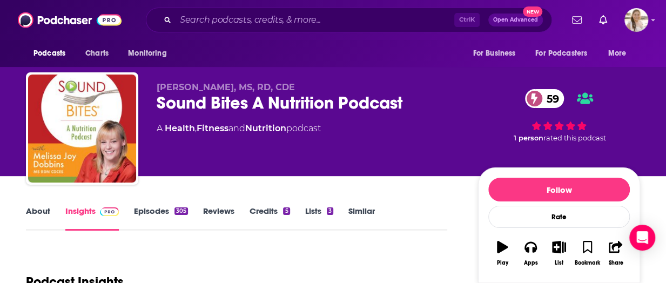
click at [36, 211] on link "About" at bounding box center [38, 218] width 24 height 25
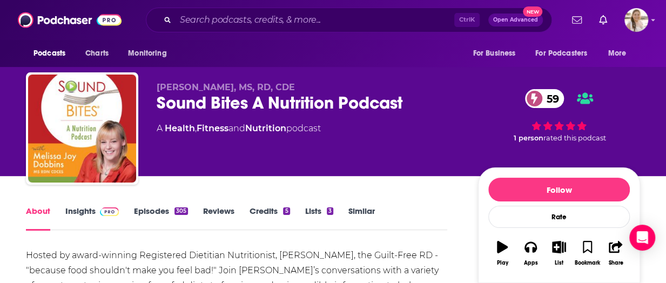
drag, startPoint x: 152, startPoint y: 104, endPoint x: 411, endPoint y: 122, distance: 258.9
click at [411, 122] on div "[PERSON_NAME], MS, RD, CDE Sound Bites A Nutrition Podcast 59 A Health , Fitnes…" at bounding box center [333, 130] width 614 height 117
click at [405, 108] on div "Sound Bites A Nutrition Podcast 59" at bounding box center [309, 102] width 304 height 21
click at [391, 106] on div "Sound Bites A Nutrition Podcast 59" at bounding box center [309, 102] width 304 height 21
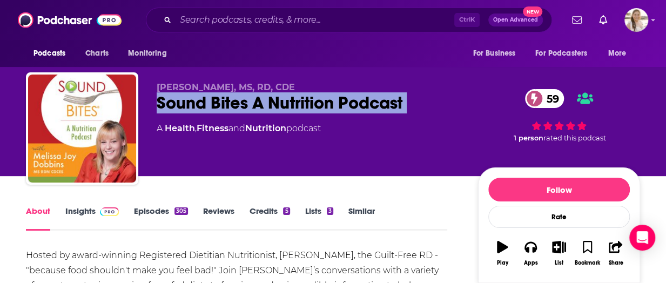
click at [391, 106] on div "Sound Bites A Nutrition Podcast 59" at bounding box center [309, 102] width 304 height 21
copy div "Sound Bites A Nutrition Podcast 59"
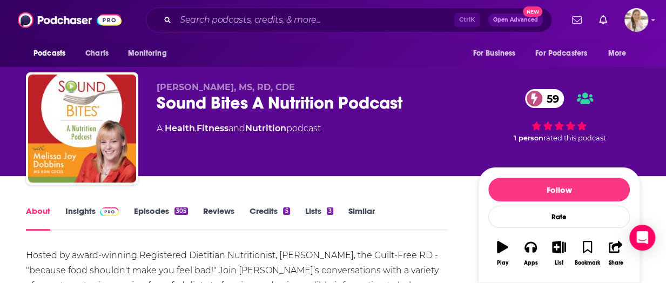
drag, startPoint x: 12, startPoint y: 202, endPoint x: 38, endPoint y: 204, distance: 26.0
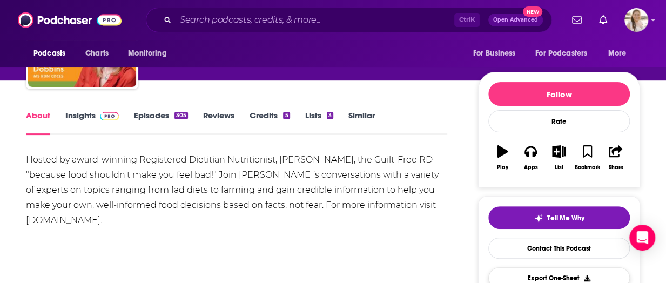
scroll to position [162, 0]
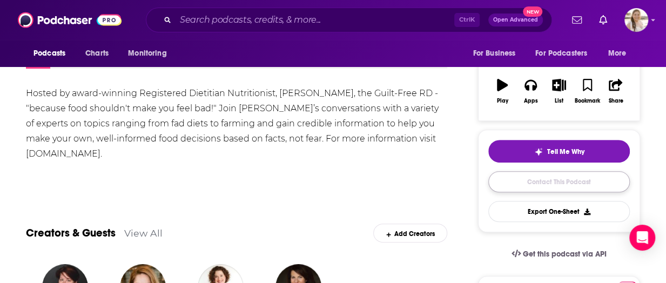
click at [560, 180] on link "Contact This Podcast" at bounding box center [559, 181] width 142 height 21
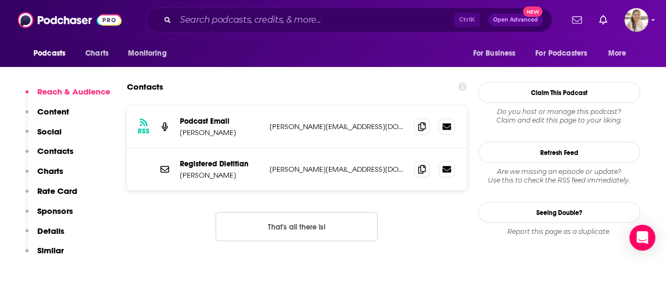
scroll to position [965, 0]
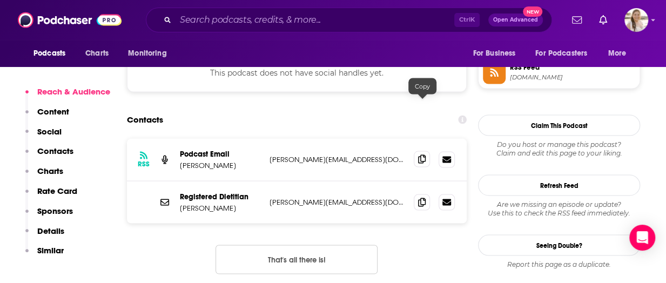
click at [420, 155] on icon at bounding box center [422, 159] width 8 height 9
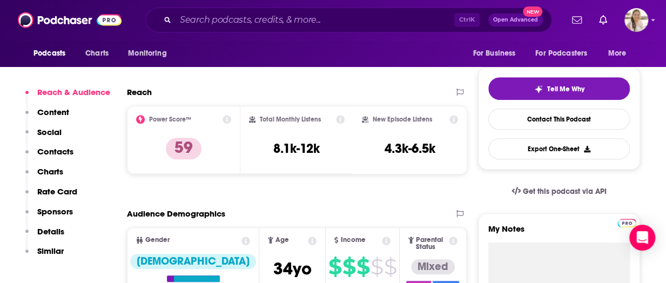
scroll to position [0, 0]
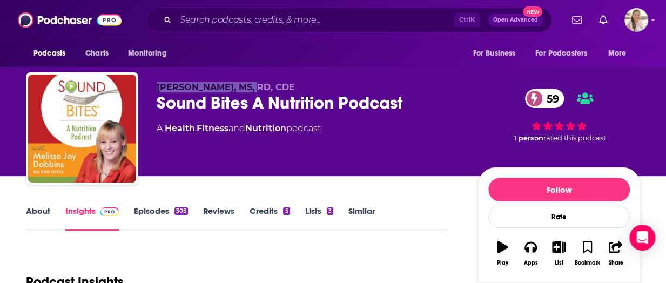
drag, startPoint x: 145, startPoint y: 88, endPoint x: 246, endPoint y: 90, distance: 101.0
click at [246, 90] on div "Melissa Joy Dobbins, MS, RD, CDE Sound Bites A Nutrition Podcast 59 A Health , …" at bounding box center [333, 130] width 614 height 117
copy span "Melissa Joy Dobbins"
click at [86, 254] on div "Podcast Insights" at bounding box center [232, 275] width 413 height 55
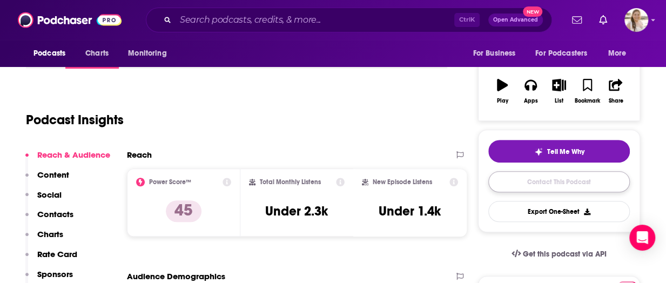
click at [551, 171] on link "Contact This Podcast" at bounding box center [559, 181] width 142 height 21
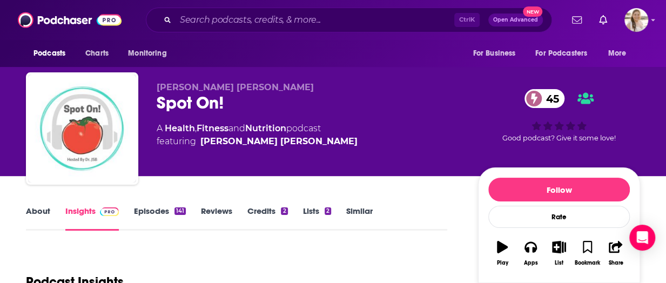
click at [169, 210] on link "Episodes 141" at bounding box center [160, 218] width 52 height 25
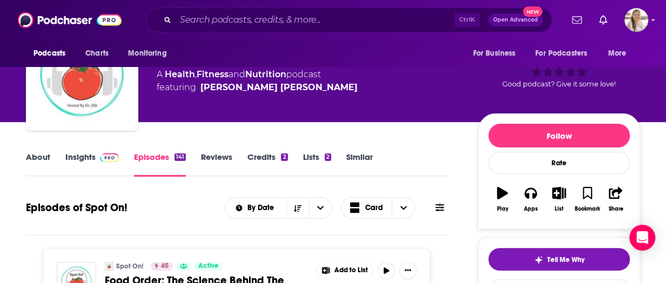
scroll to position [108, 0]
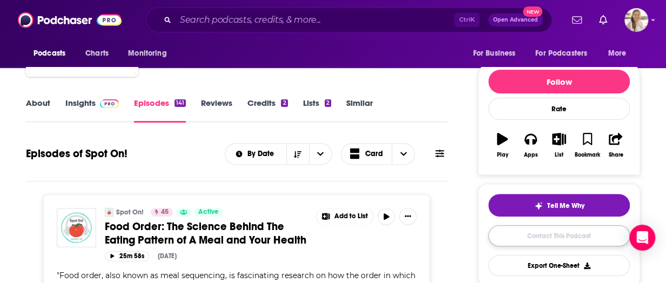
click at [555, 236] on link "Contact This Podcast" at bounding box center [559, 235] width 142 height 21
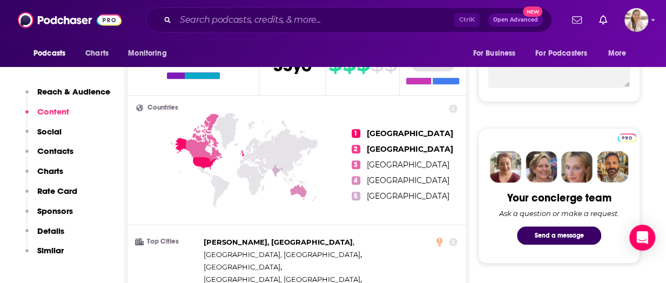
scroll to position [212, 0]
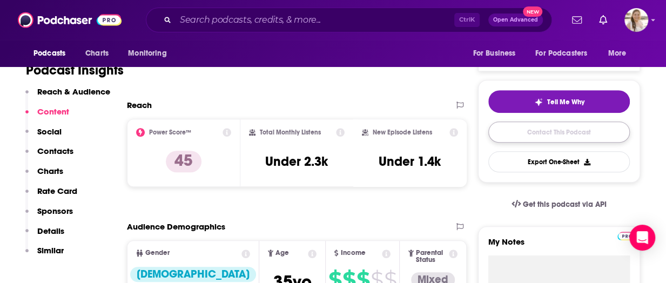
click at [568, 126] on link "Contact This Podcast" at bounding box center [559, 132] width 142 height 21
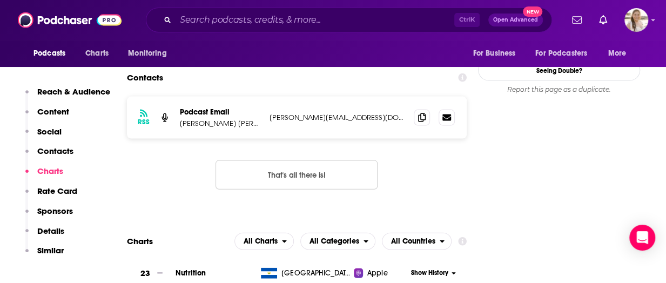
scroll to position [914, 0]
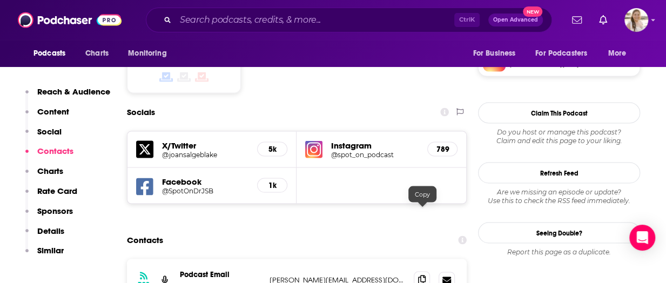
click at [425, 275] on icon at bounding box center [422, 279] width 8 height 9
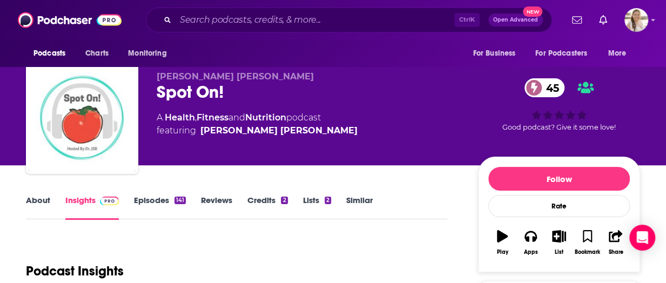
scroll to position [0, 0]
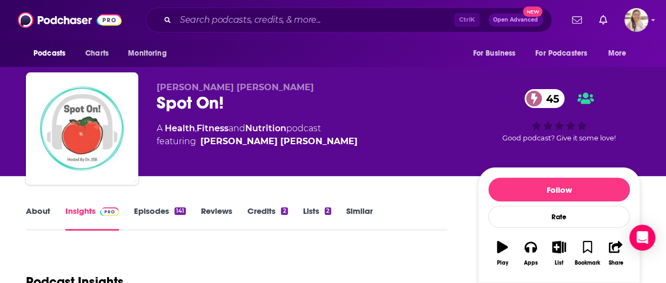
drag, startPoint x: 287, startPoint y: 140, endPoint x: 276, endPoint y: 147, distance: 13.3
click at [276, 147] on span "featuring Joan Salge Blake" at bounding box center [257, 141] width 201 height 13
copy span "Joan Salge Blake"
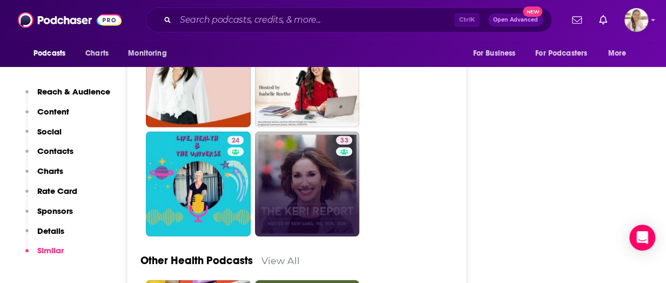
scroll to position [3133, 0]
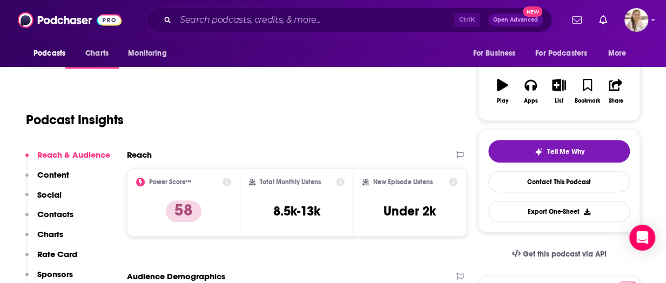
scroll to position [54, 0]
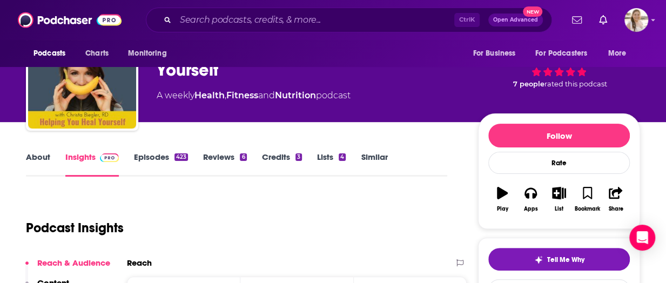
click at [45, 159] on link "About" at bounding box center [38, 164] width 24 height 25
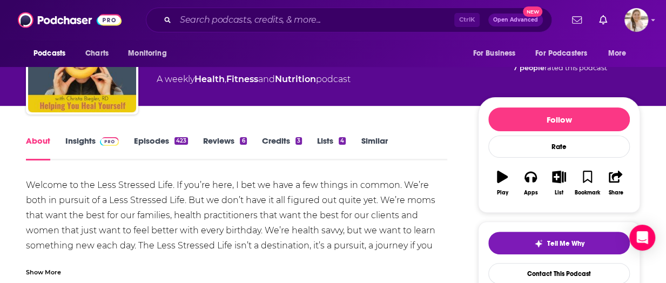
scroll to position [54, 0]
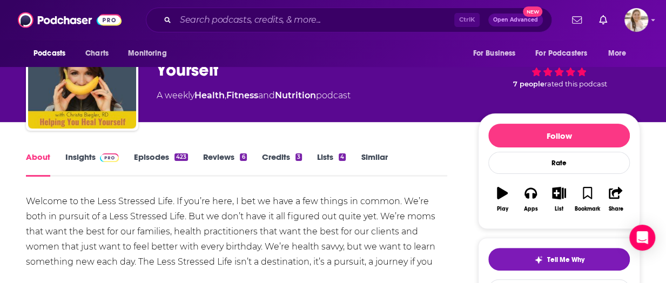
click at [69, 159] on link "Insights" at bounding box center [91, 164] width 53 height 25
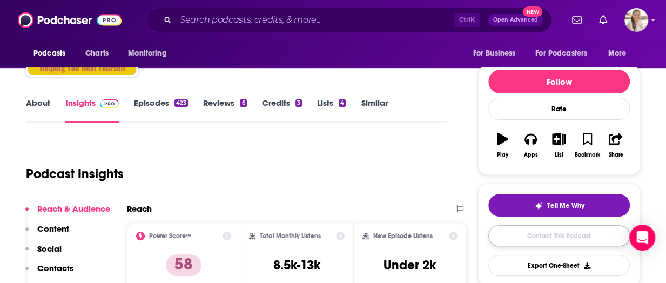
click at [567, 239] on link "Contact This Podcast" at bounding box center [559, 235] width 142 height 21
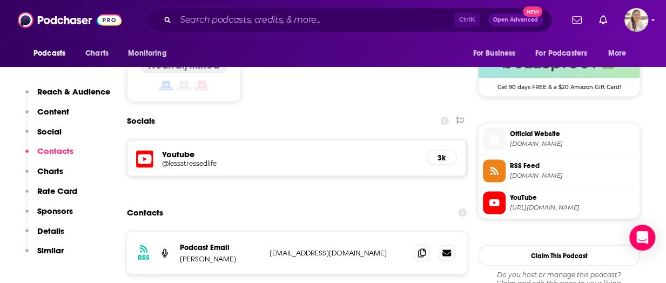
scroll to position [878, 0]
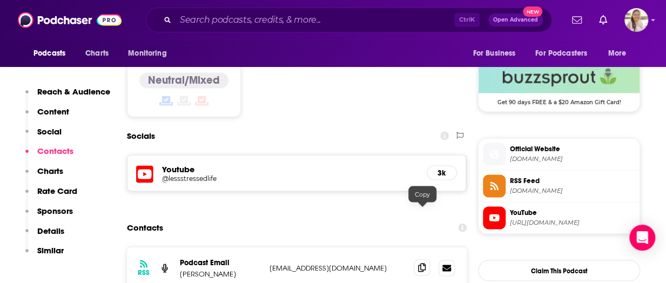
click at [426, 259] on span at bounding box center [422, 267] width 16 height 16
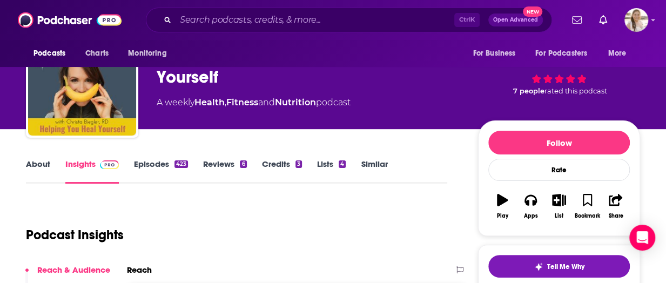
scroll to position [0, 0]
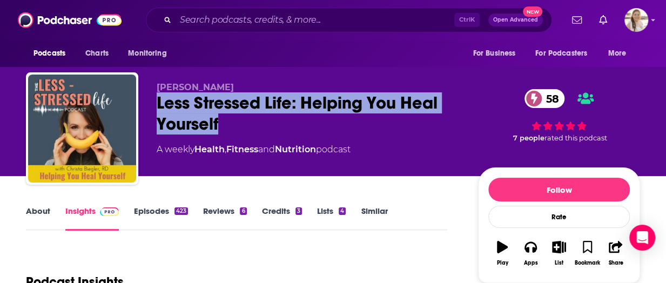
drag, startPoint x: 155, startPoint y: 99, endPoint x: 304, endPoint y: 122, distance: 150.8
click at [304, 122] on div "Christa Biegler Less Stressed Life: Helping You Heal Yourself 58 A weekly Healt…" at bounding box center [333, 130] width 614 height 117
copy h2 "Less Stressed Life: Helping You Heal Yourself"
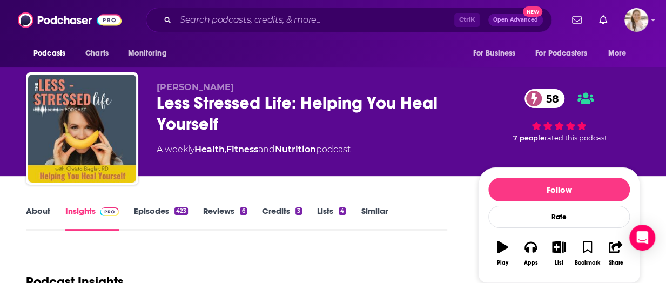
drag, startPoint x: 12, startPoint y: 210, endPoint x: 24, endPoint y: 196, distance: 17.6
drag, startPoint x: 156, startPoint y: 84, endPoint x: 225, endPoint y: 85, distance: 69.2
click at [225, 85] on div "Christa Biegler Less Stressed Life: Helping You Heal Yourself 58 A weekly Healt…" at bounding box center [333, 130] width 614 height 117
copy span "Christa Biegler"
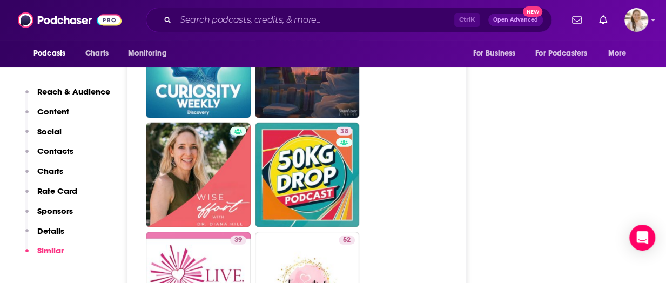
scroll to position [3404, 0]
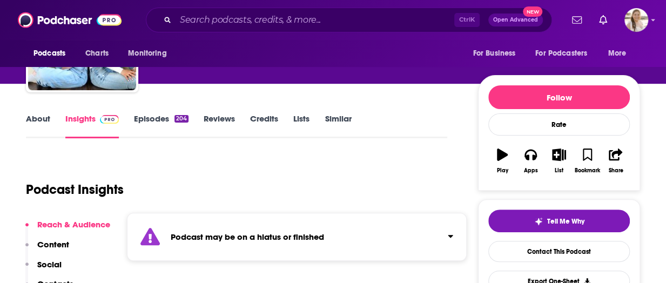
scroll to position [162, 0]
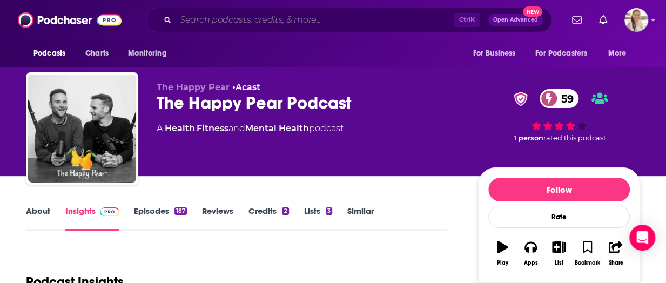
click at [238, 23] on input "Search podcasts, credits, & more..." at bounding box center [315, 19] width 279 height 17
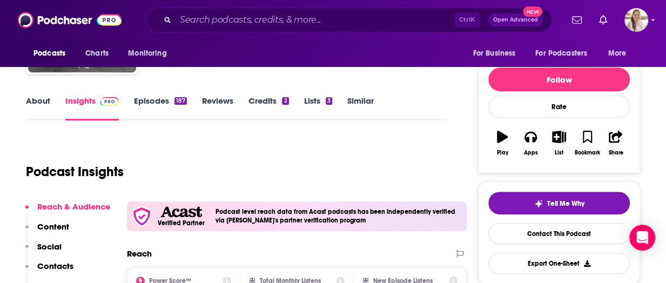
scroll to position [54, 0]
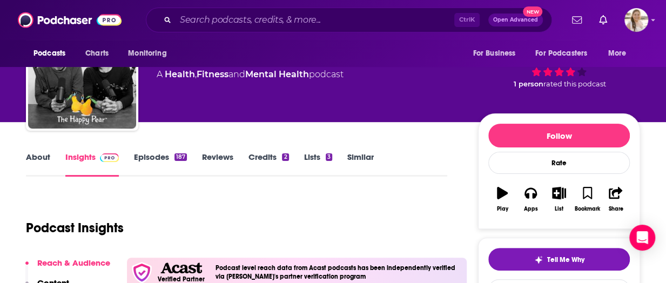
click at [49, 152] on link "About" at bounding box center [38, 164] width 24 height 25
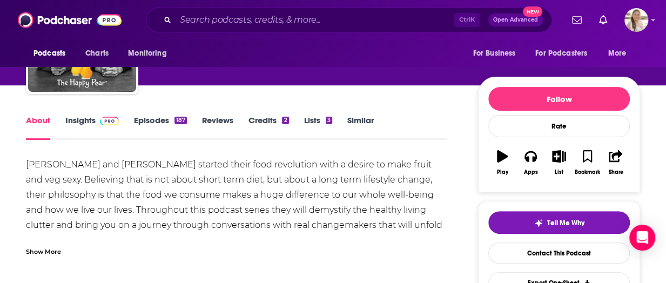
scroll to position [108, 0]
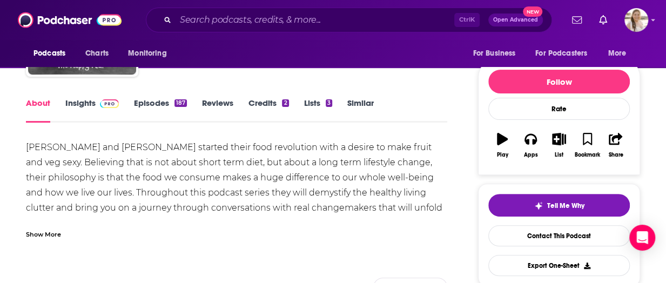
click at [164, 105] on link "Episodes 187" at bounding box center [160, 110] width 53 height 25
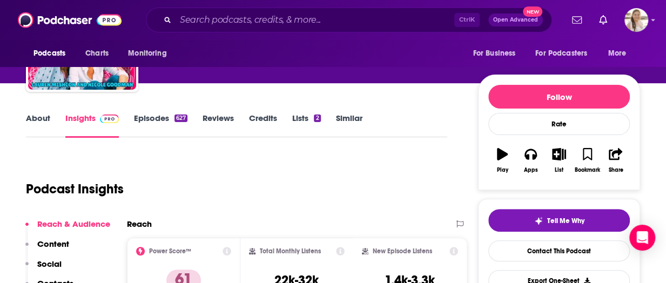
scroll to position [54, 0]
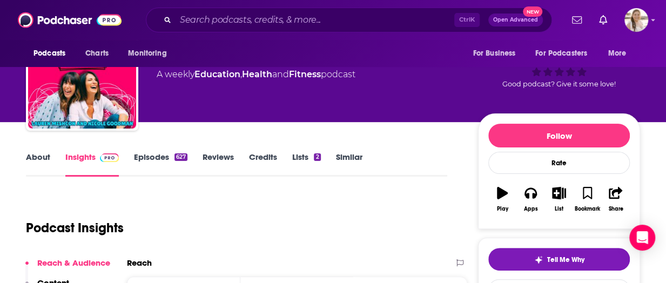
click at [34, 154] on link "About" at bounding box center [38, 164] width 24 height 25
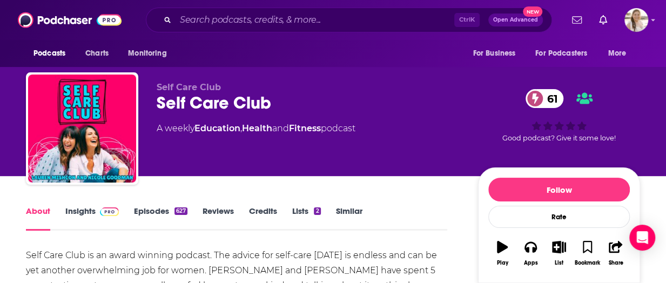
scroll to position [108, 0]
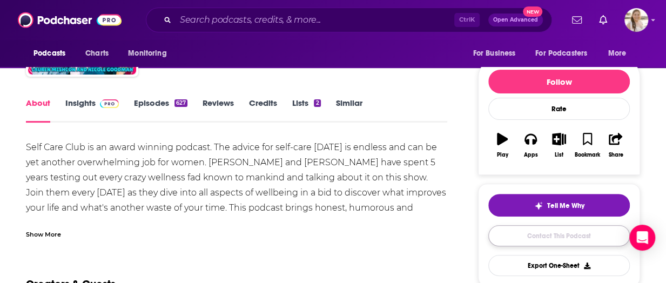
click at [566, 237] on link "Contact This Podcast" at bounding box center [559, 235] width 142 height 21
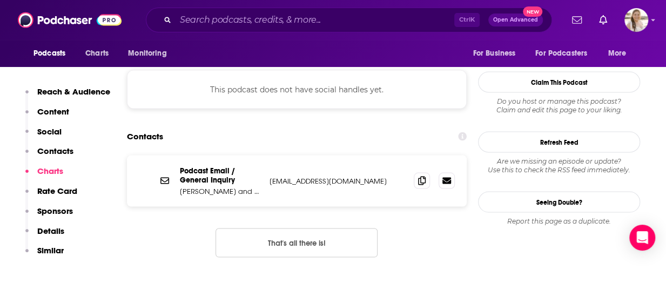
scroll to position [899, 0]
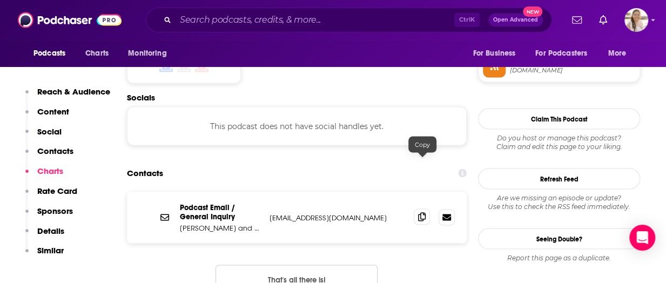
click at [422, 212] on icon at bounding box center [422, 216] width 8 height 9
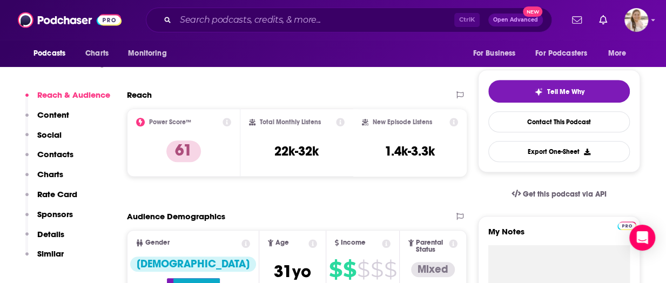
scroll to position [0, 0]
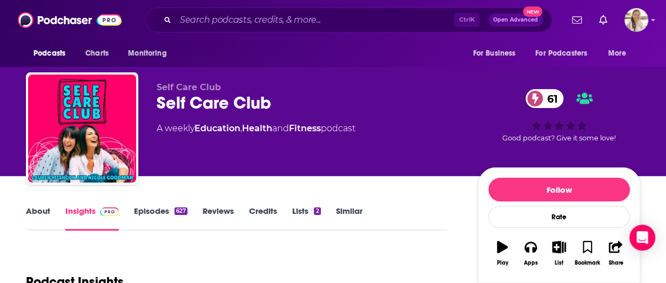
drag, startPoint x: 16, startPoint y: 190, endPoint x: 173, endPoint y: 143, distance: 164.1
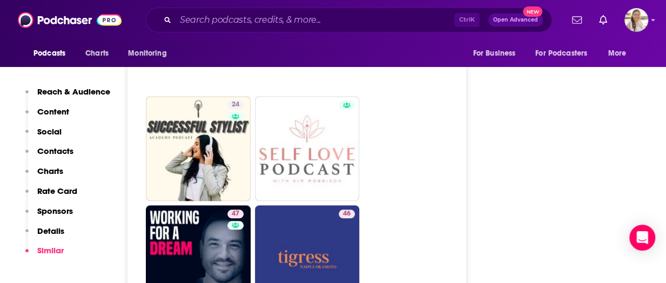
scroll to position [2539, 0]
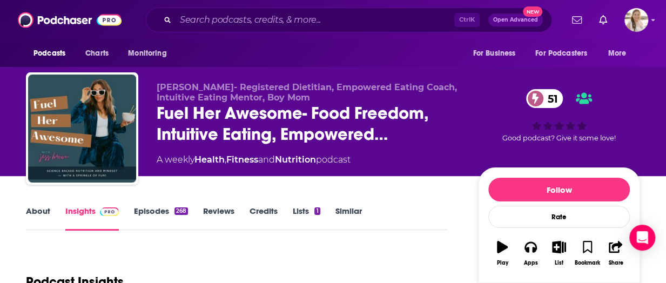
click at [38, 209] on link "About" at bounding box center [38, 218] width 24 height 25
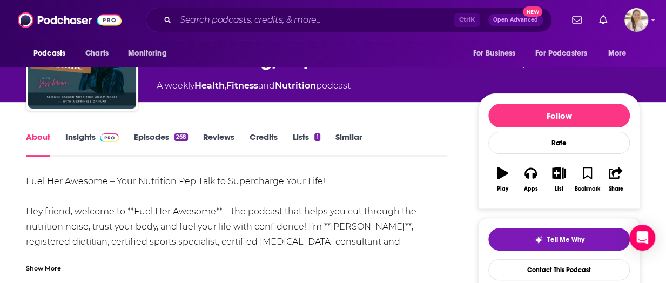
scroll to position [108, 0]
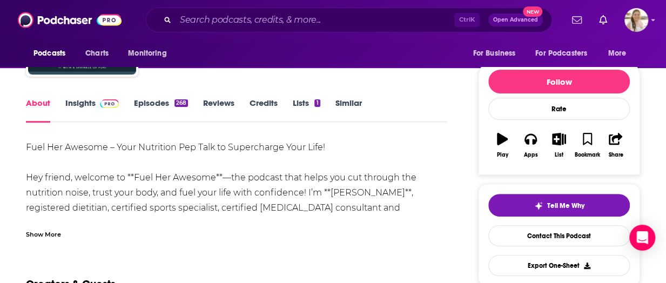
click at [53, 236] on div "Show More" at bounding box center [43, 234] width 35 height 10
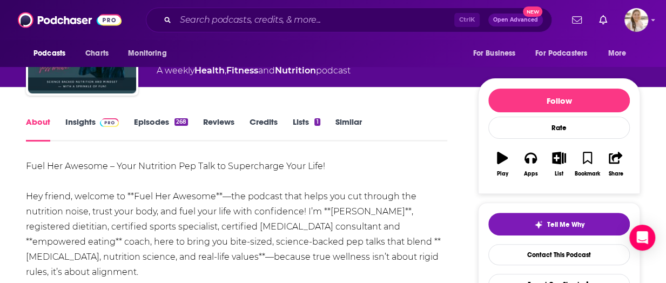
scroll to position [54, 0]
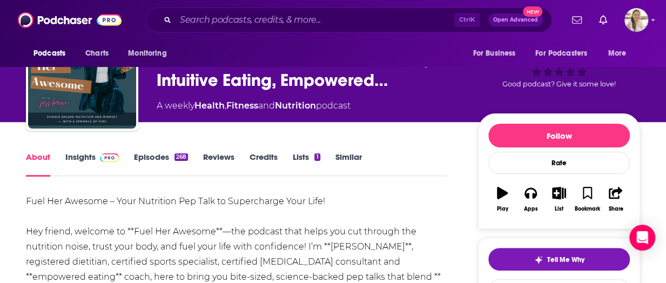
click at [159, 155] on link "Episodes 268" at bounding box center [161, 164] width 54 height 25
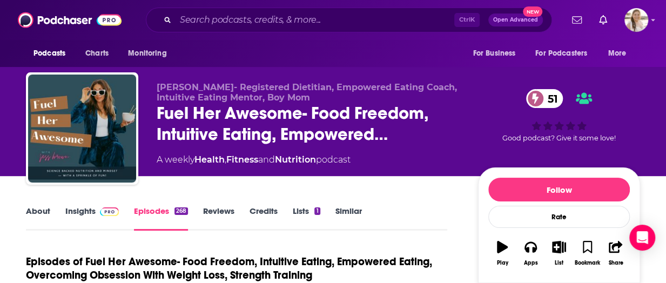
scroll to position [108, 0]
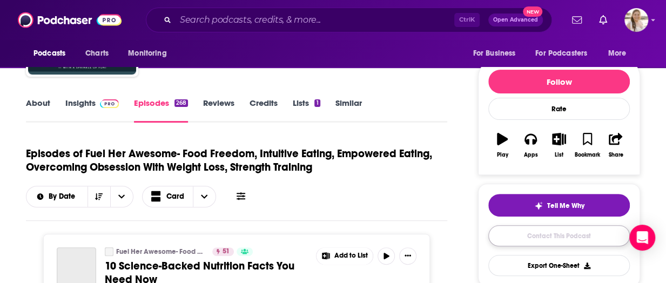
click at [558, 235] on link "Contact This Podcast" at bounding box center [559, 235] width 142 height 21
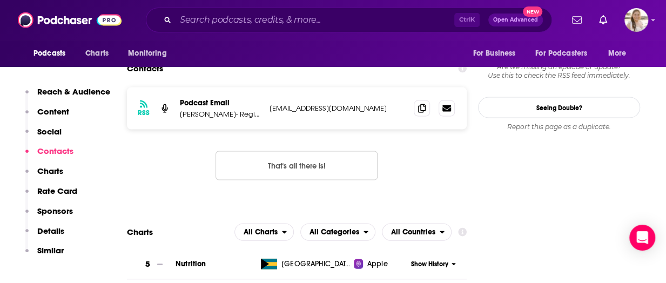
scroll to position [857, 0]
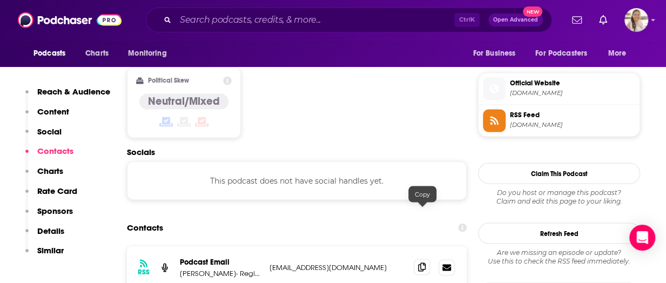
click at [420, 263] on icon at bounding box center [422, 267] width 8 height 9
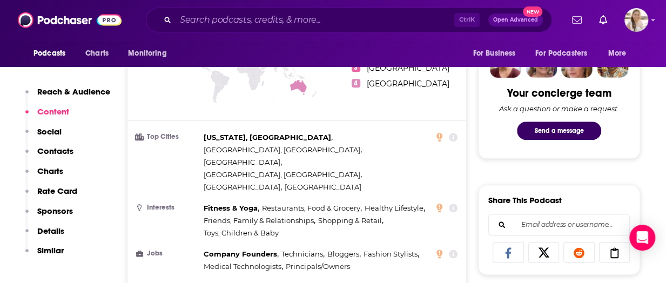
scroll to position [0, 0]
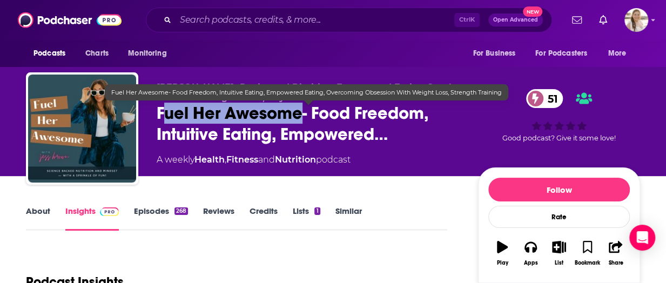
drag, startPoint x: 166, startPoint y: 113, endPoint x: 302, endPoint y: 119, distance: 136.3
click at [302, 119] on span "Fuel Her Awesome- Food Freedom, Intuitive Eating, Empowered…" at bounding box center [309, 124] width 304 height 42
click at [170, 123] on span "Fuel Her Awesome- Food Freedom, Intuitive Eating, Empowered…" at bounding box center [309, 124] width 304 height 42
drag, startPoint x: 234, startPoint y: 116, endPoint x: 301, endPoint y: 115, distance: 67.0
click at [301, 115] on span "Fuel Her Awesome- Food Freedom, Intuitive Eating, Empowered…" at bounding box center [309, 124] width 304 height 42
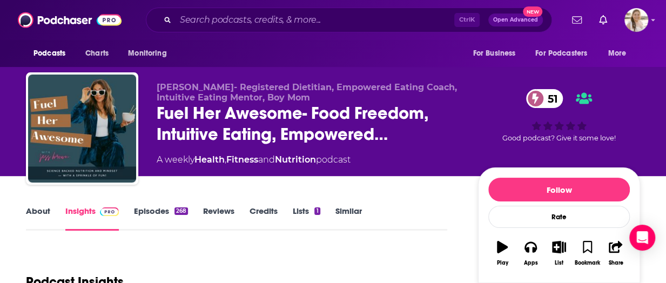
drag, startPoint x: 13, startPoint y: 210, endPoint x: 53, endPoint y: 195, distance: 42.7
drag, startPoint x: 155, startPoint y: 85, endPoint x: 221, endPoint y: 88, distance: 66.5
click at [221, 88] on div "[PERSON_NAME]- Registered Dietitian, Empowered Eating Coach, Intuitive Eating M…" at bounding box center [333, 130] width 614 height 117
copy span "[PERSON_NAME]"
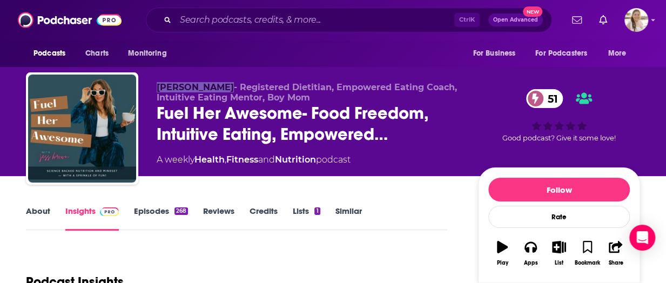
click at [35, 206] on link "About" at bounding box center [38, 218] width 24 height 25
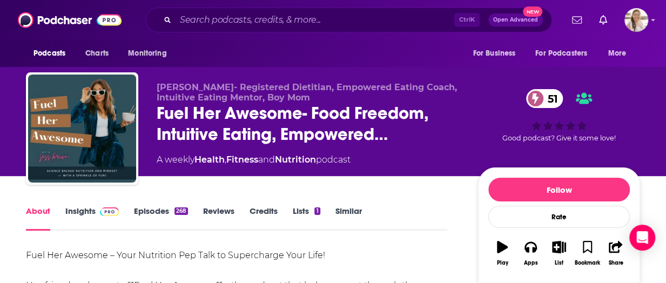
scroll to position [108, 0]
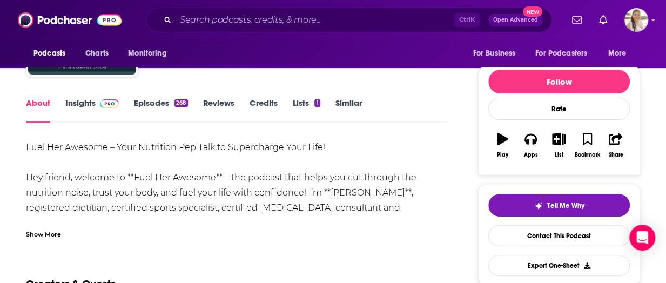
click at [59, 234] on div "Show More" at bounding box center [43, 234] width 35 height 10
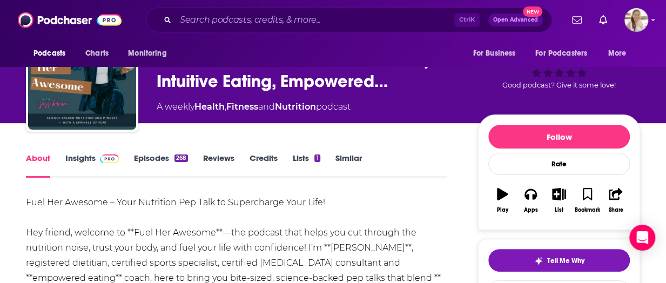
scroll to position [0, 0]
